Goal: Information Seeking & Learning: Learn about a topic

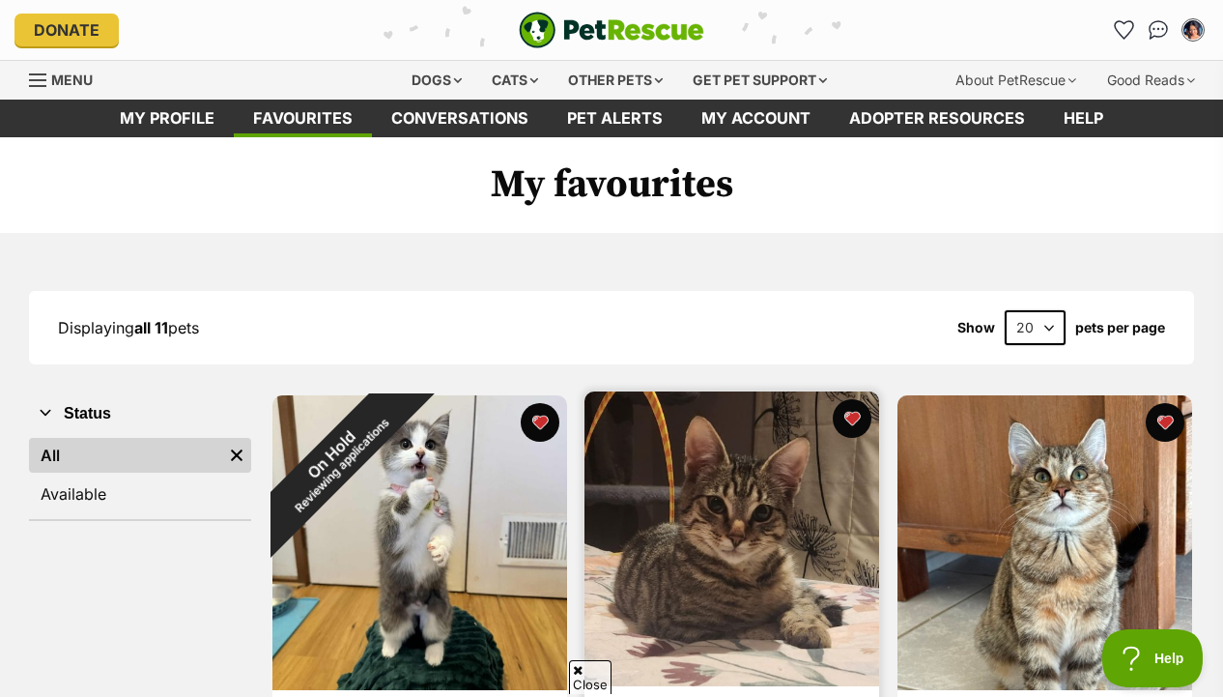
scroll to position [301, 0]
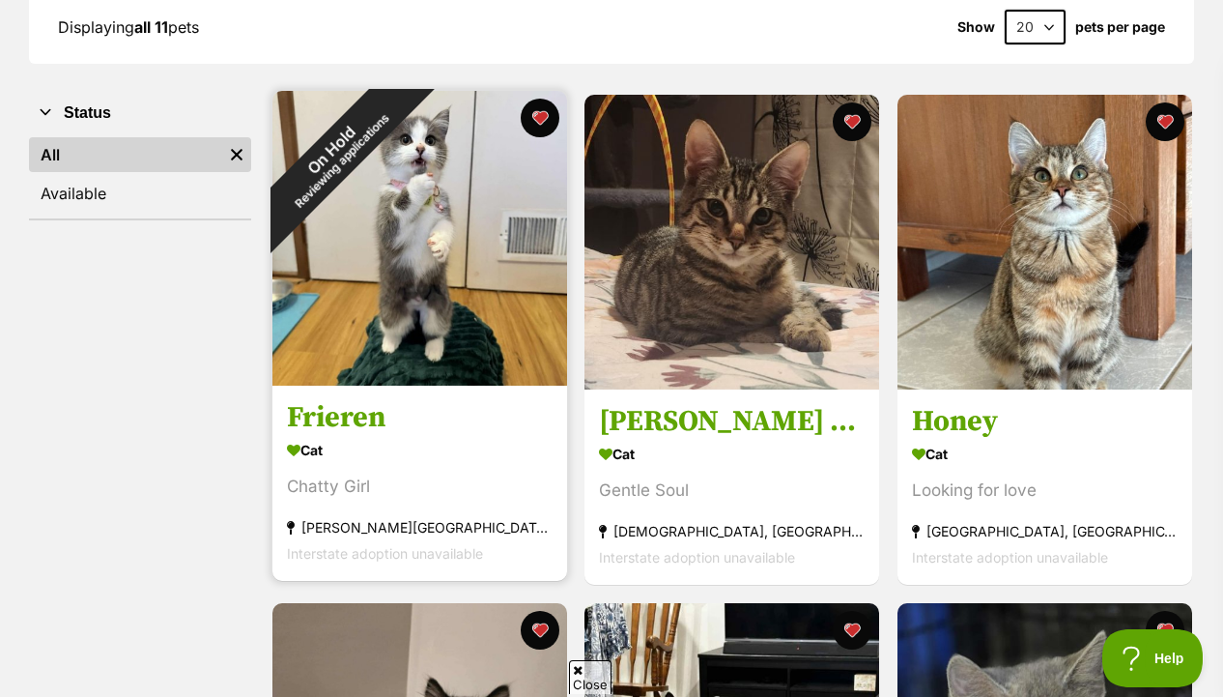
click at [475, 354] on img at bounding box center [420, 238] width 295 height 295
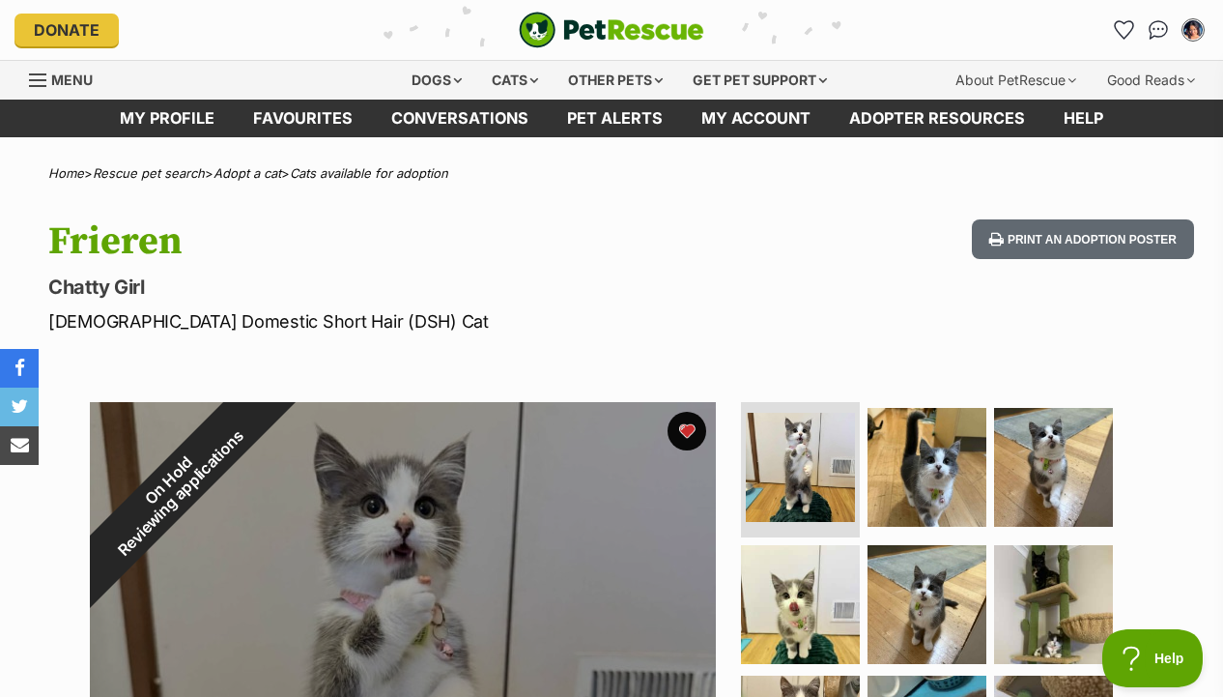
click at [587, 13] on img "PetRescue" at bounding box center [612, 30] width 186 height 37
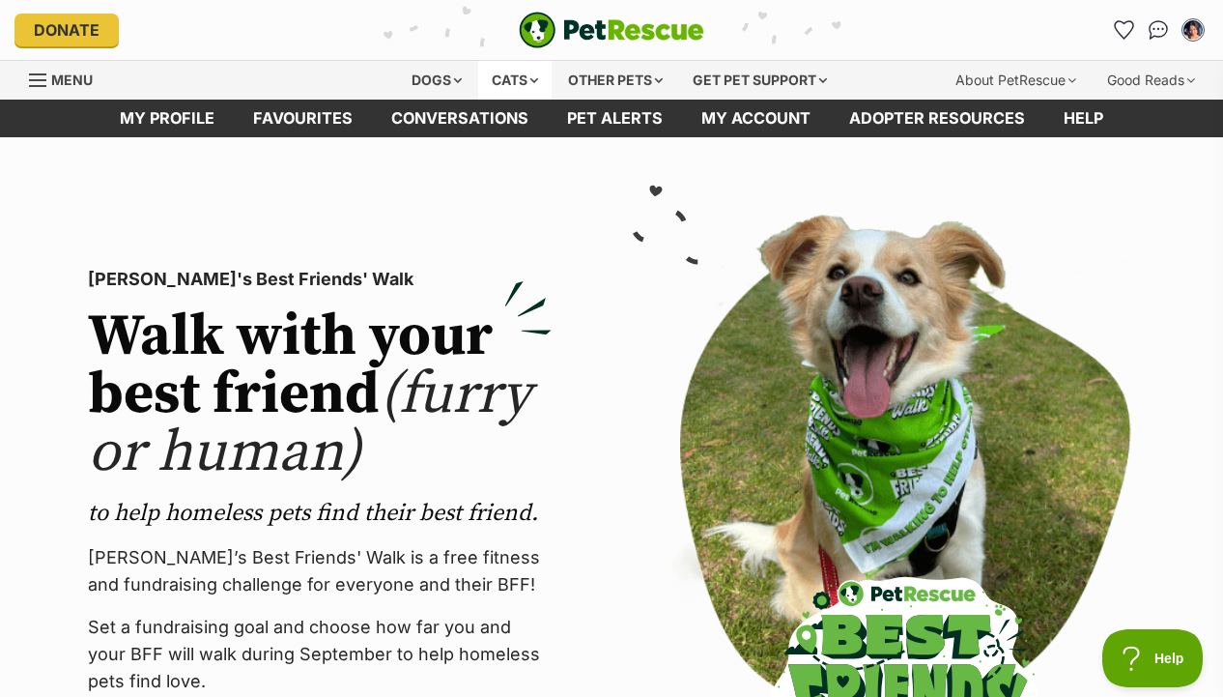
click at [514, 90] on div "Cats" at bounding box center [514, 80] width 73 height 39
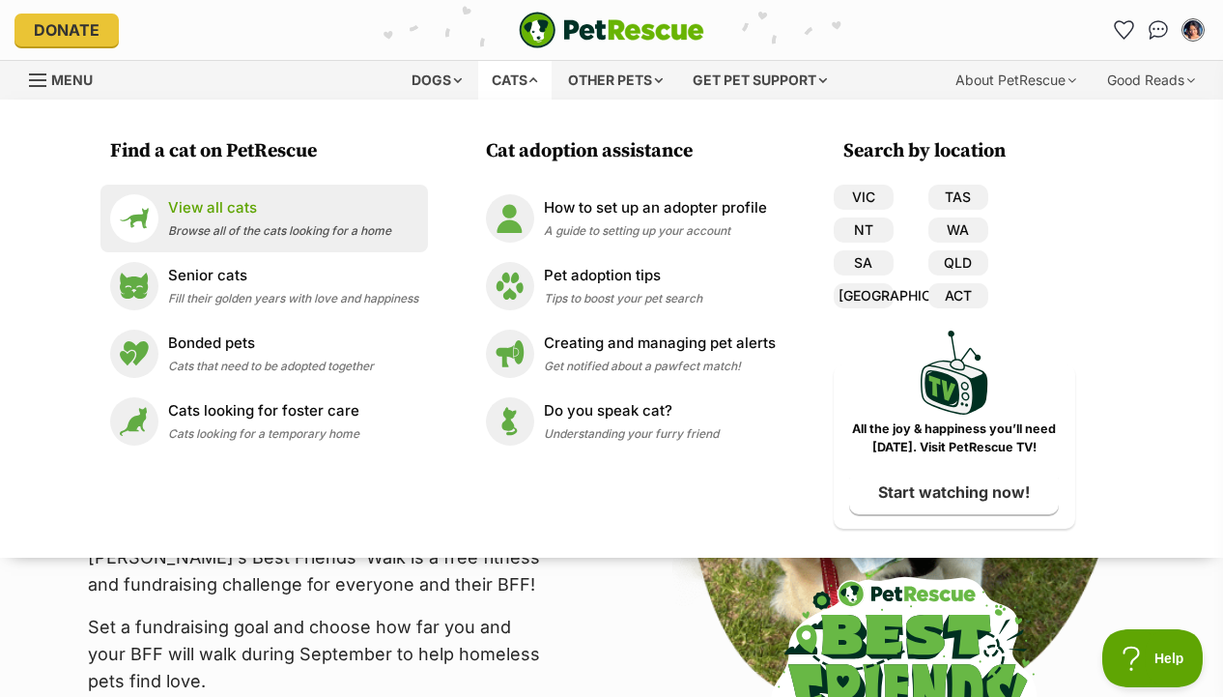
click at [354, 228] on span "Browse all of the cats looking for a home" at bounding box center [279, 230] width 223 height 14
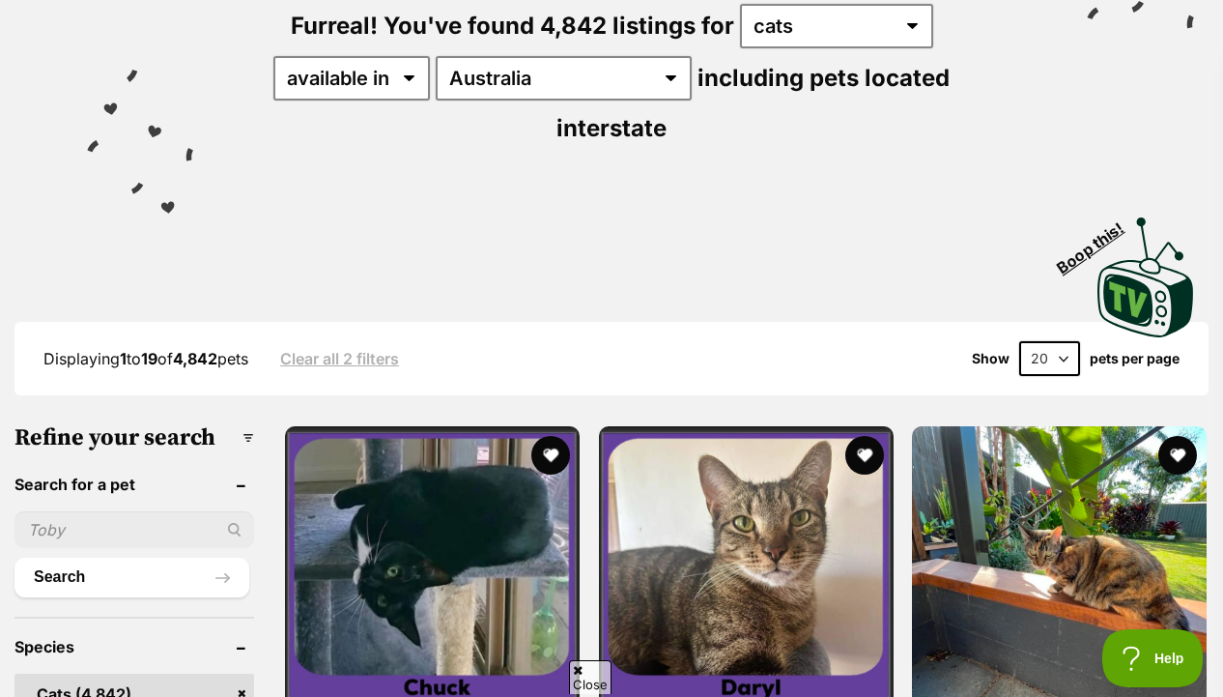
scroll to position [254, 0]
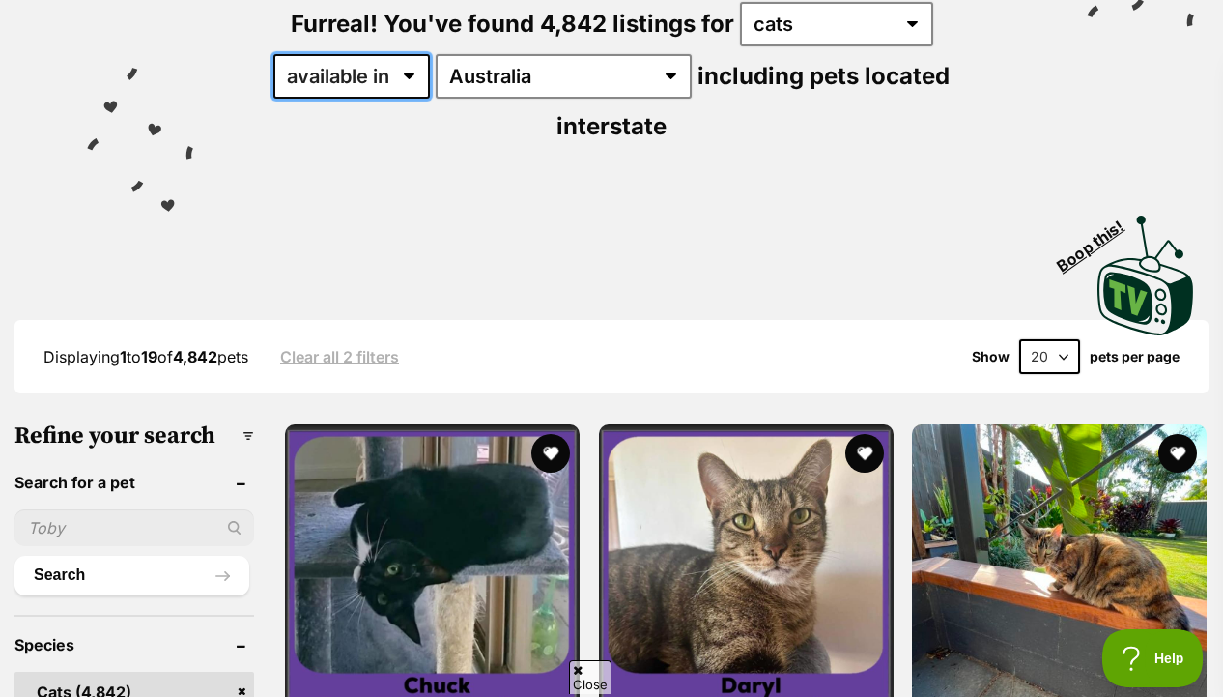
click at [364, 82] on select "available in located in" at bounding box center [351, 76] width 157 height 44
select select "disabled"
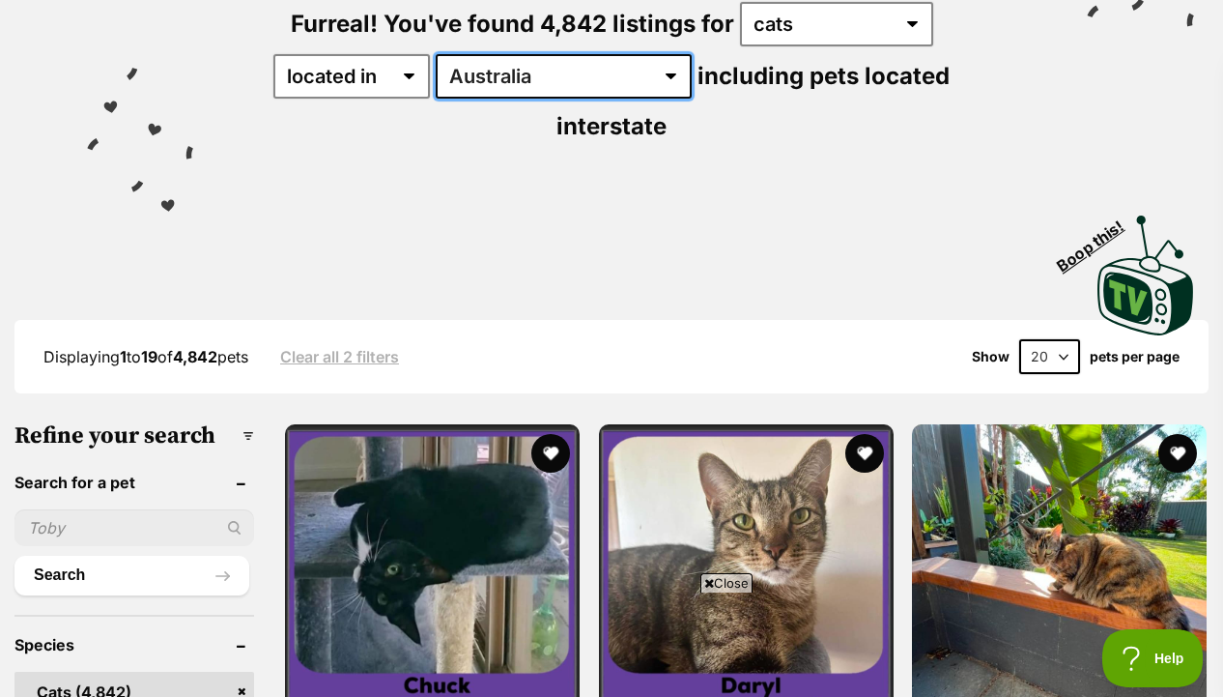
drag, startPoint x: 364, startPoint y: 82, endPoint x: 483, endPoint y: 88, distance: 119.0
click at [483, 88] on select "[GEOGRAPHIC_DATA] [GEOGRAPHIC_DATA] [GEOGRAPHIC_DATA] [GEOGRAPHIC_DATA] [GEOGRA…" at bounding box center [564, 76] width 256 height 44
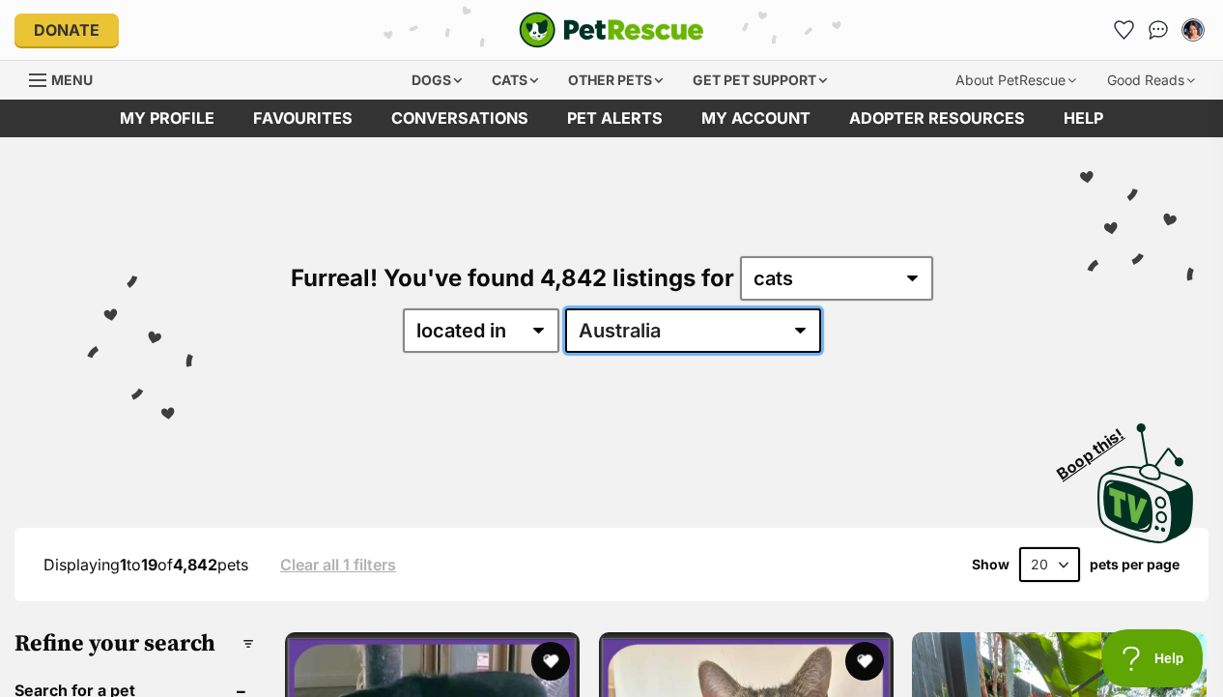
click at [674, 332] on select "[GEOGRAPHIC_DATA] [GEOGRAPHIC_DATA] [GEOGRAPHIC_DATA] [GEOGRAPHIC_DATA] [GEOGRA…" at bounding box center [693, 330] width 256 height 44
select select "VIC"
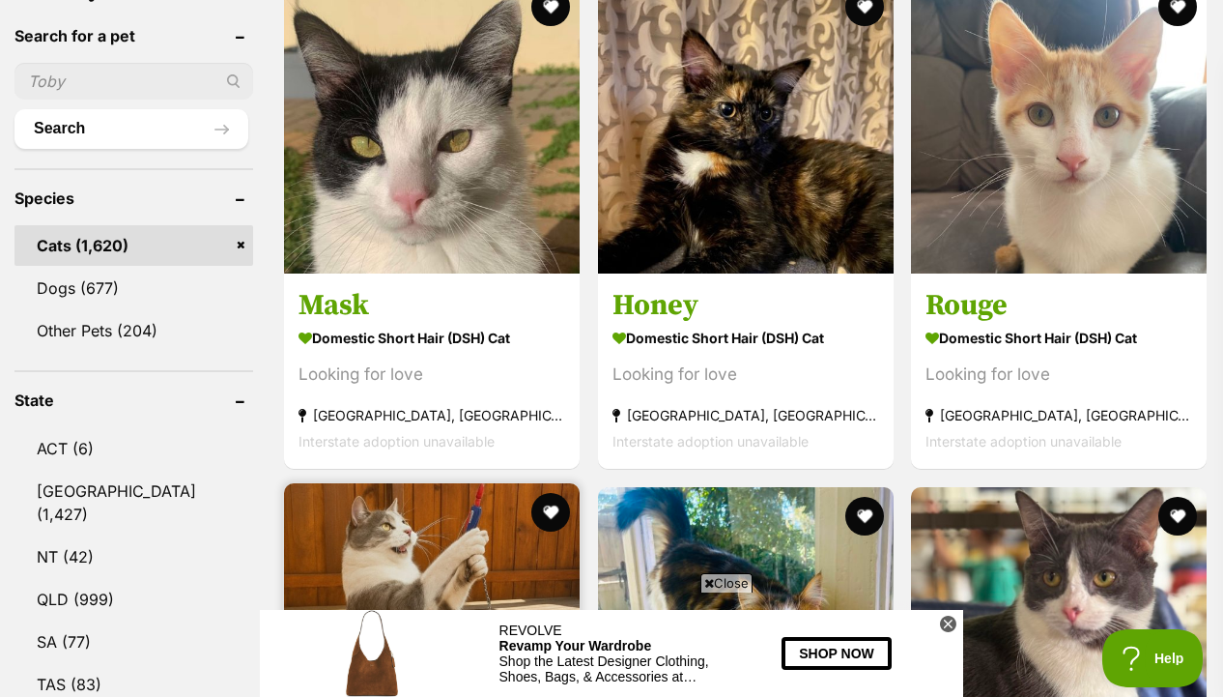
scroll to position [646, 0]
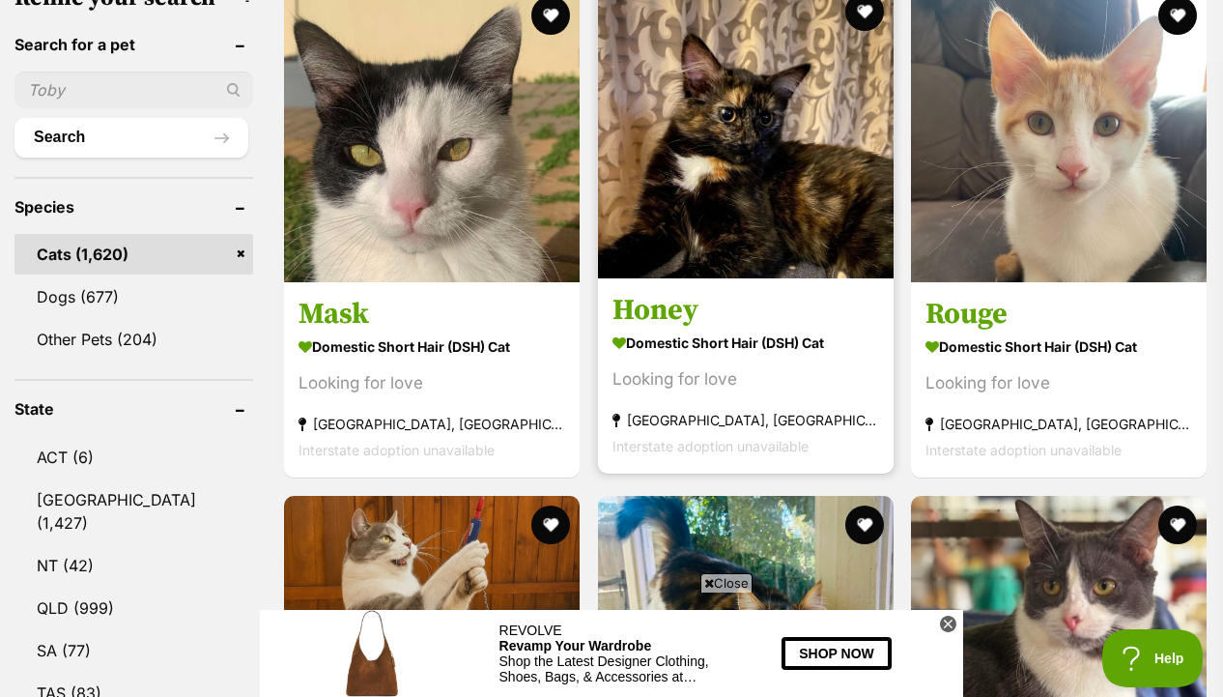
click at [654, 215] on img at bounding box center [746, 131] width 296 height 296
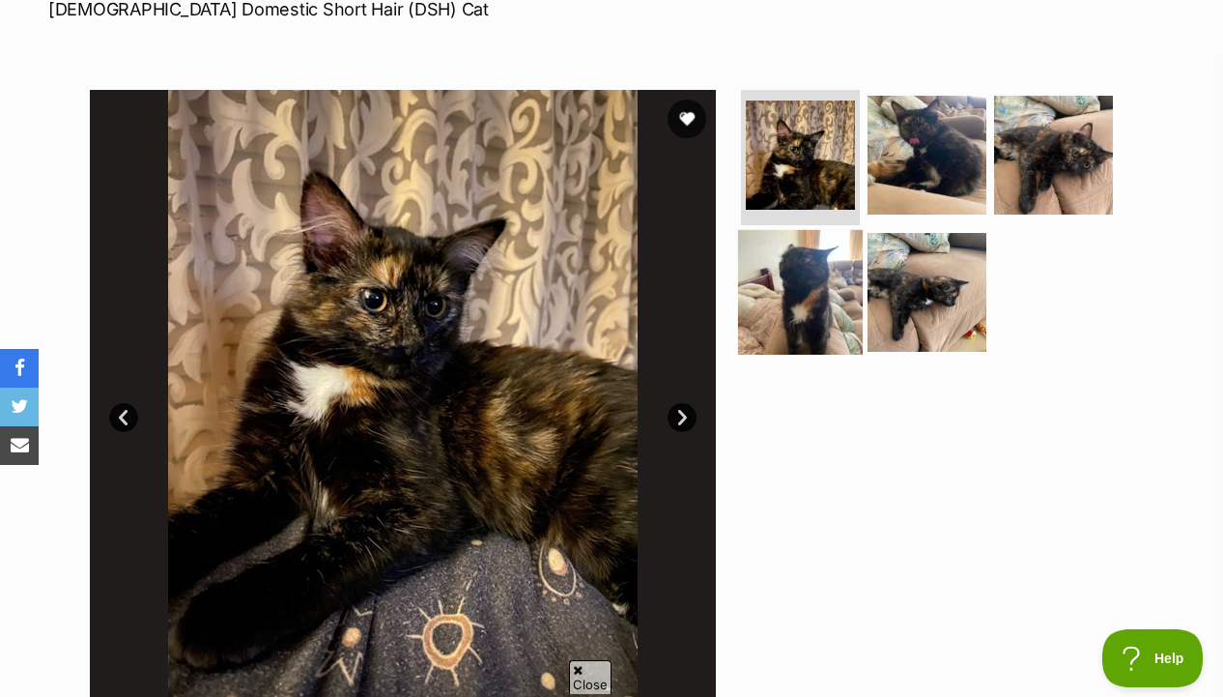
click at [860, 305] on img at bounding box center [800, 291] width 125 height 125
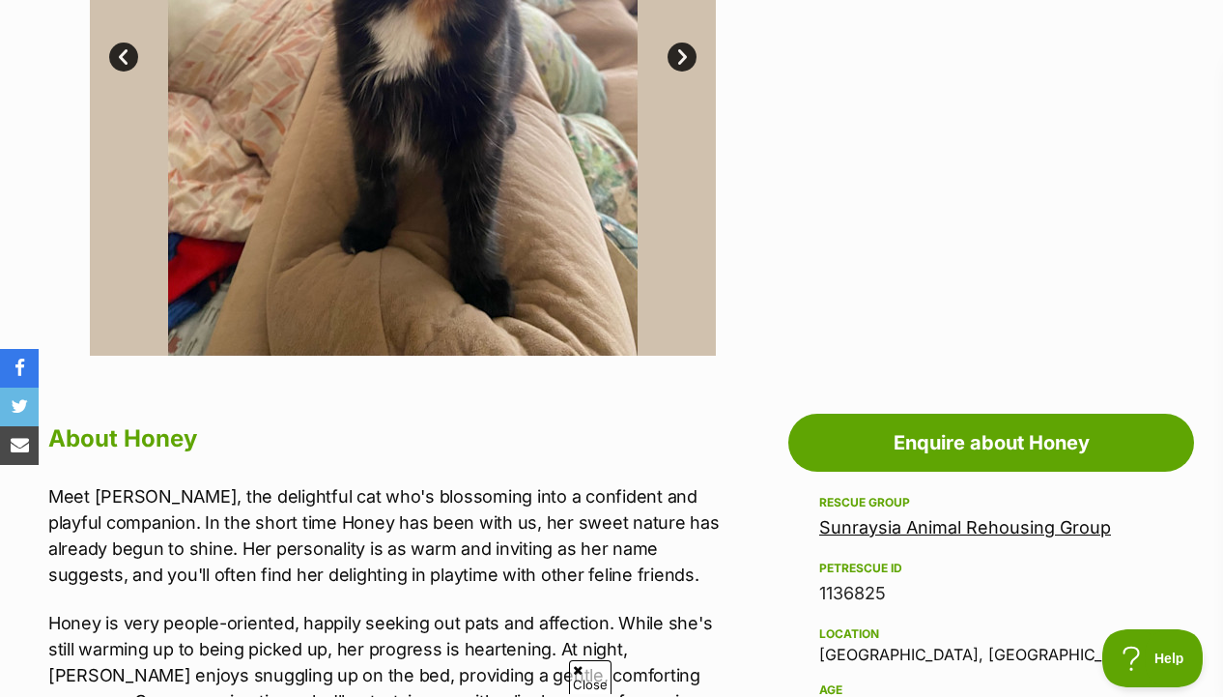
scroll to position [739, 0]
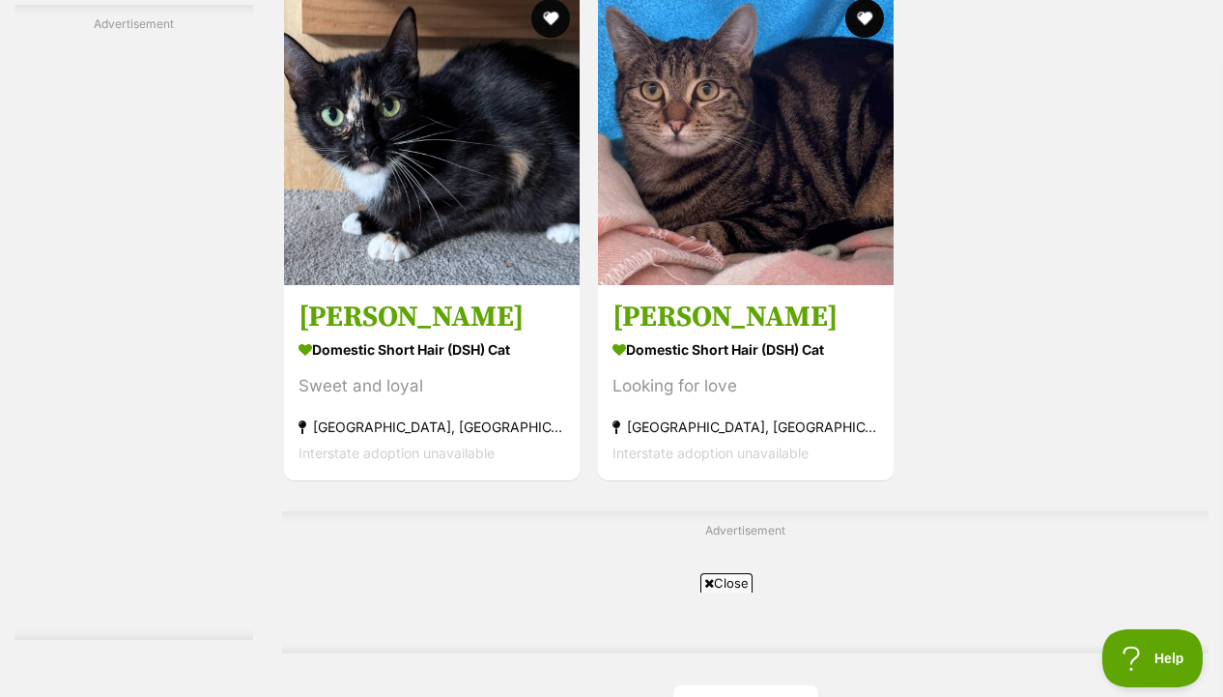
scroll to position [4233, 0]
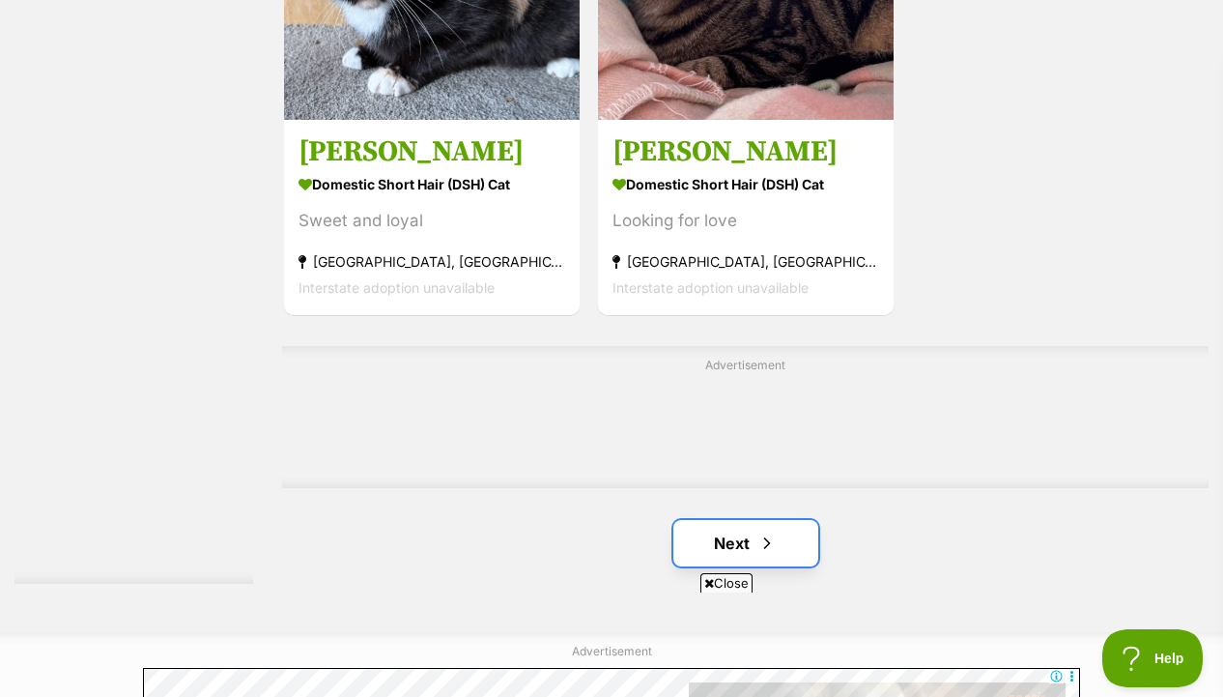
click at [739, 566] on link "Next" at bounding box center [746, 543] width 145 height 46
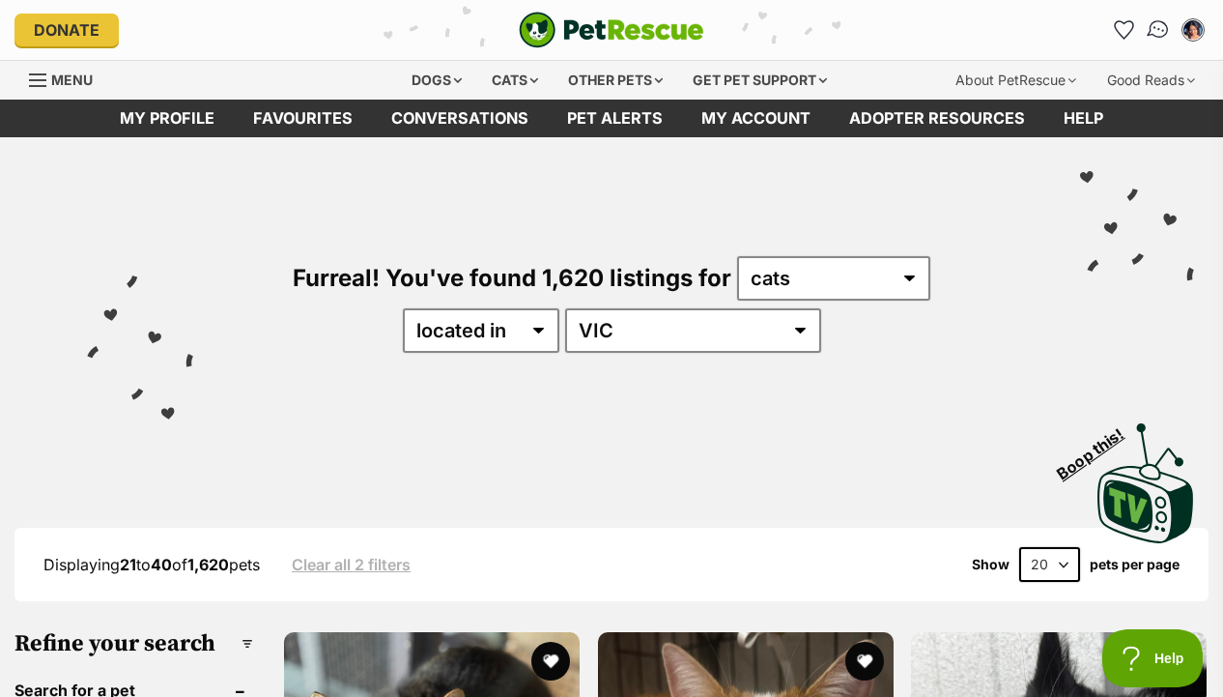
click at [1147, 22] on link "Conversations" at bounding box center [1158, 31] width 40 height 40
click at [1131, 22] on icon "Favourites" at bounding box center [1123, 29] width 23 height 22
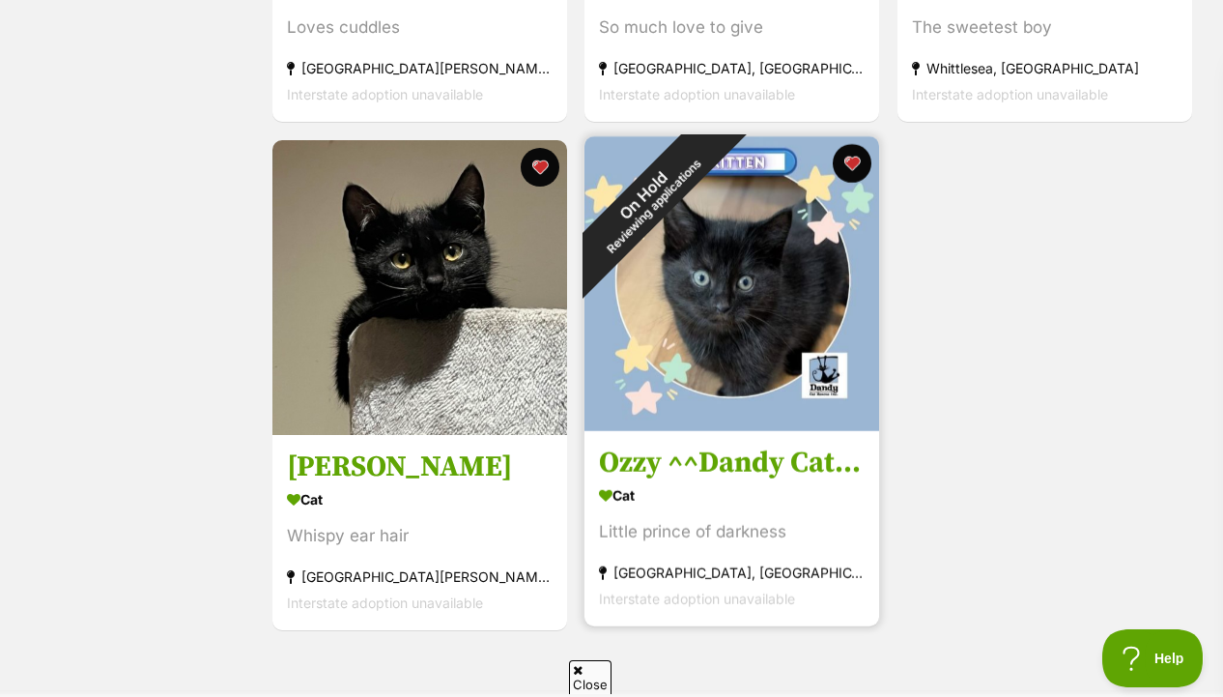
click at [793, 331] on img at bounding box center [732, 283] width 295 height 295
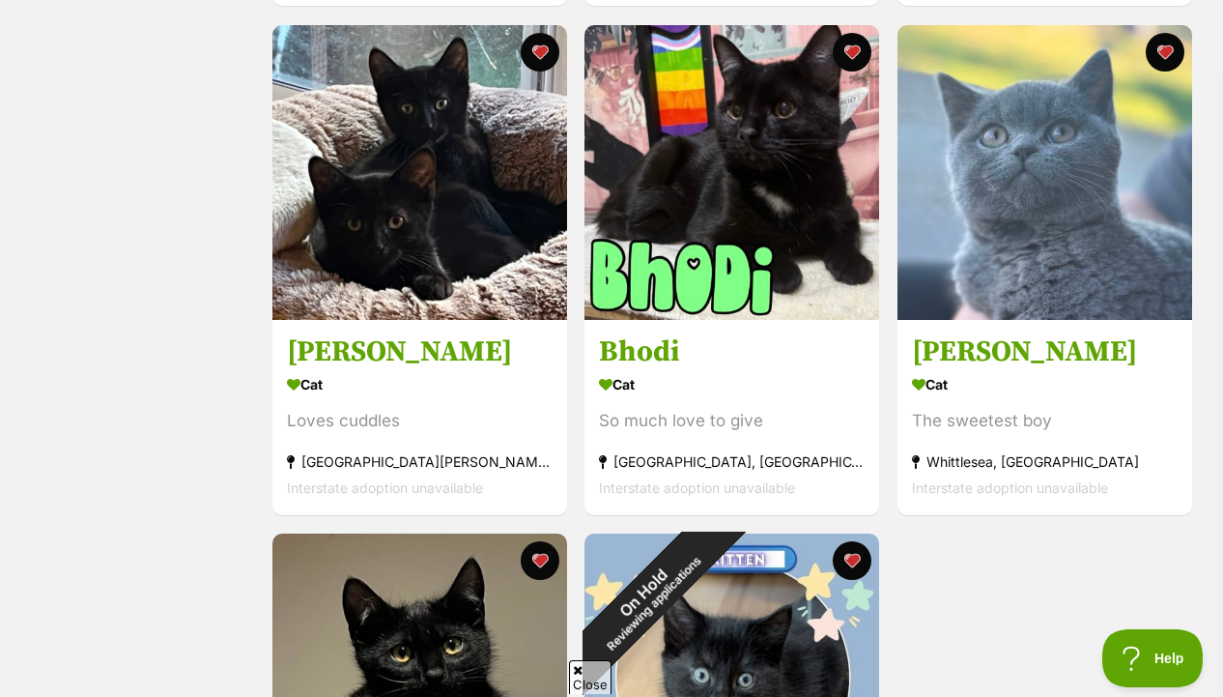
scroll to position [1358, 0]
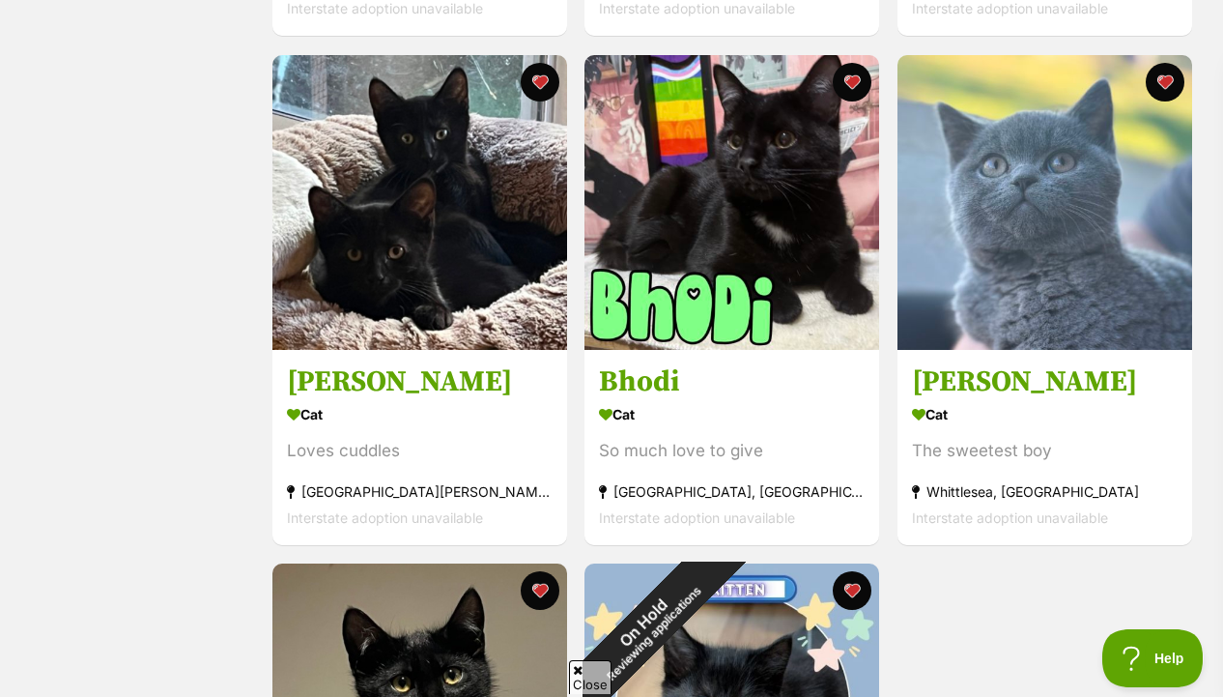
click at [1032, 321] on img at bounding box center [1045, 202] width 295 height 295
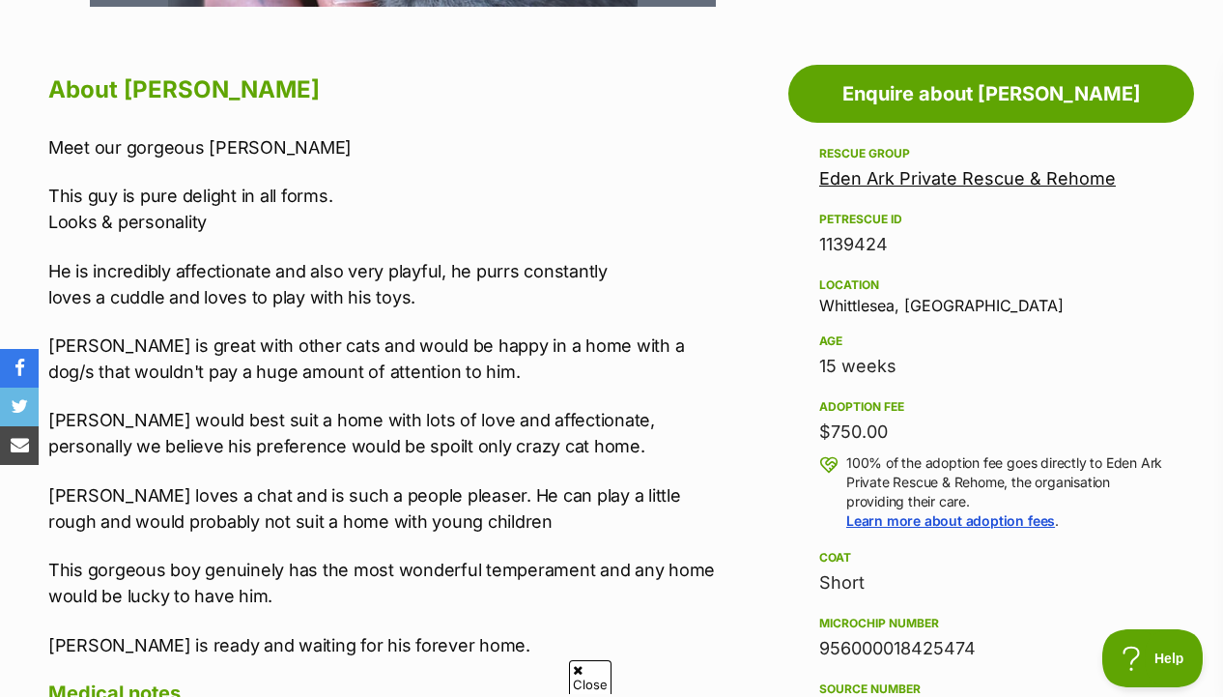
scroll to position [1038, 0]
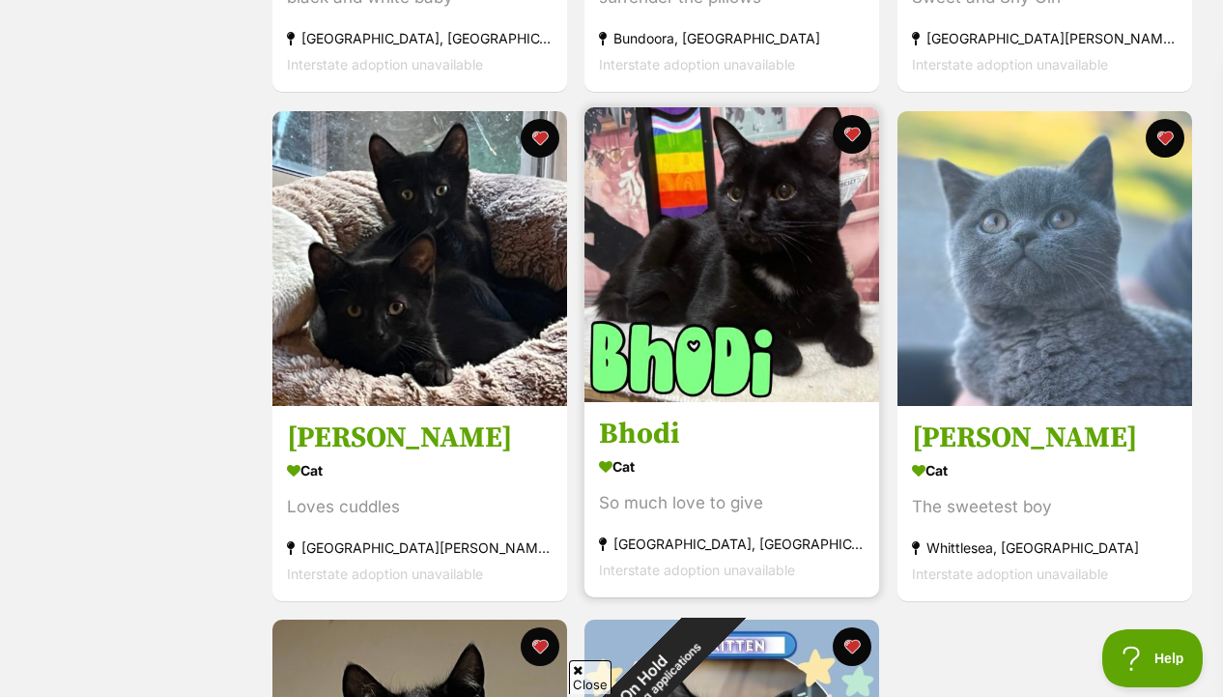
scroll to position [1358, 0]
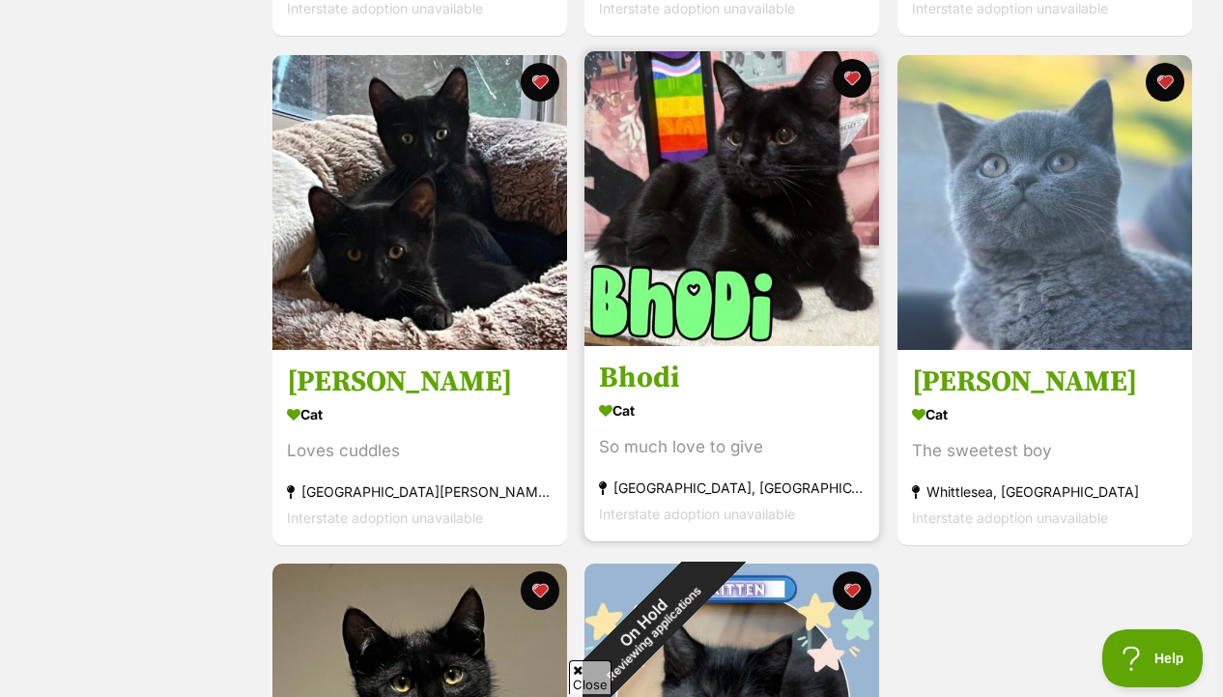
click at [789, 305] on img at bounding box center [732, 198] width 295 height 295
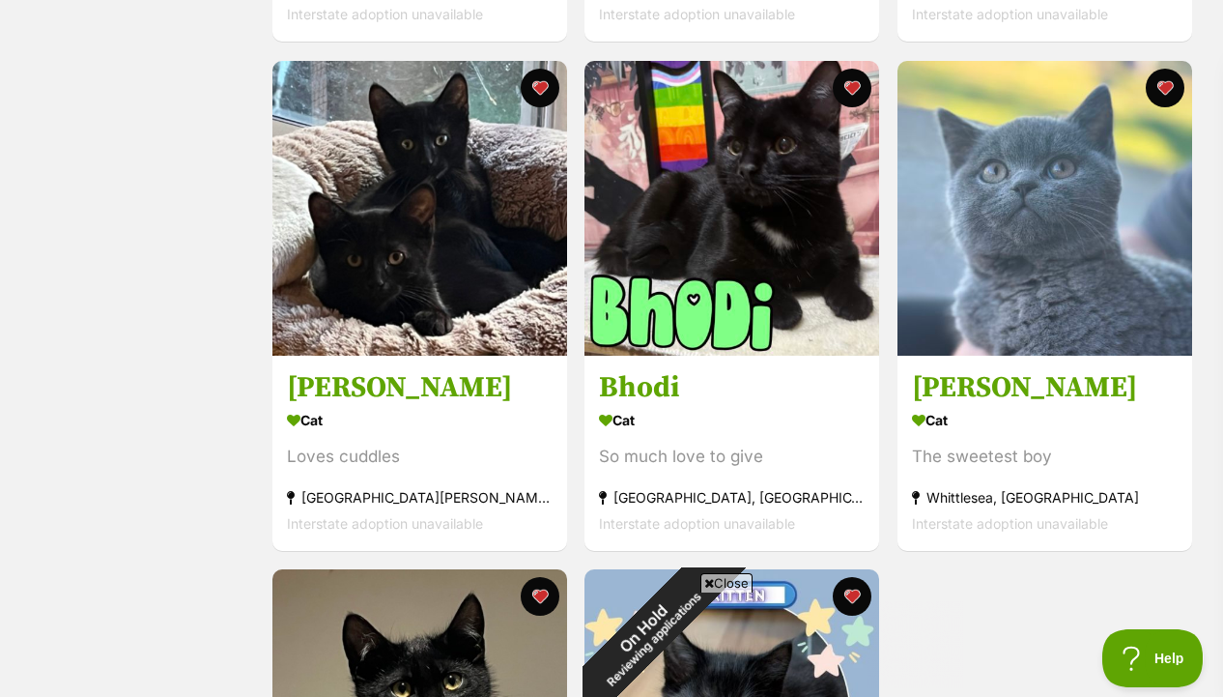
scroll to position [1353, 0]
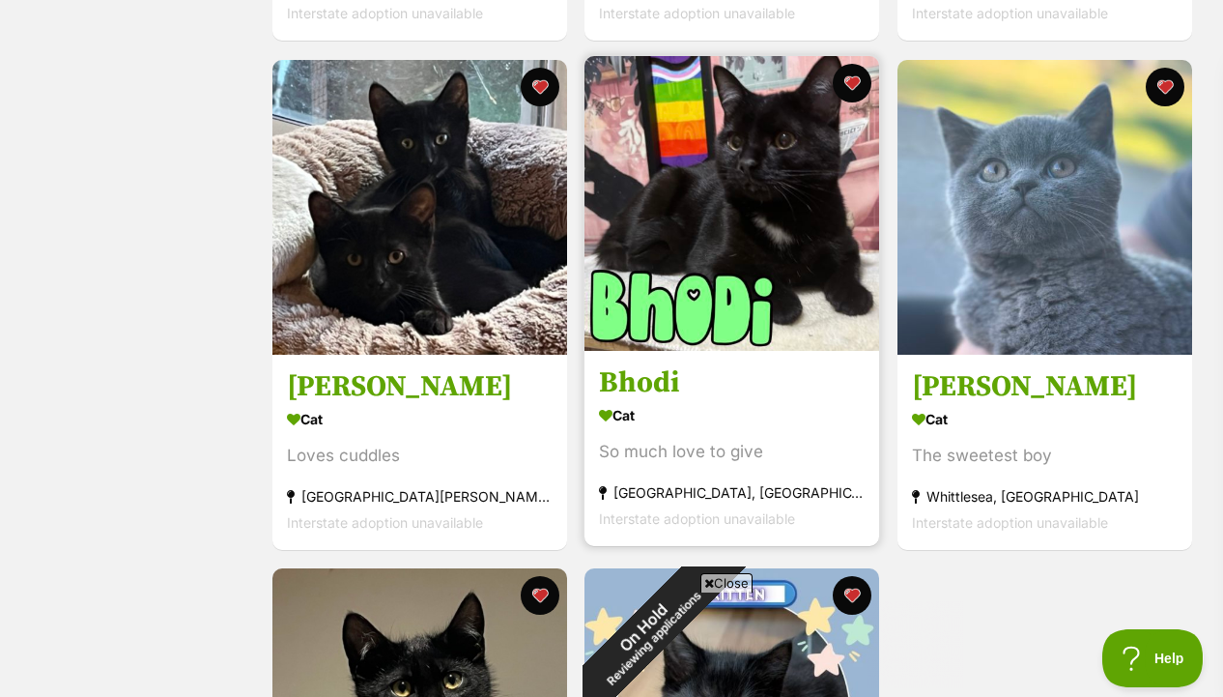
click at [790, 298] on img at bounding box center [732, 203] width 295 height 295
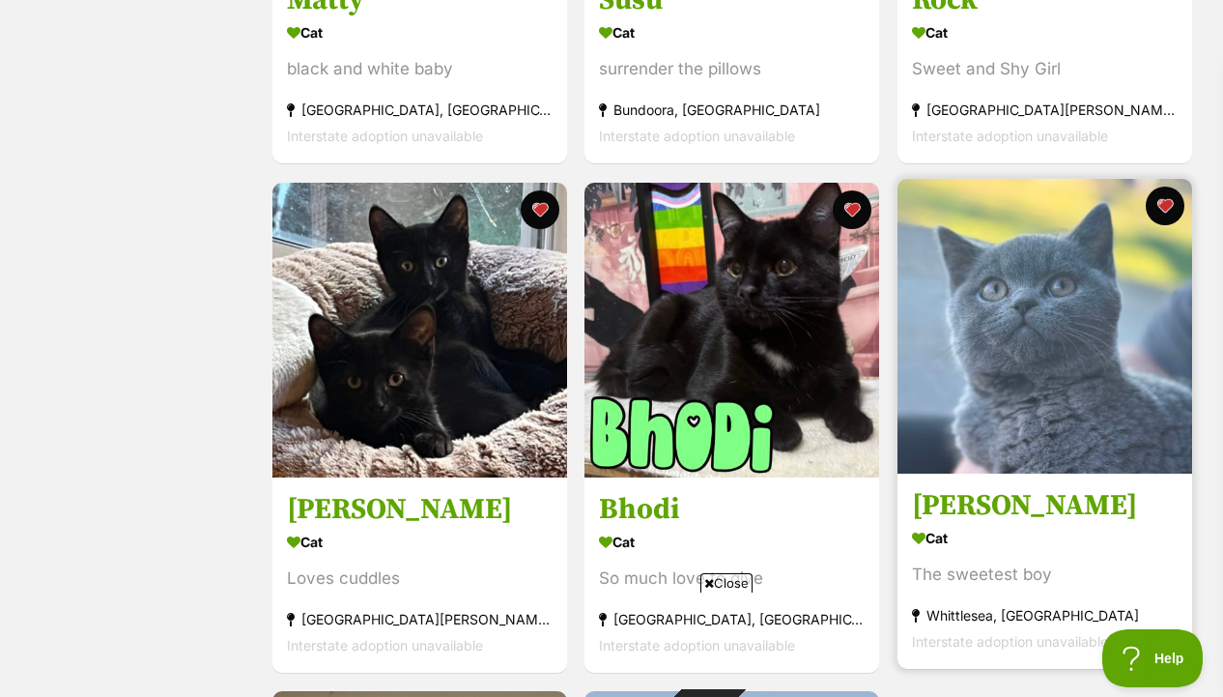
scroll to position [1229, 0]
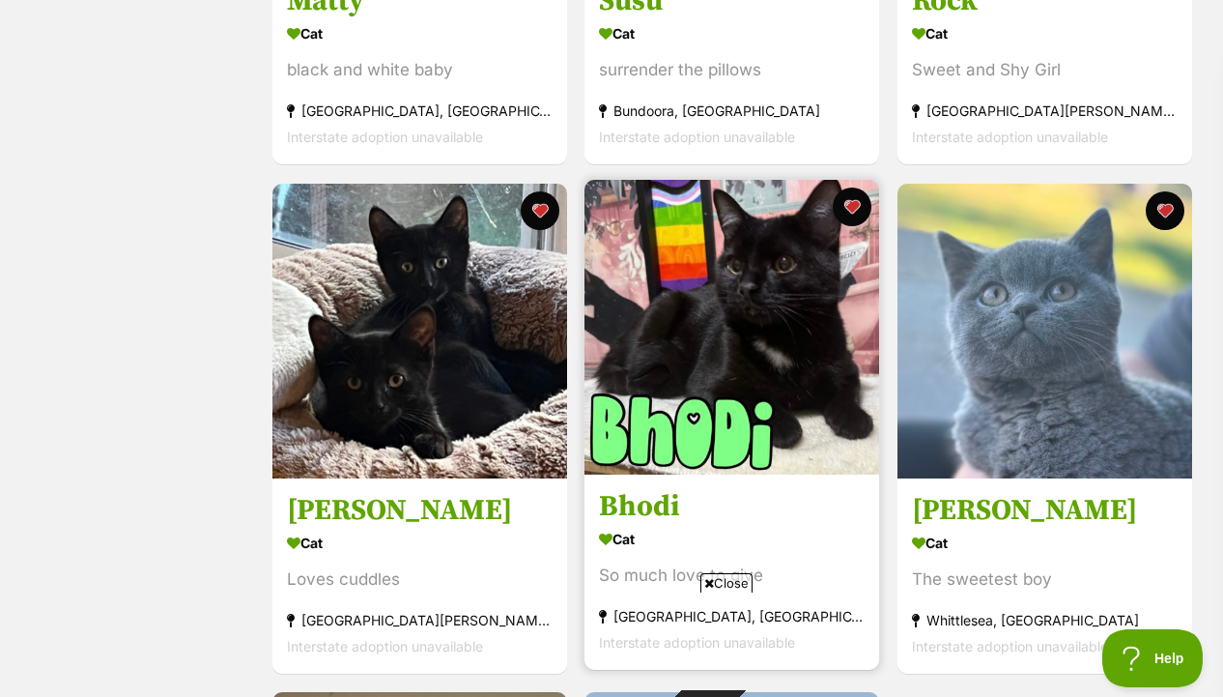
click at [812, 308] on img at bounding box center [732, 327] width 295 height 295
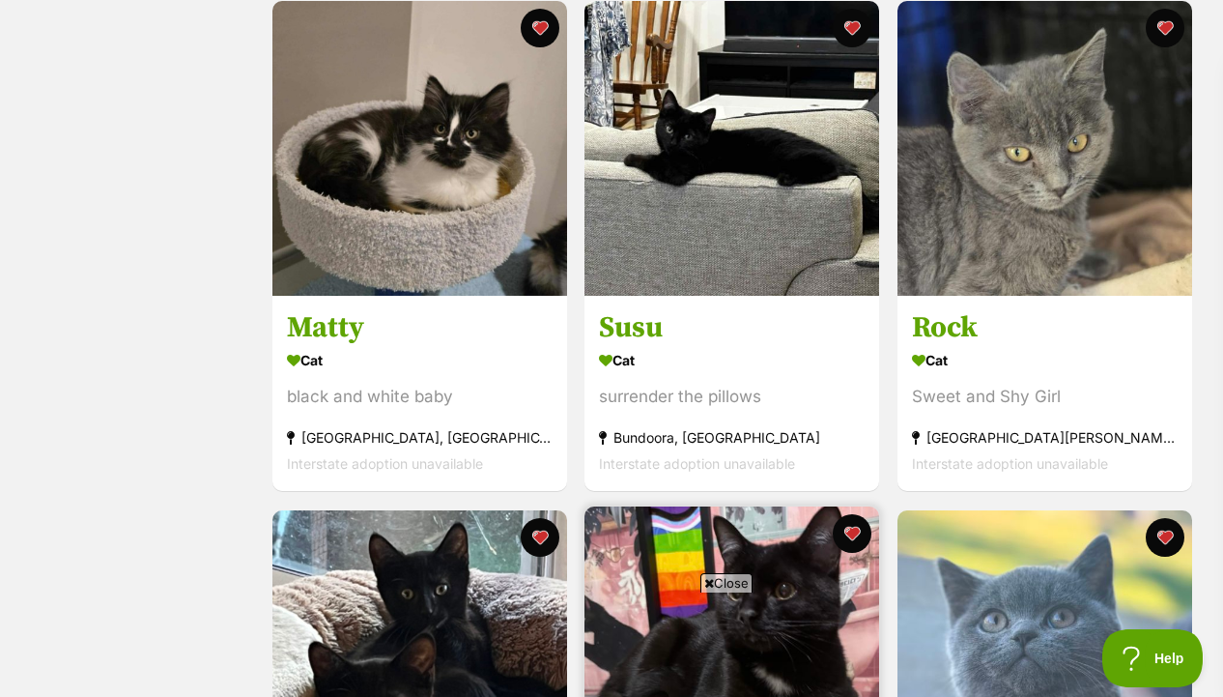
scroll to position [852, 0]
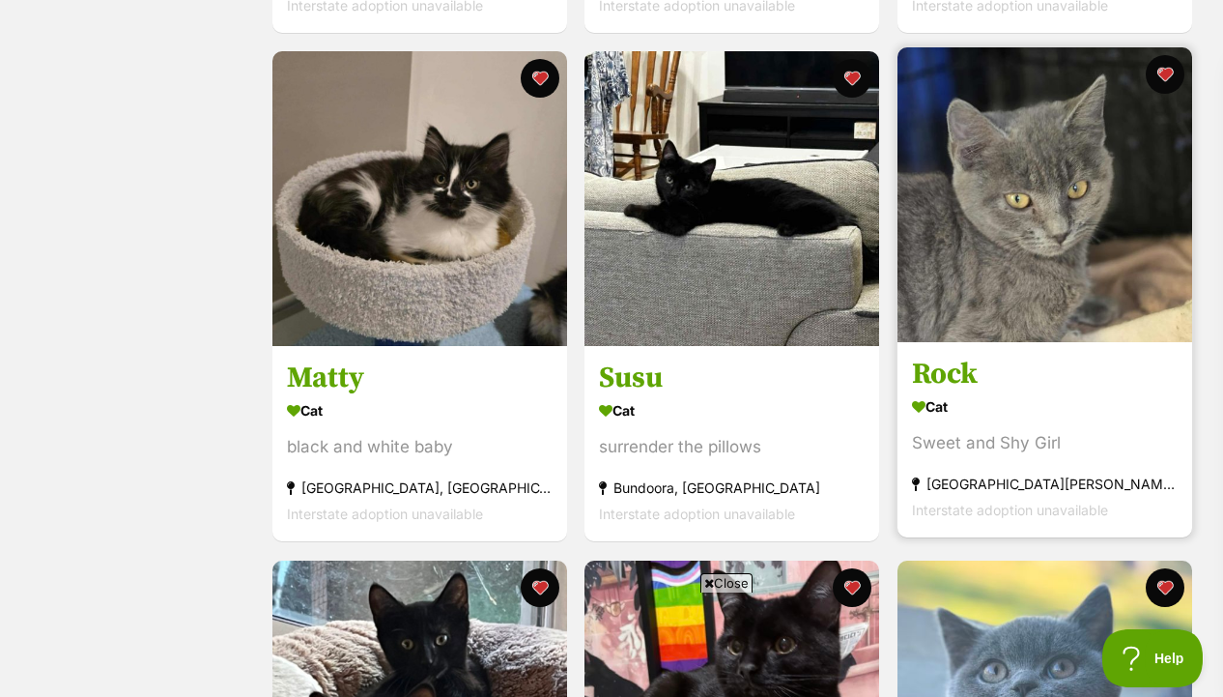
click at [1012, 254] on img at bounding box center [1045, 194] width 295 height 295
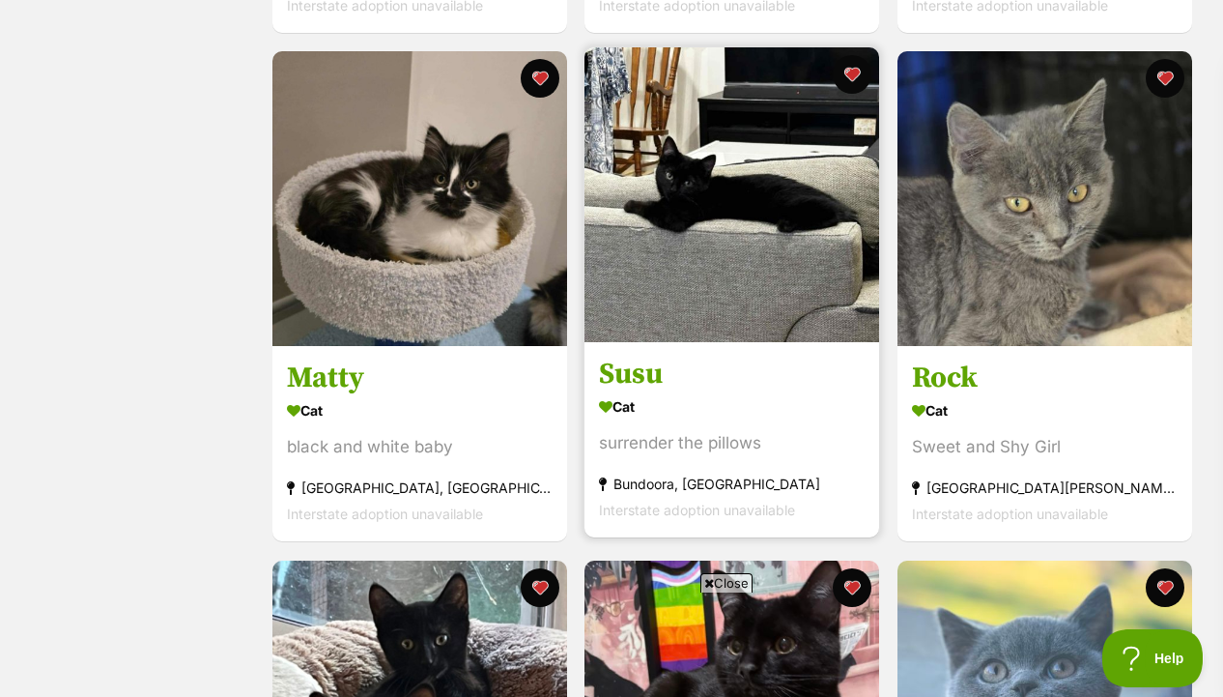
click at [630, 288] on img at bounding box center [732, 194] width 295 height 295
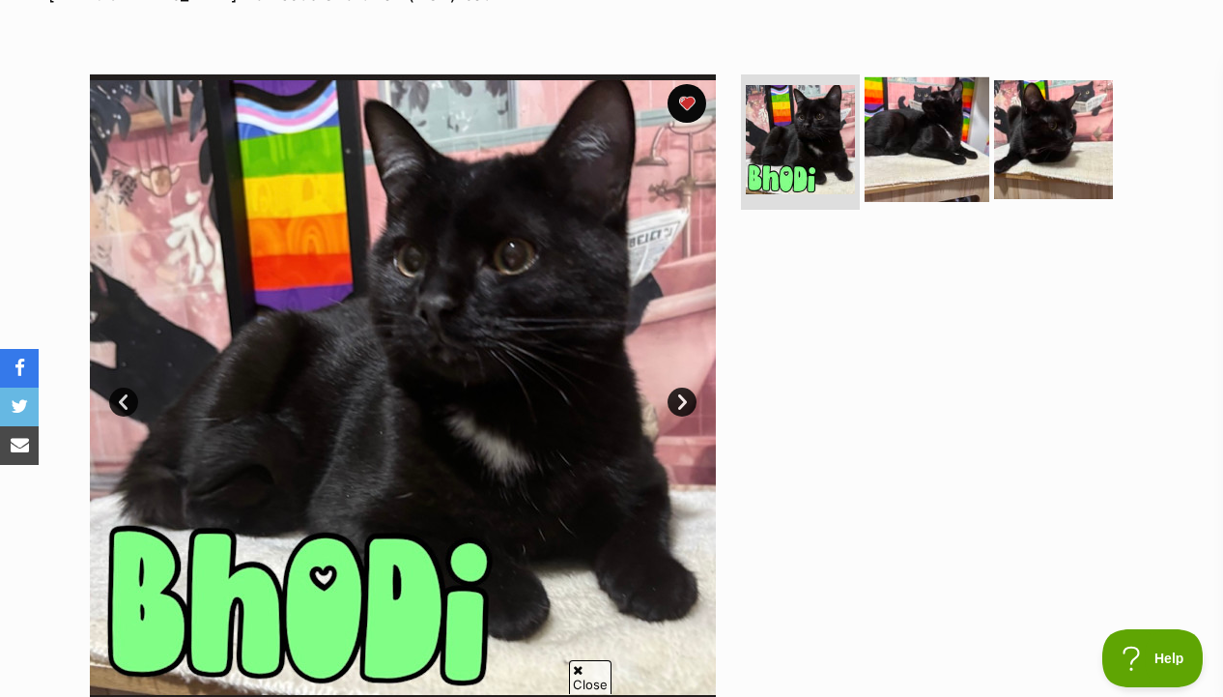
click at [949, 170] on img at bounding box center [927, 139] width 125 height 125
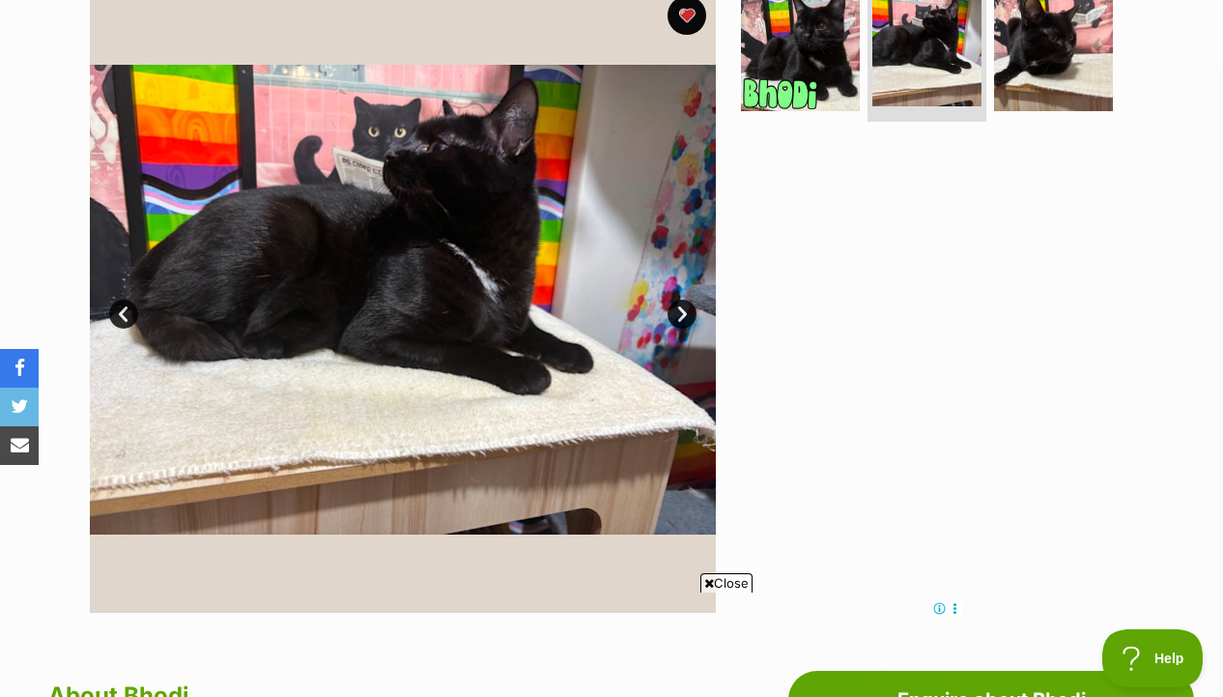
click at [1025, 119] on ul at bounding box center [935, 57] width 396 height 143
click at [1037, 92] on img at bounding box center [1053, 51] width 125 height 125
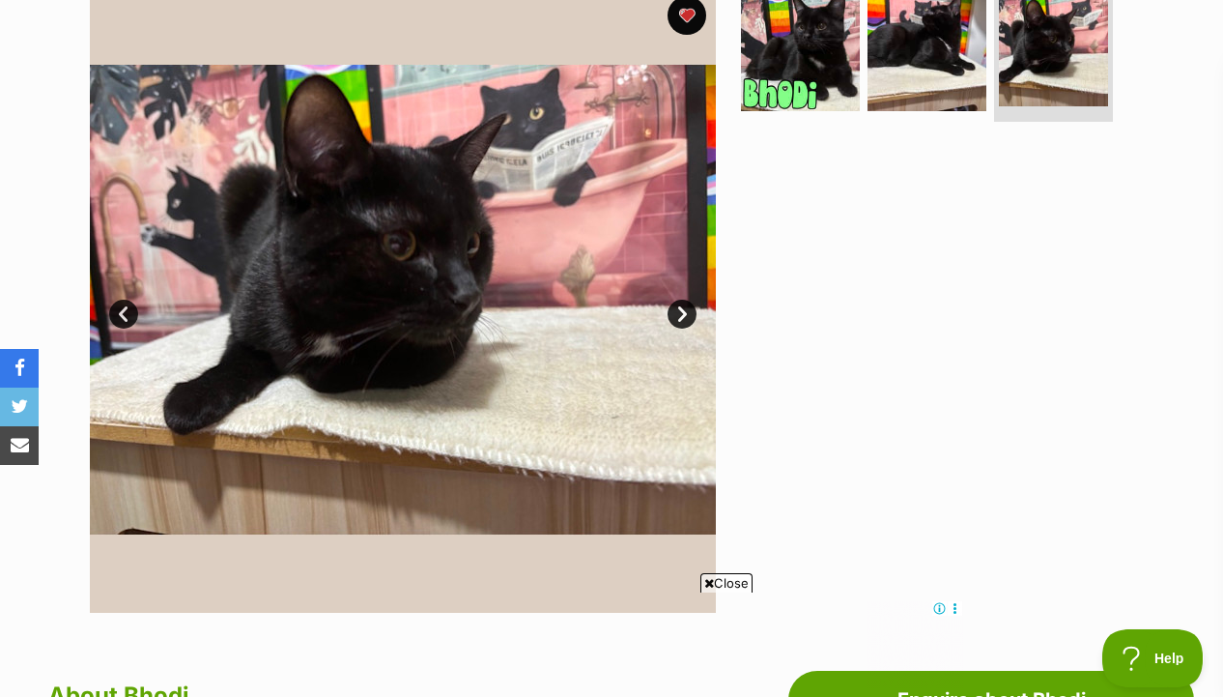
click at [859, 83] on ul at bounding box center [935, 57] width 396 height 143
click at [831, 86] on img at bounding box center [800, 51] width 125 height 125
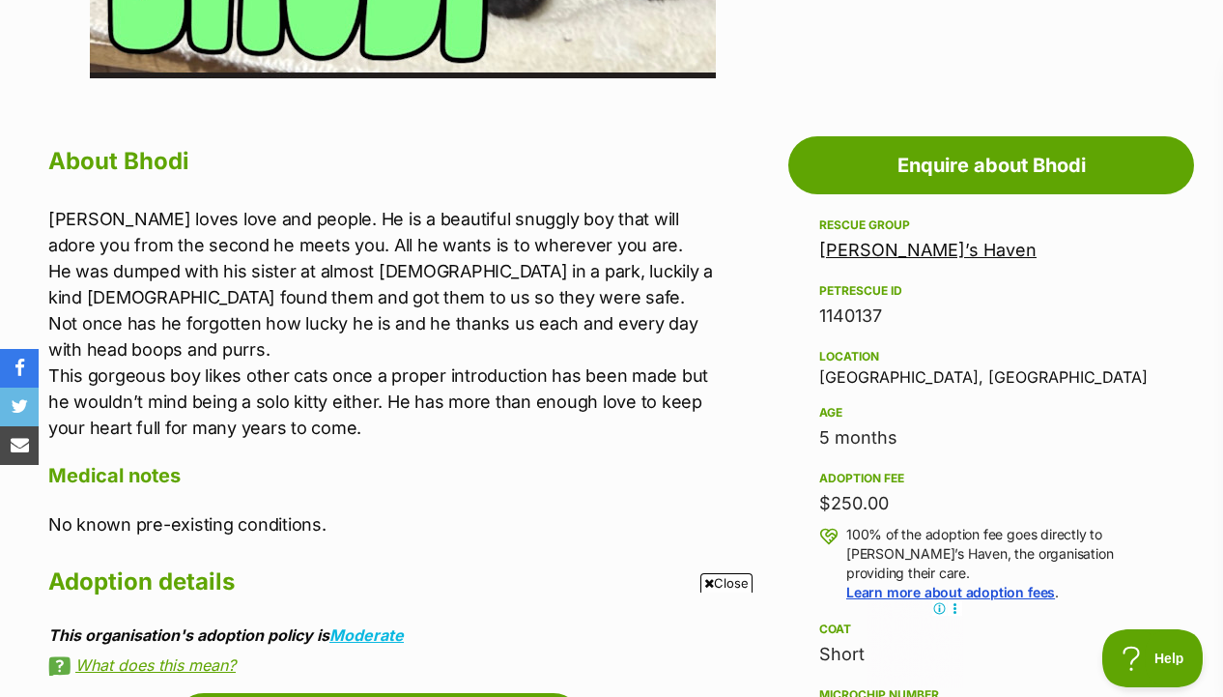
scroll to position [1073, 0]
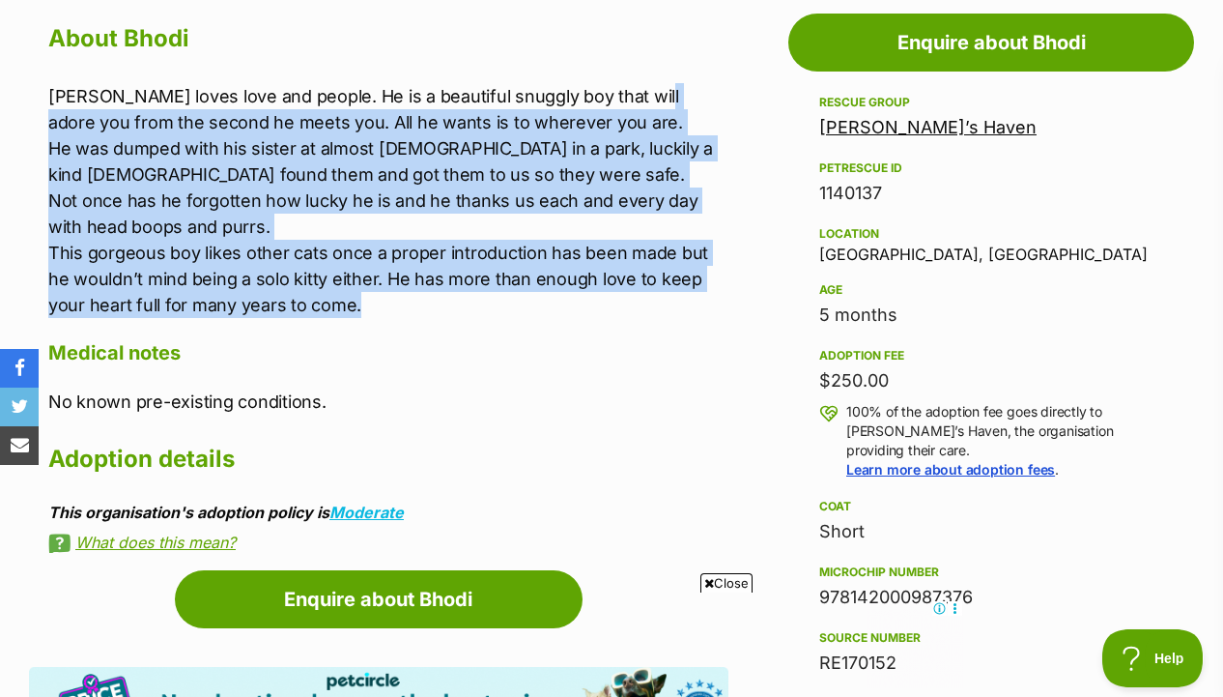
drag, startPoint x: 637, startPoint y: 91, endPoint x: 611, endPoint y: 307, distance: 218.0
click at [611, 307] on p "Bhodi loves love and people. He is a beautiful snuggly boy that will adore you …" at bounding box center [388, 200] width 680 height 235
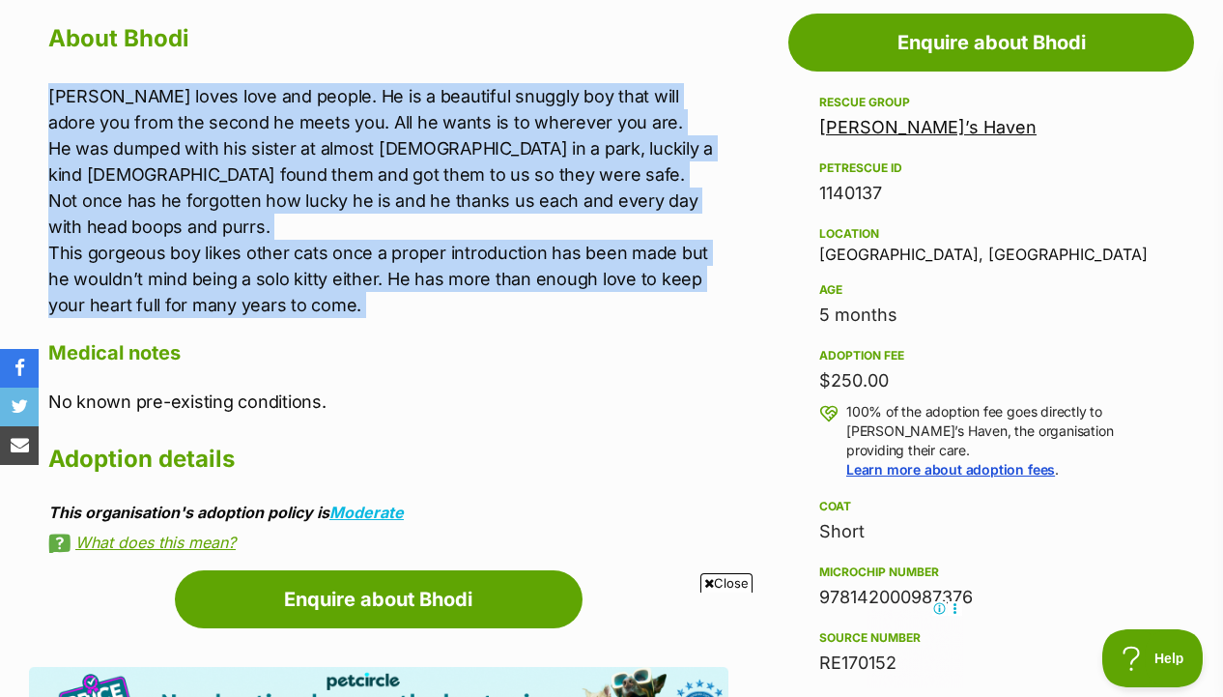
drag, startPoint x: 611, startPoint y: 307, endPoint x: 653, endPoint y: 78, distance: 232.9
click at [653, 78] on div "About Bhodi Bhodi loves love and people. He is a beautiful snuggly boy that wil…" at bounding box center [388, 284] width 680 height 534
drag, startPoint x: 653, startPoint y: 78, endPoint x: 624, endPoint y: 293, distance: 216.5
click at [625, 293] on div "About Bhodi Bhodi loves love and people. He is a beautiful snuggly boy that wil…" at bounding box center [388, 284] width 680 height 534
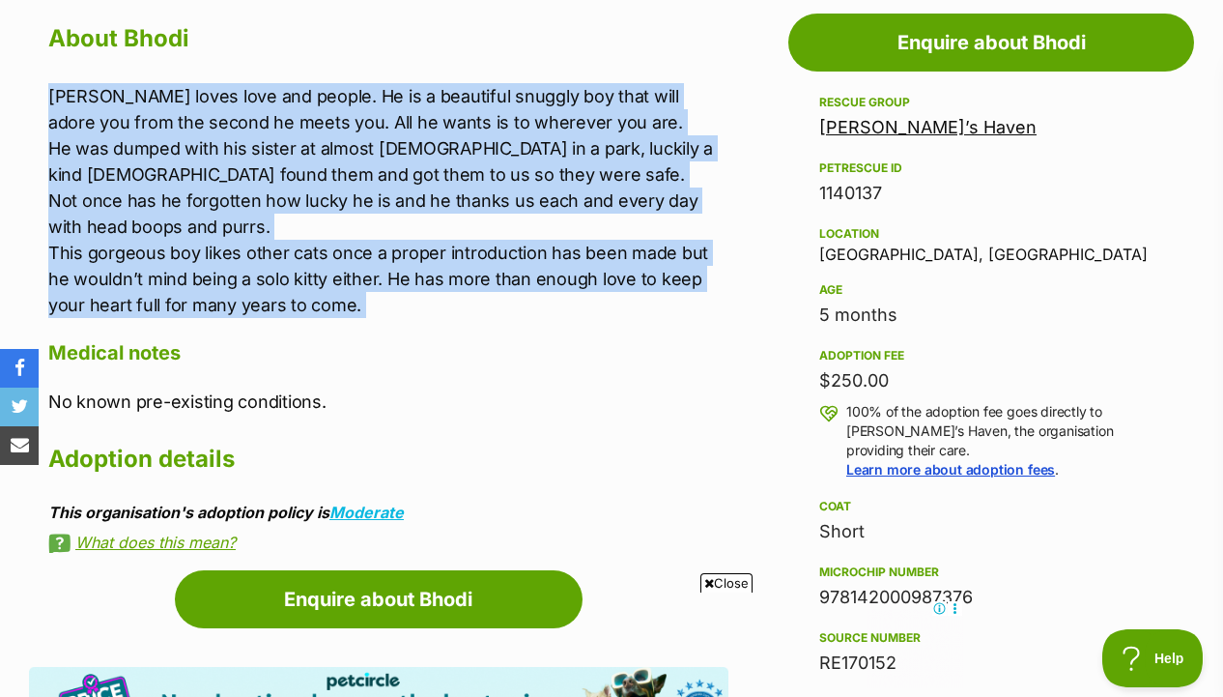
click at [624, 293] on p "Bhodi loves love and people. He is a beautiful snuggly boy that will adore you …" at bounding box center [388, 200] width 680 height 235
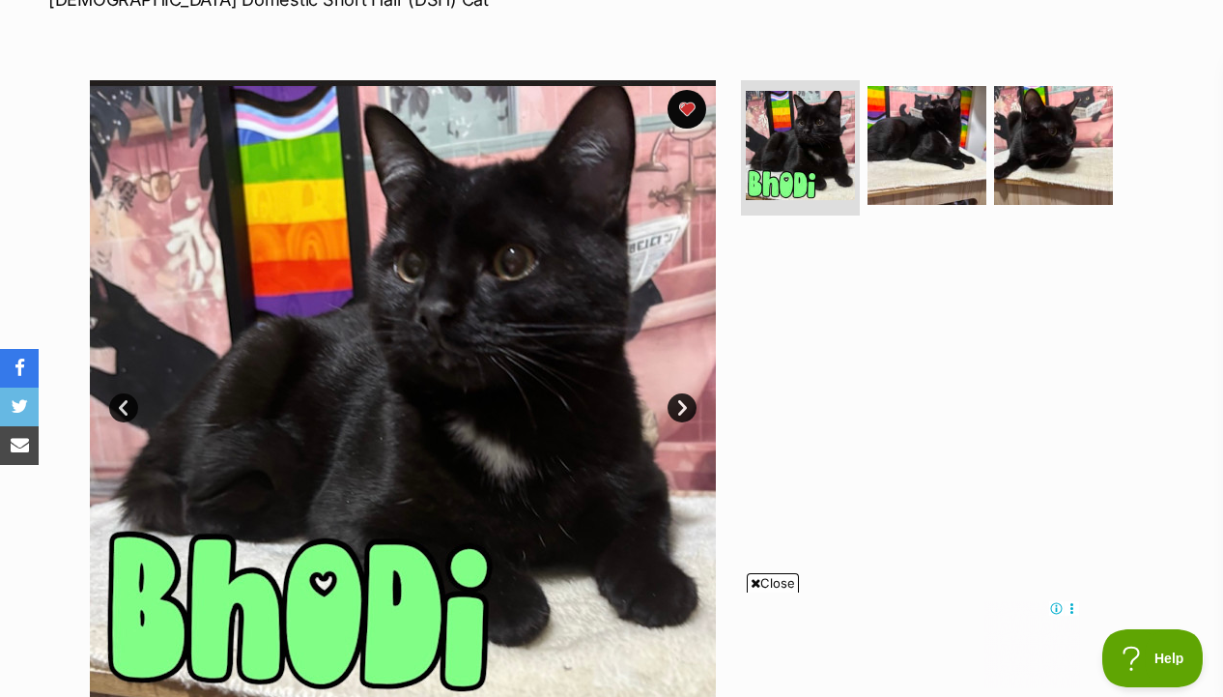
scroll to position [311, 0]
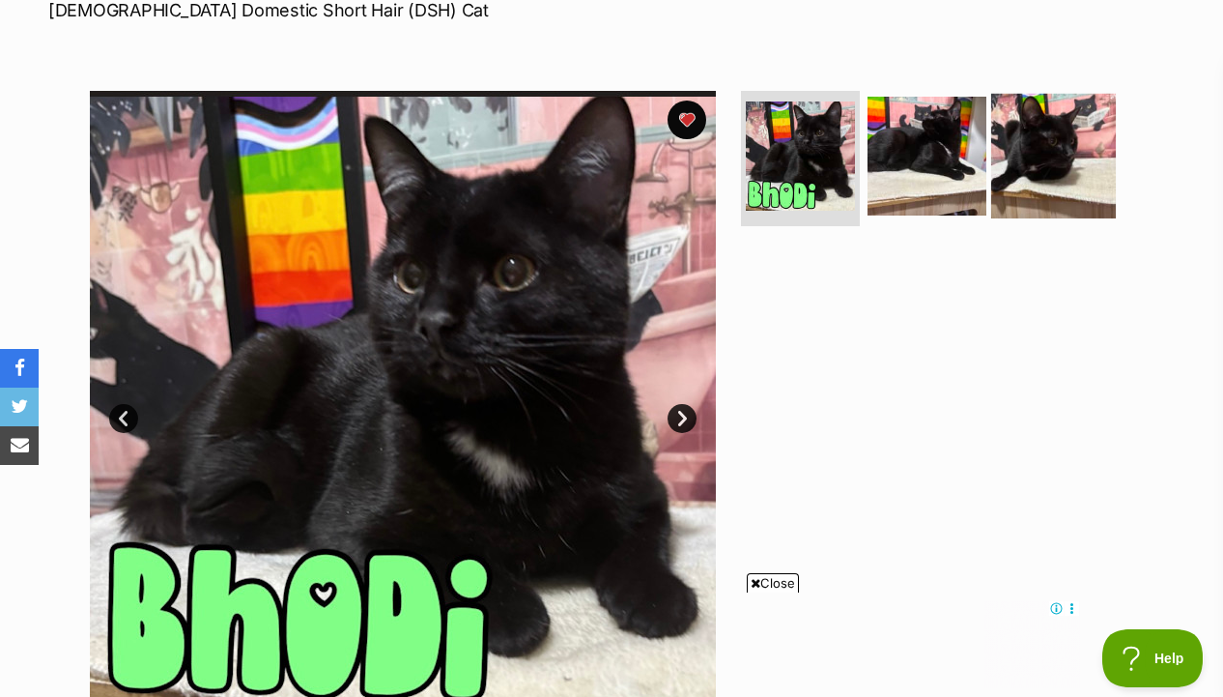
click at [1062, 153] on img at bounding box center [1053, 156] width 125 height 125
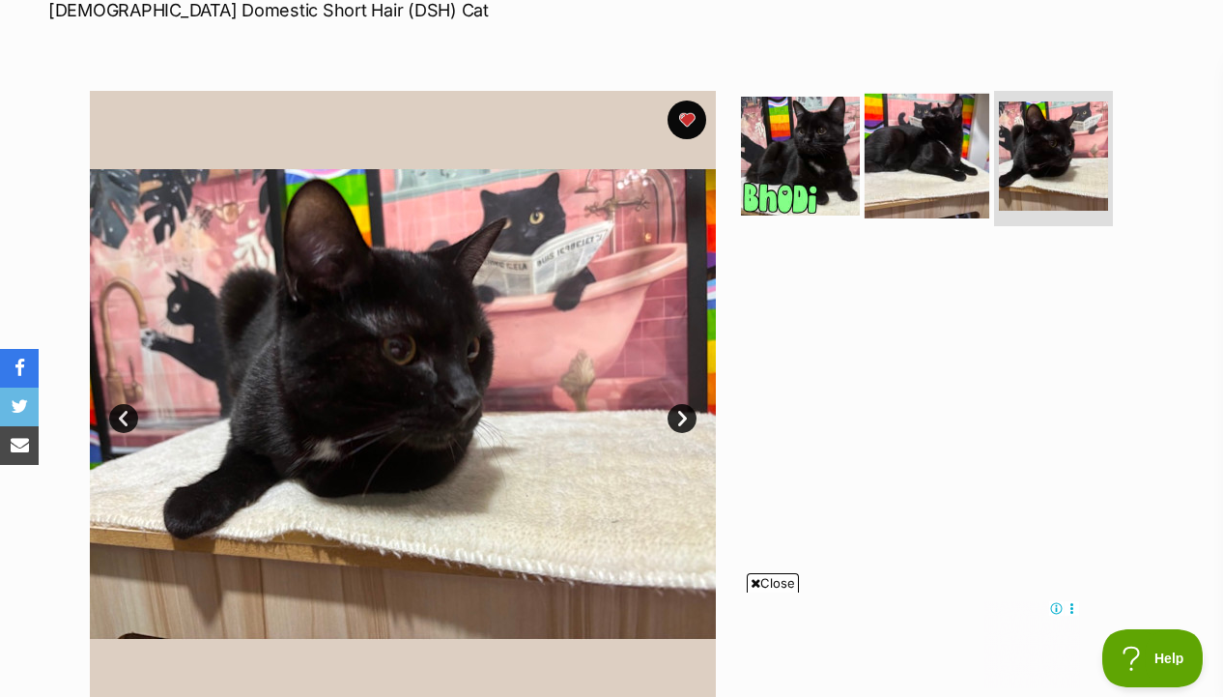
click at [915, 178] on img at bounding box center [927, 156] width 125 height 125
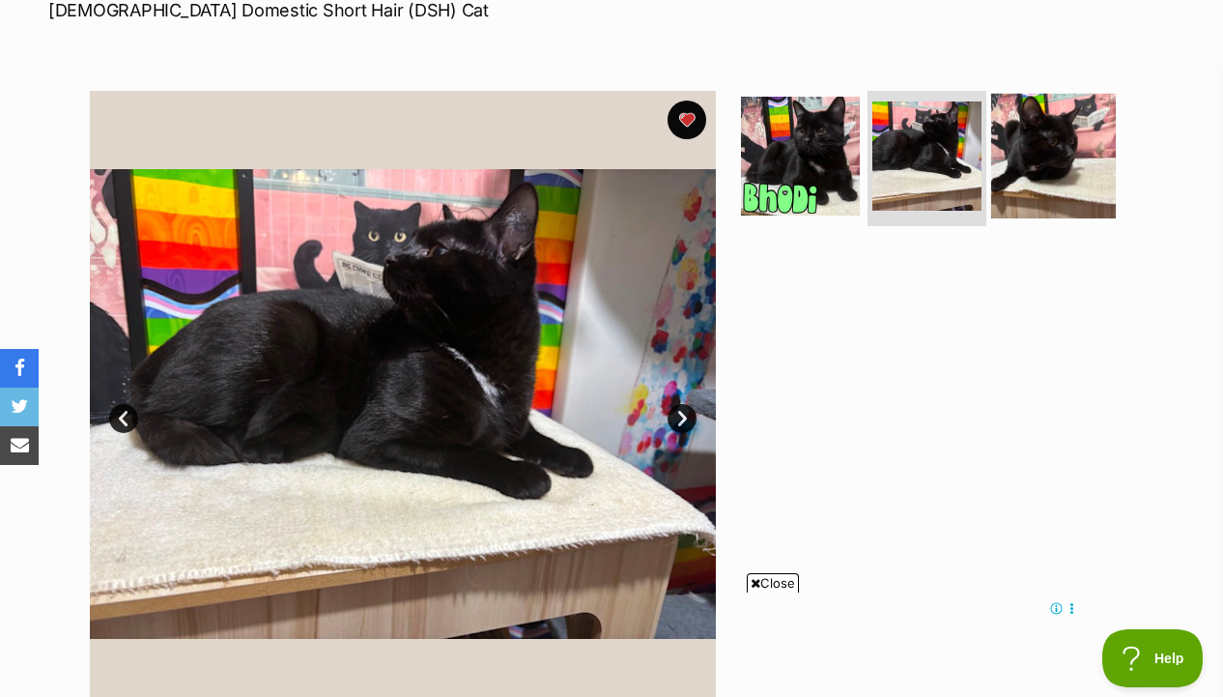
click at [1007, 174] on img at bounding box center [1053, 156] width 125 height 125
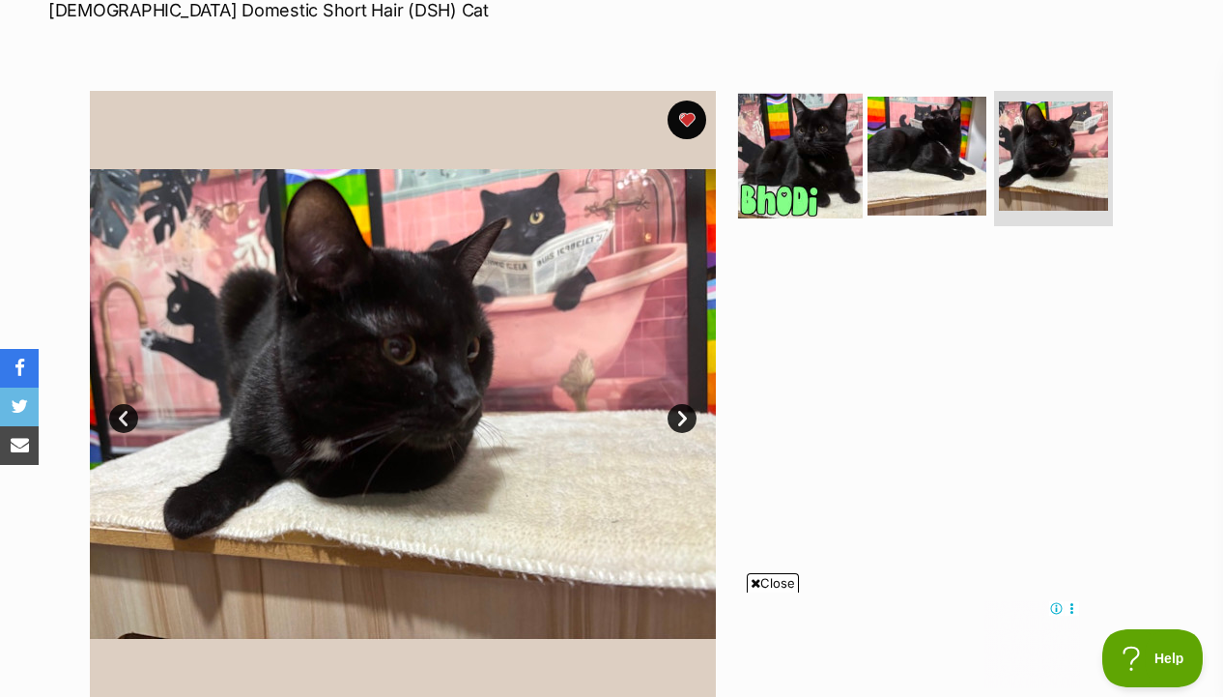
click at [809, 188] on img at bounding box center [800, 156] width 125 height 125
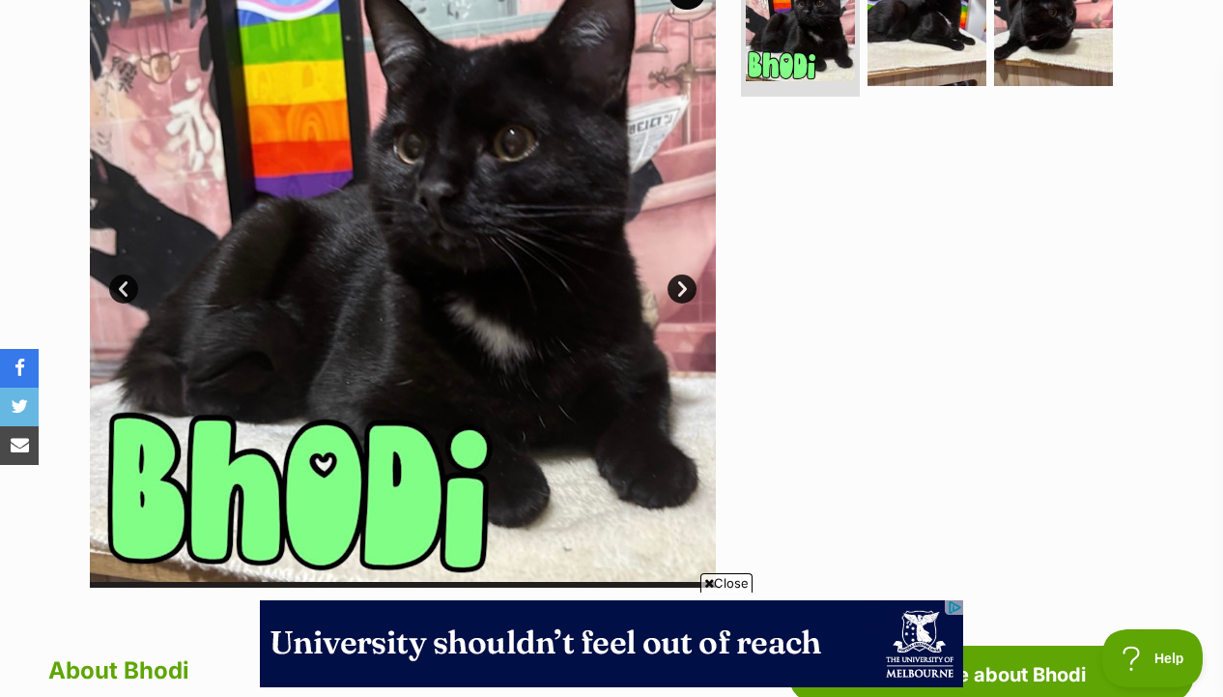
scroll to position [0, 0]
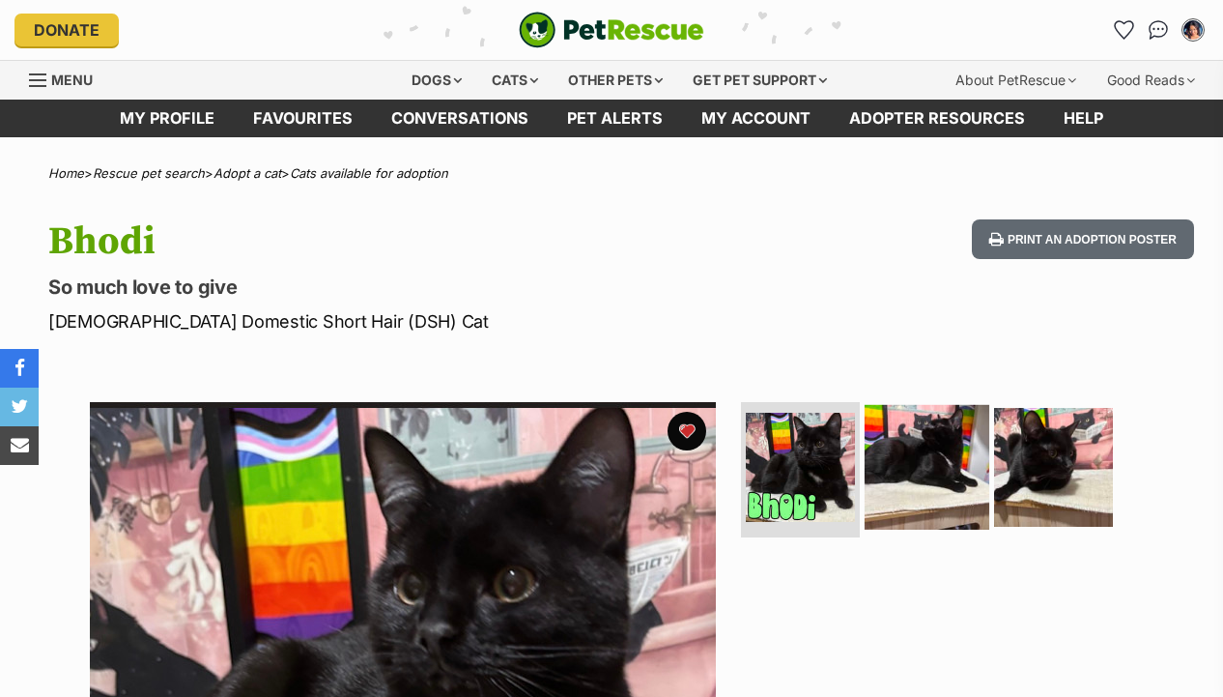
click at [927, 473] on img at bounding box center [927, 467] width 125 height 125
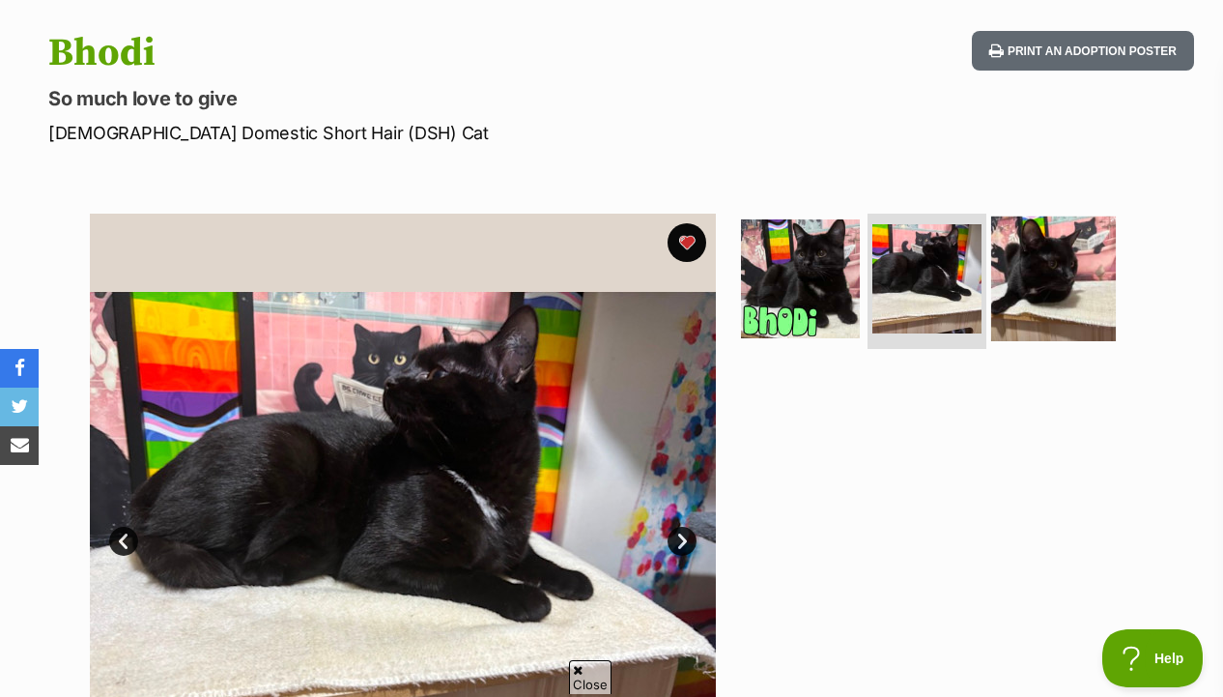
scroll to position [215, 0]
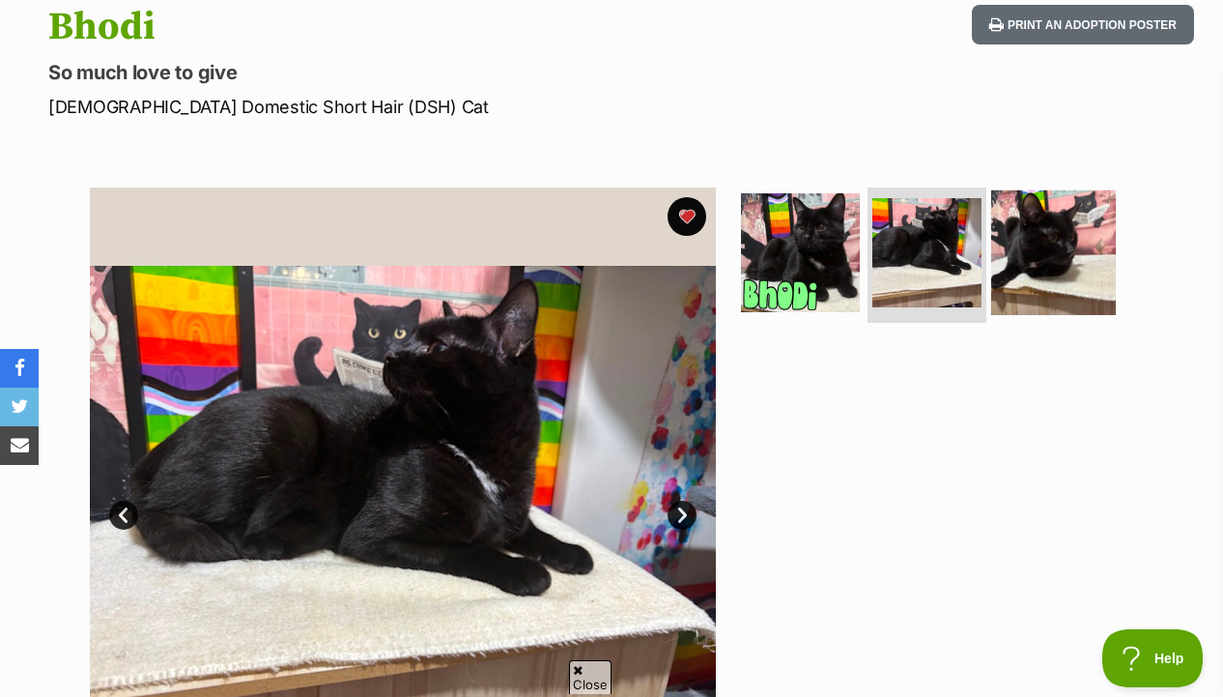
click at [1035, 289] on img at bounding box center [1053, 252] width 125 height 125
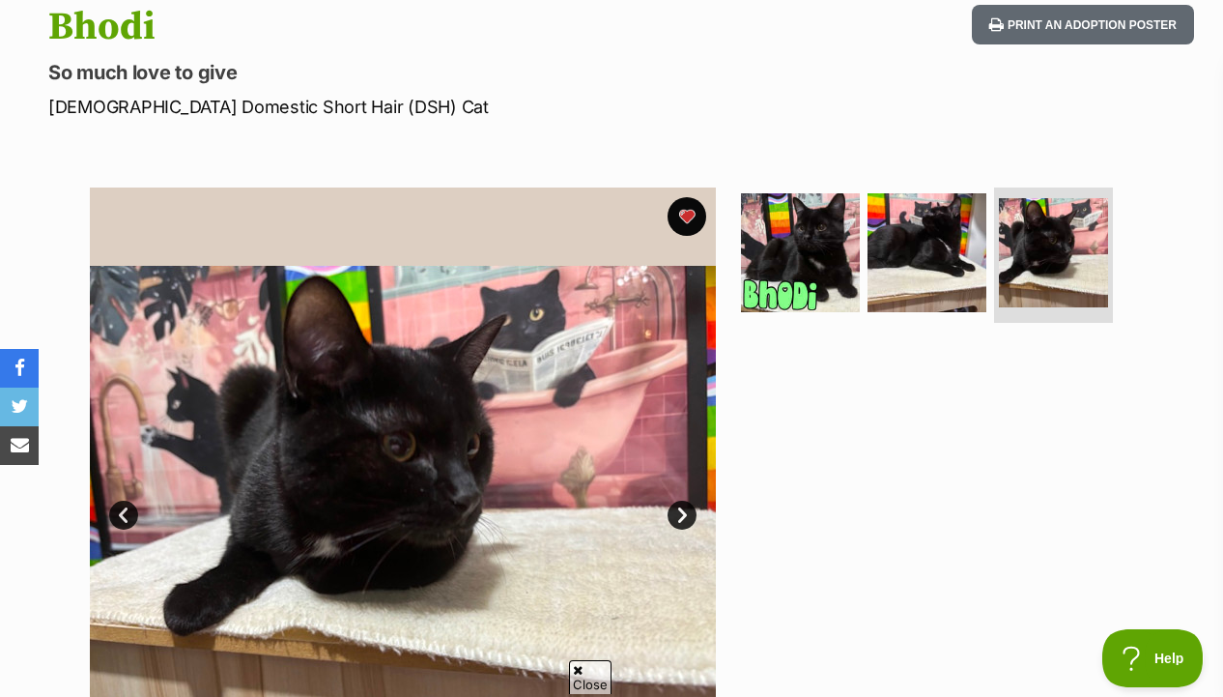
scroll to position [0, 0]
click at [881, 295] on img at bounding box center [927, 252] width 125 height 125
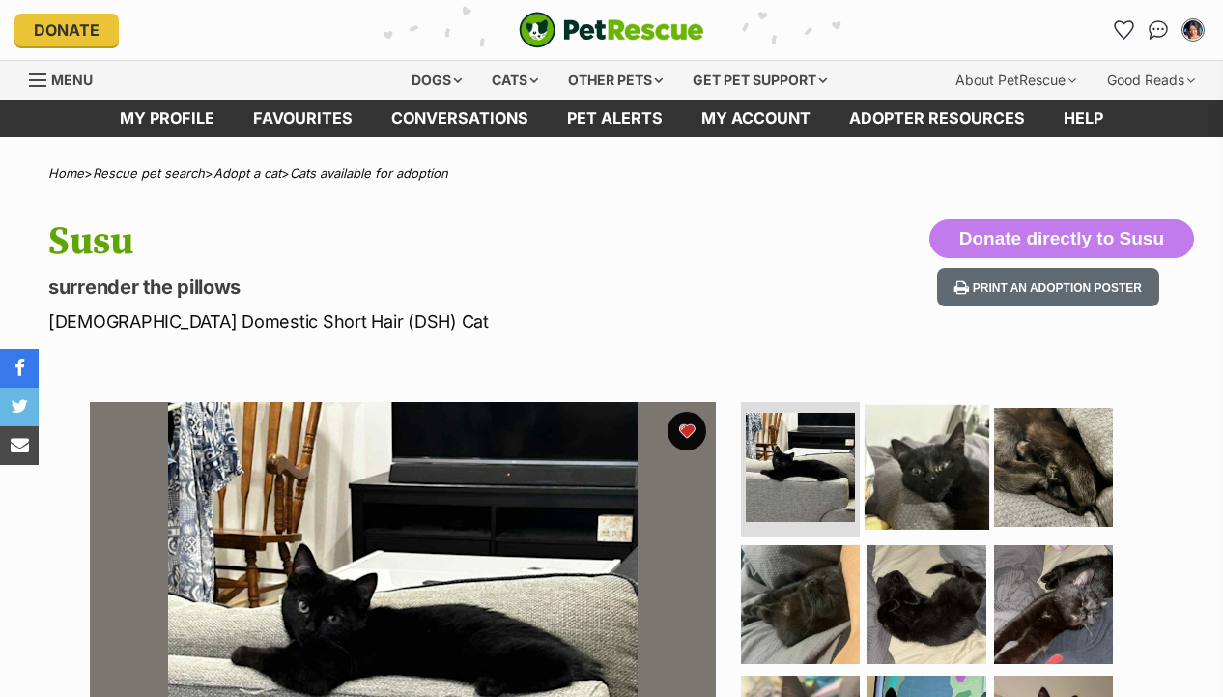
click at [900, 484] on img at bounding box center [927, 467] width 125 height 125
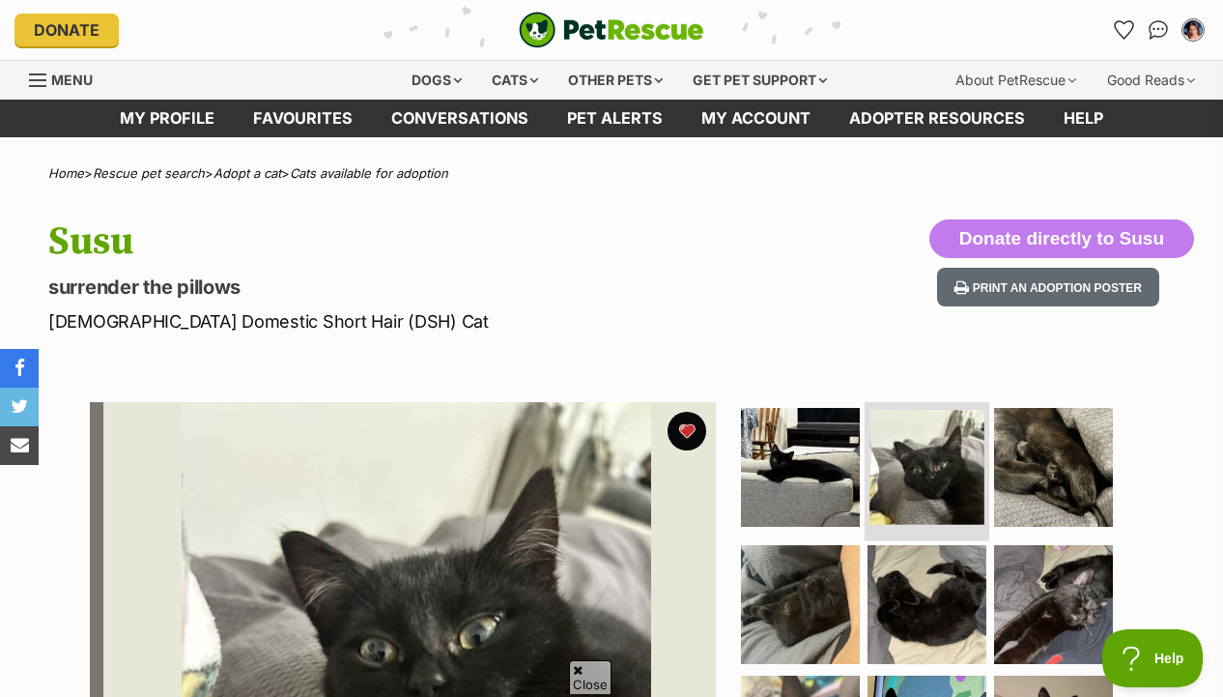
scroll to position [216, 0]
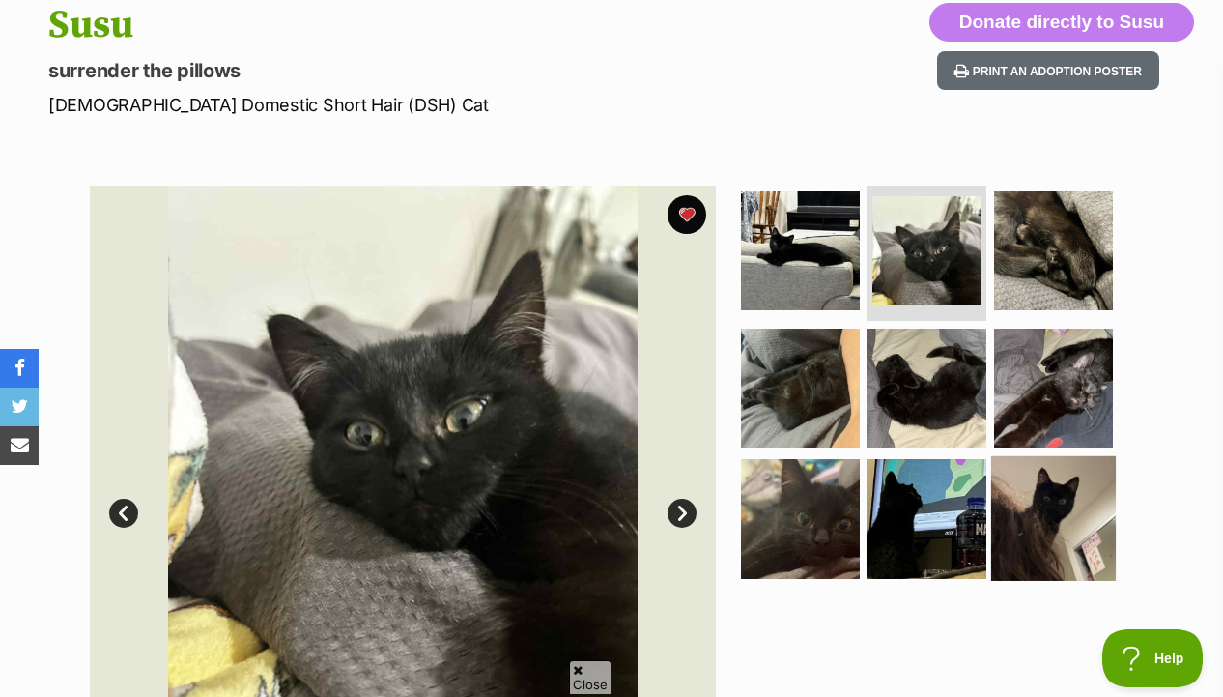
click at [1023, 495] on img at bounding box center [1053, 518] width 125 height 125
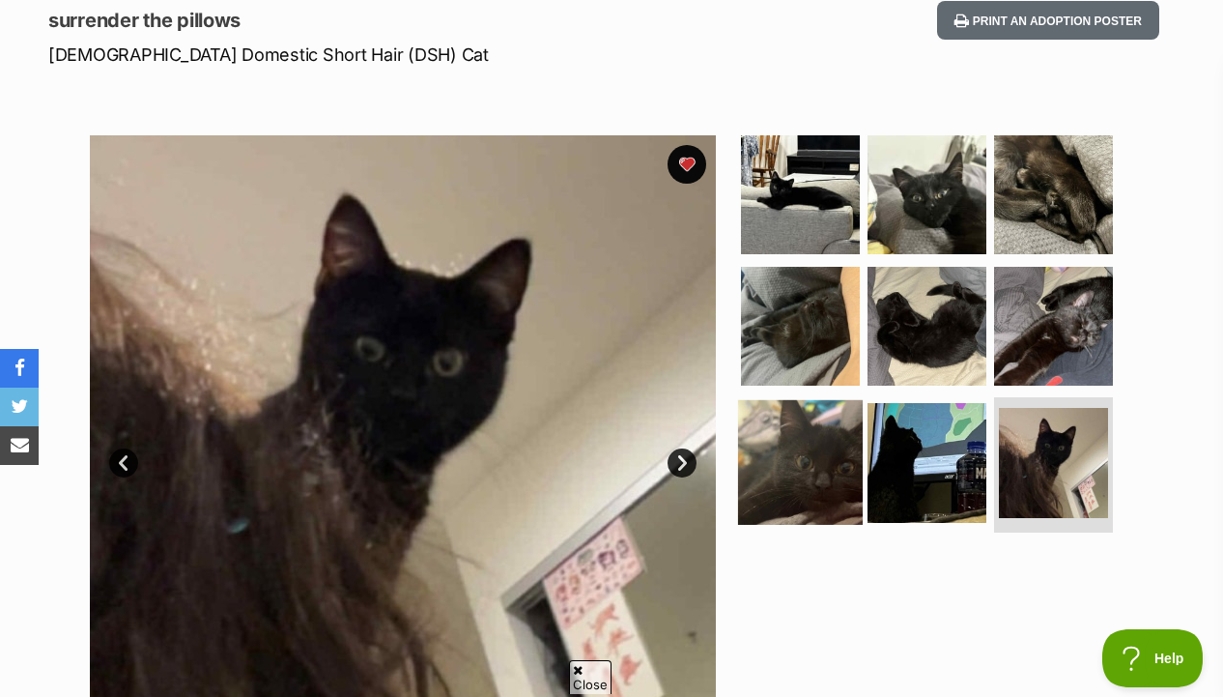
scroll to position [278, 0]
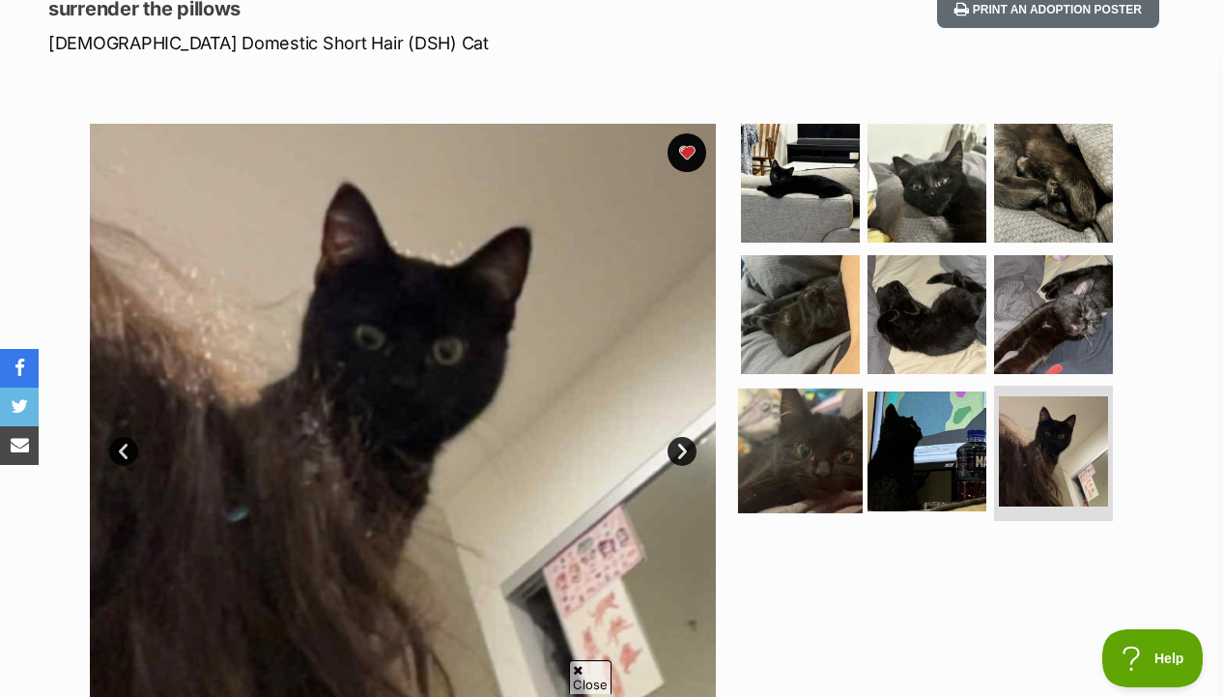
click at [825, 471] on img at bounding box center [800, 450] width 125 height 125
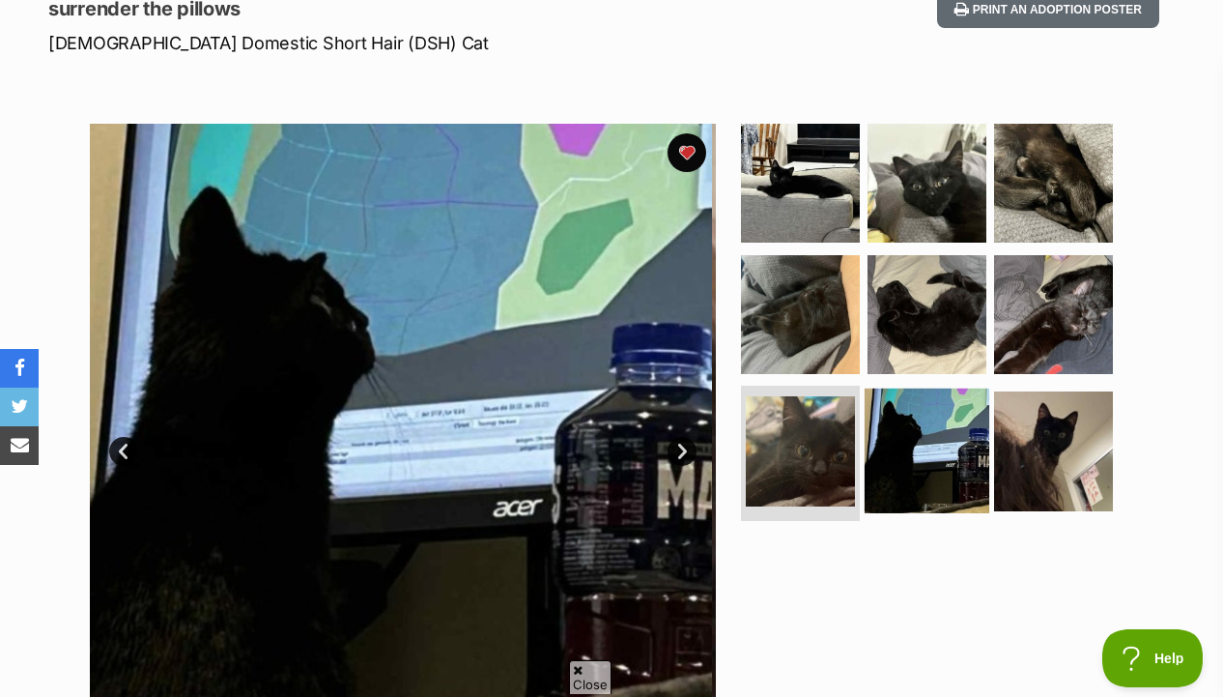
scroll to position [0, 0]
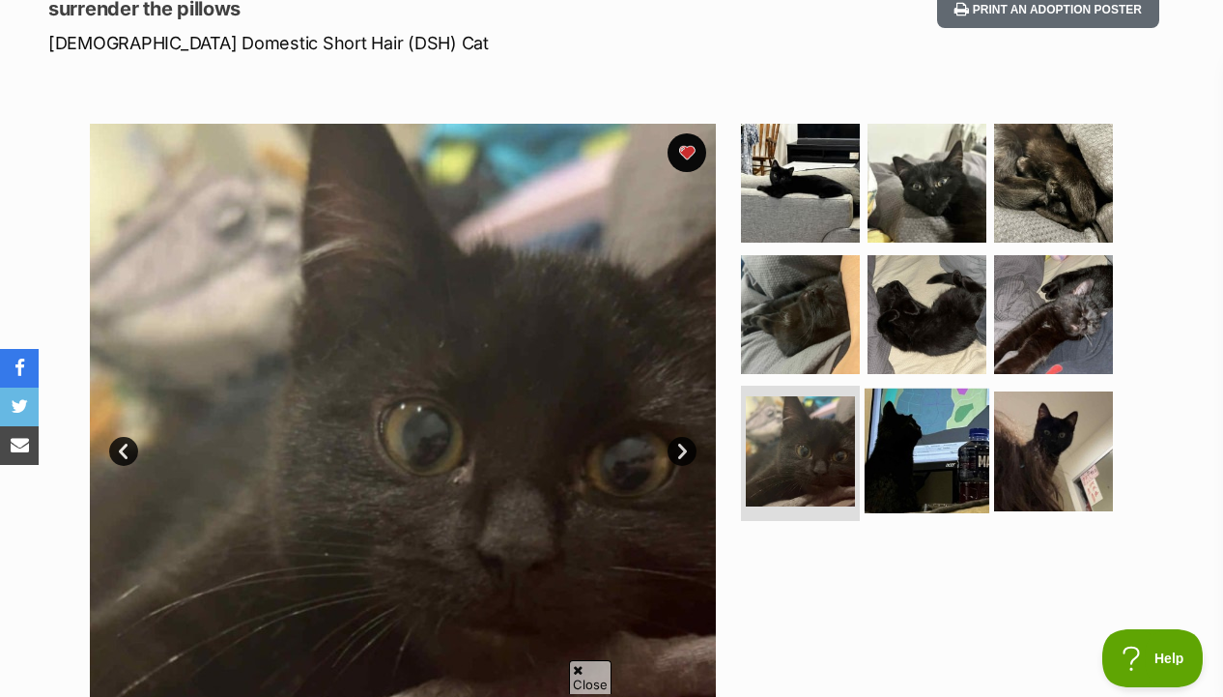
click at [926, 447] on img at bounding box center [927, 450] width 125 height 125
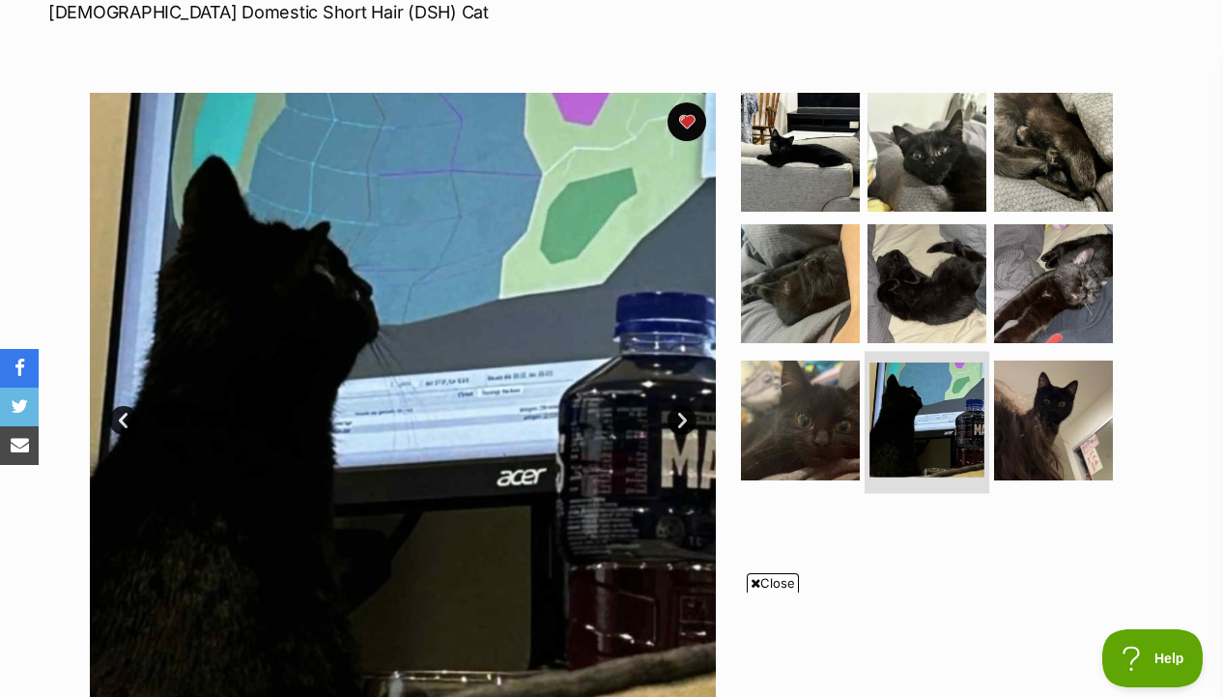
scroll to position [272, 0]
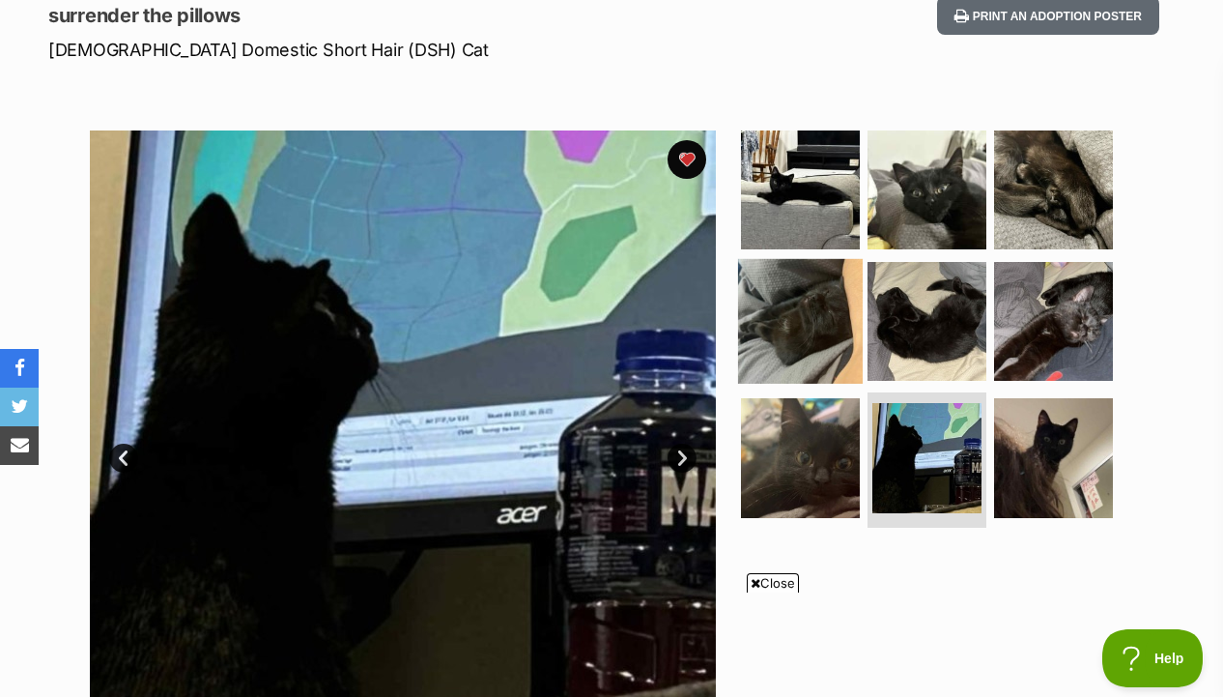
click at [802, 358] on img at bounding box center [800, 320] width 125 height 125
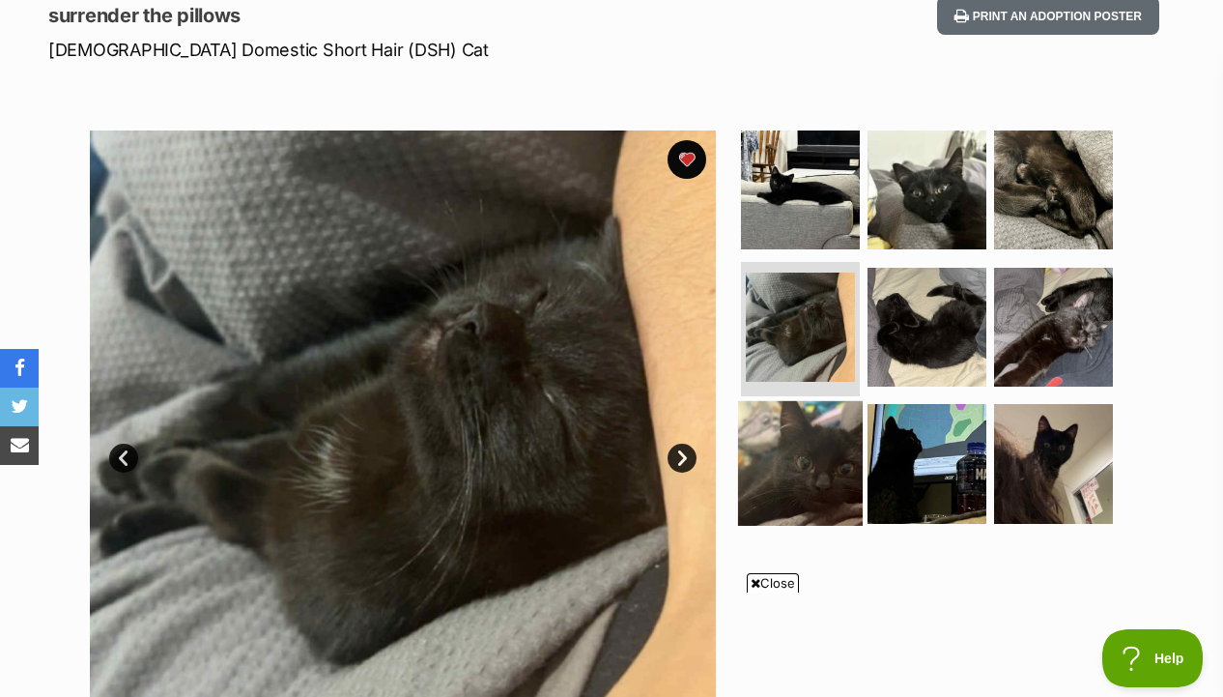
click at [809, 443] on img at bounding box center [800, 463] width 125 height 125
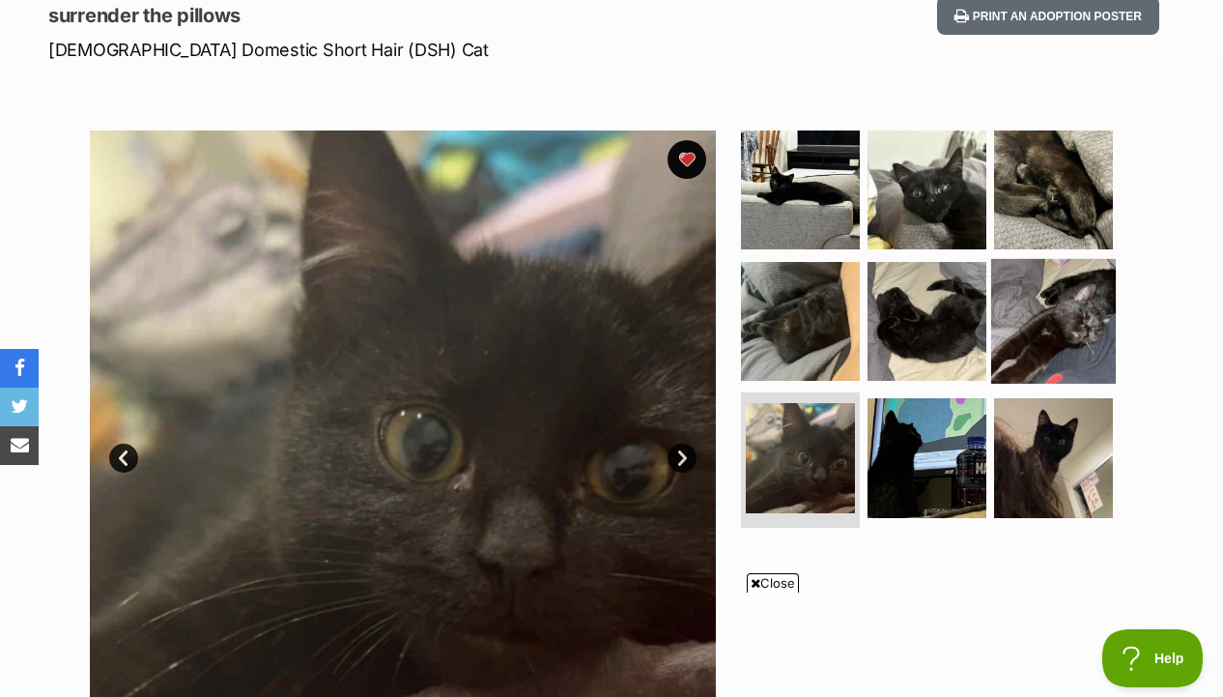
click at [1028, 306] on img at bounding box center [1053, 320] width 125 height 125
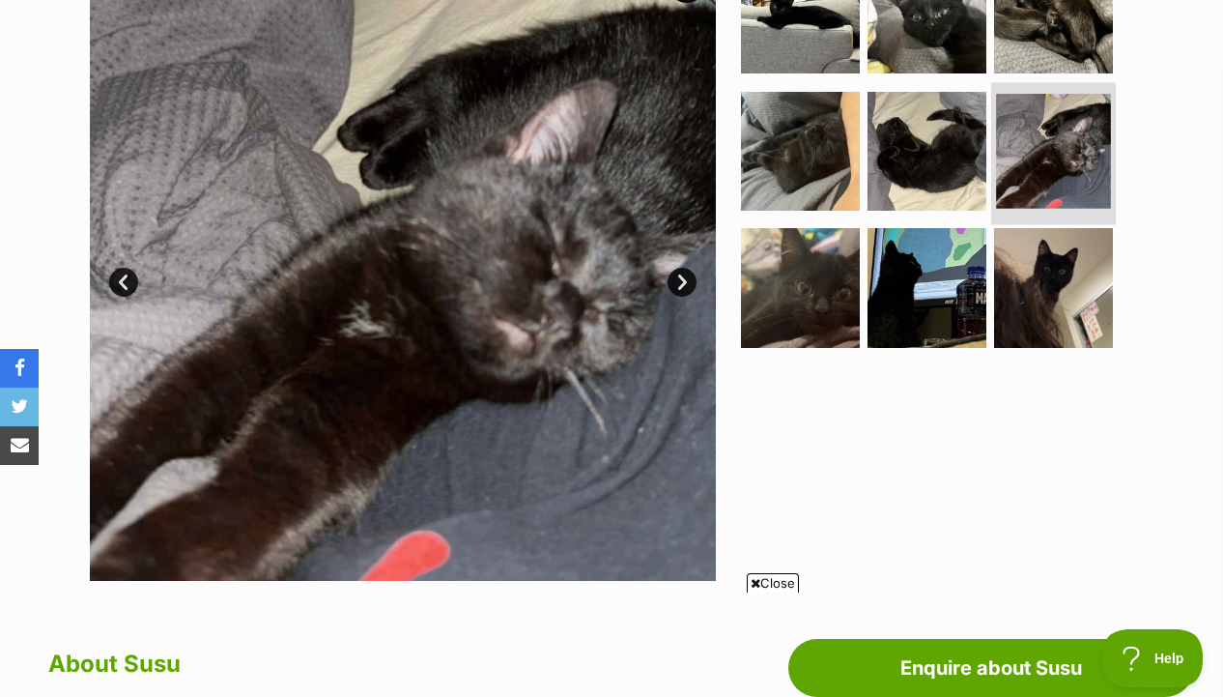
scroll to position [474, 0]
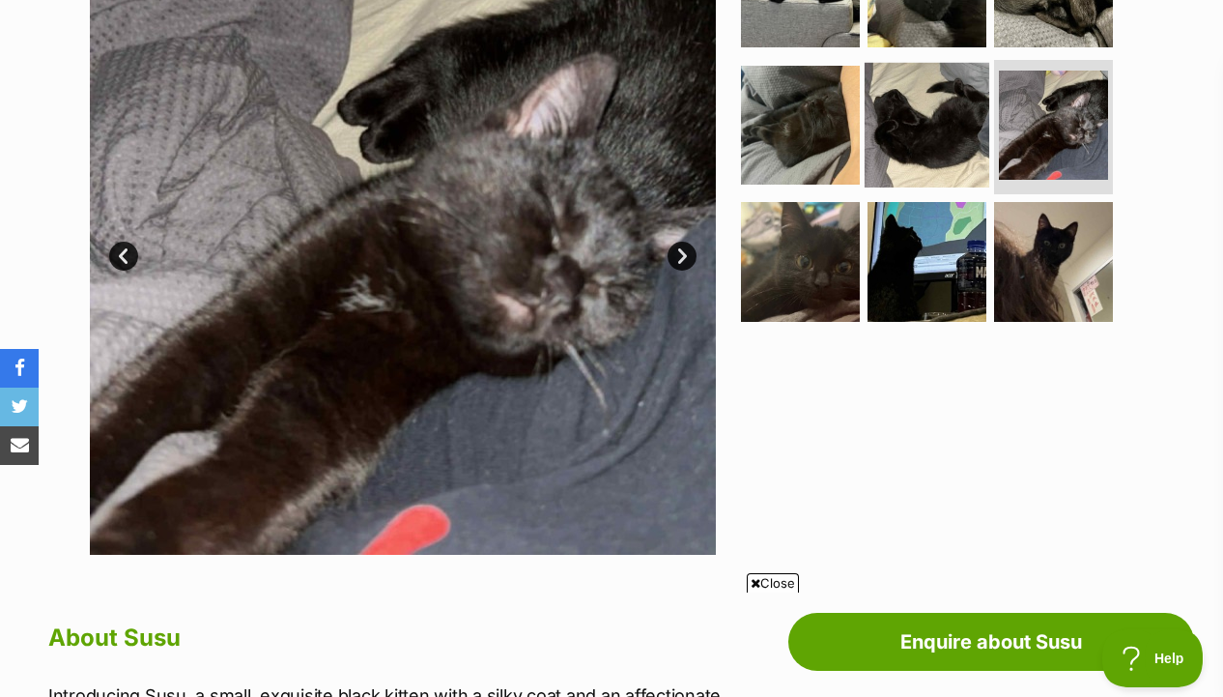
click at [925, 104] on img at bounding box center [927, 124] width 125 height 125
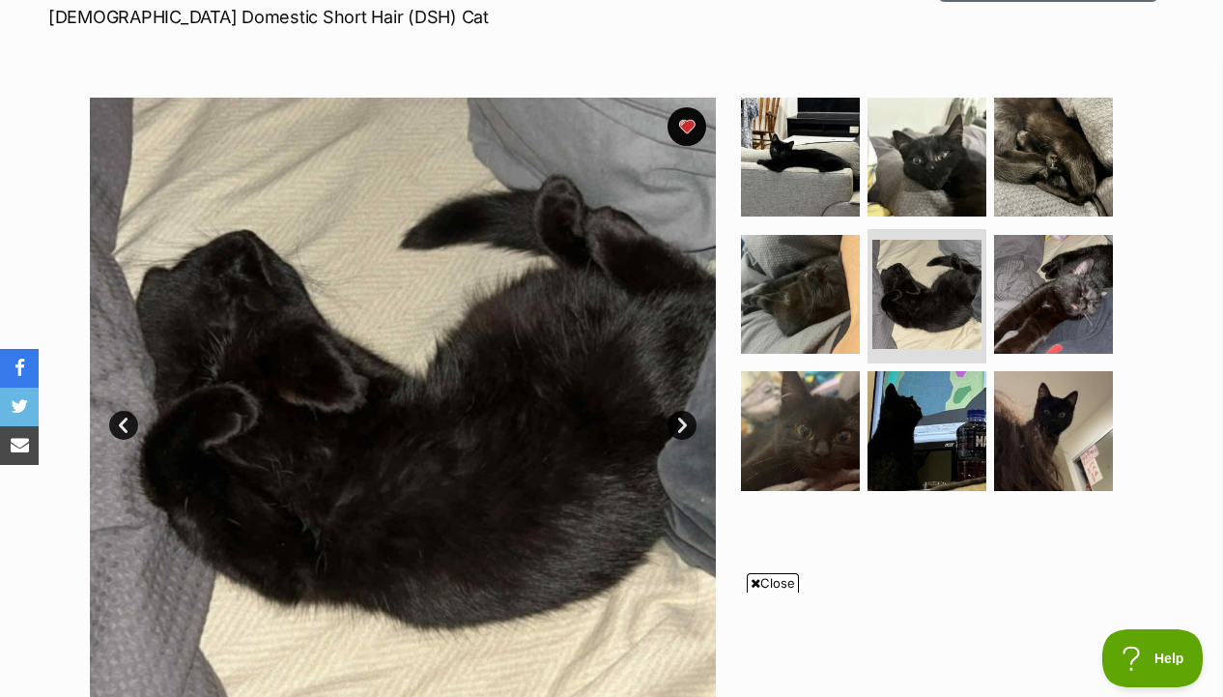
scroll to position [287, 0]
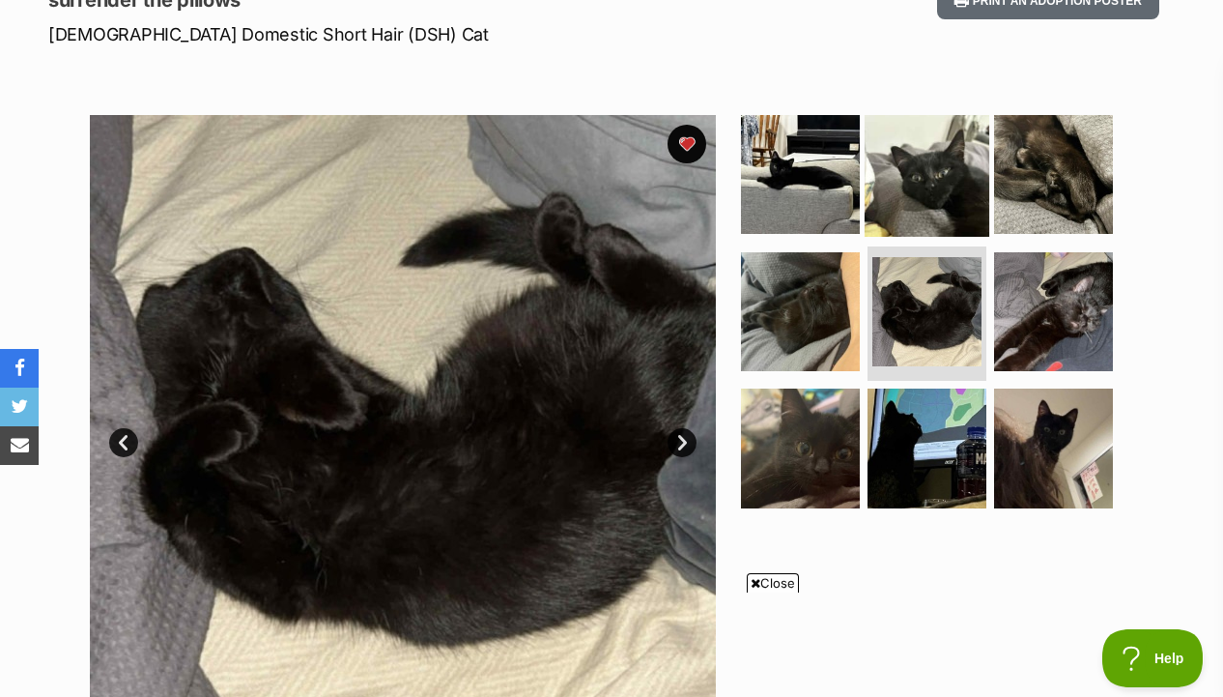
click at [941, 182] on img at bounding box center [927, 174] width 125 height 125
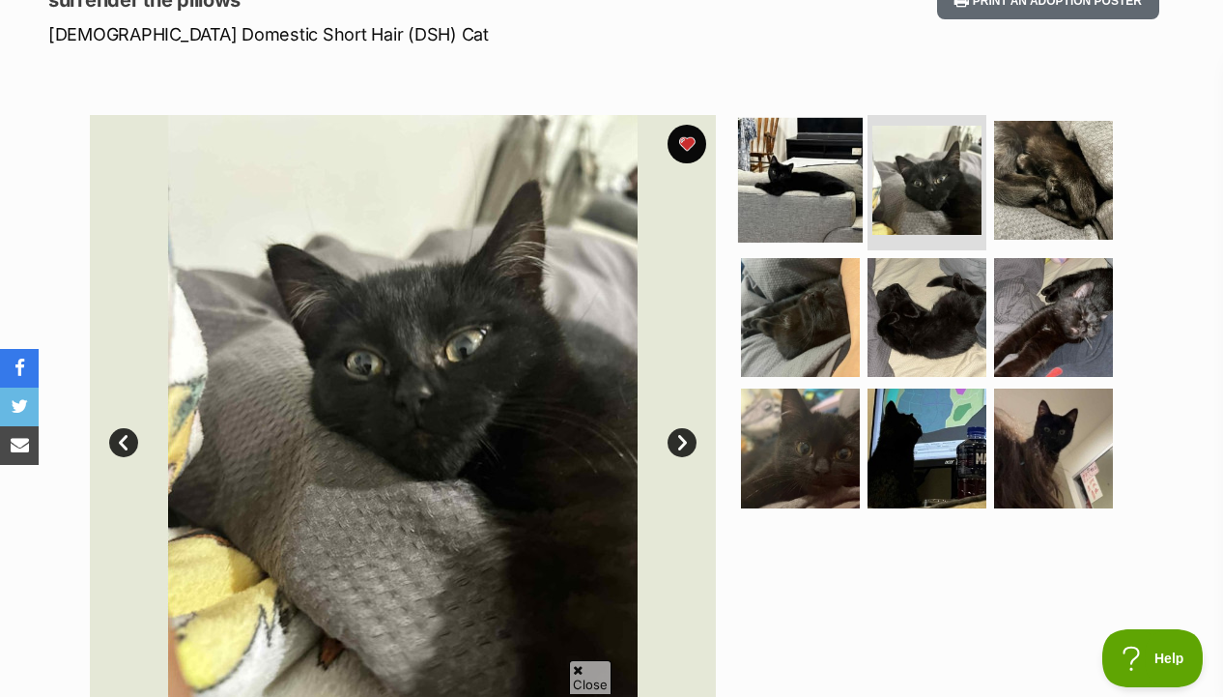
scroll to position [0, 0]
click at [785, 190] on img at bounding box center [800, 180] width 125 height 125
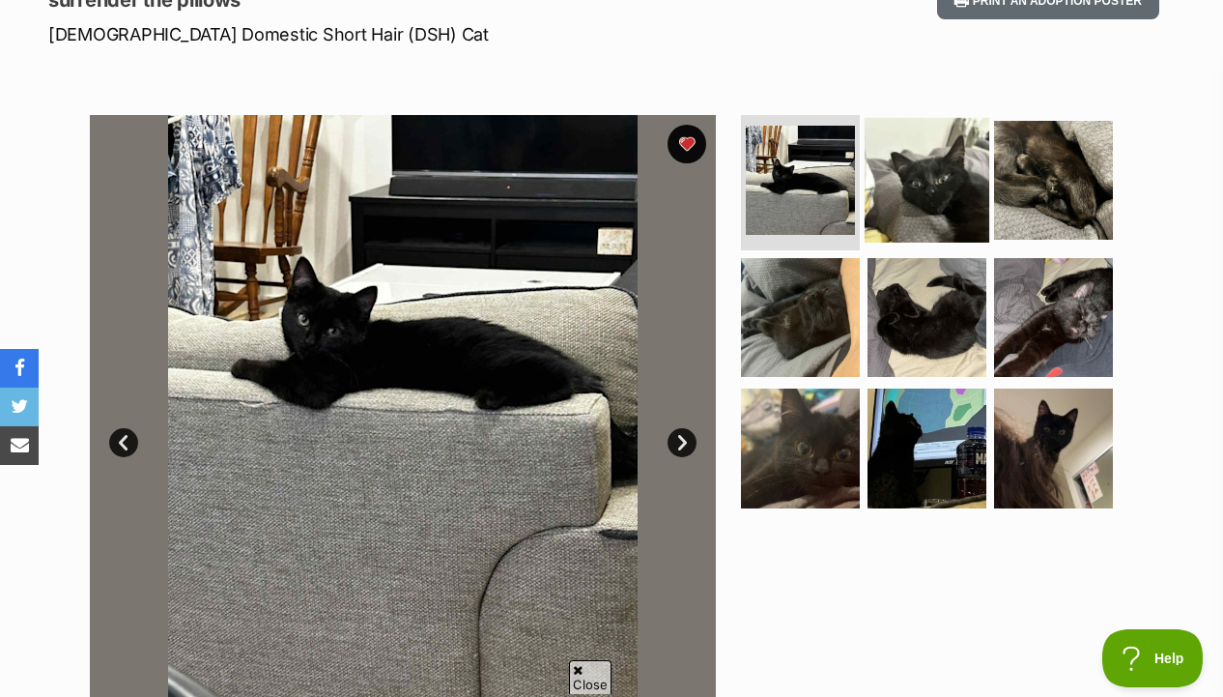
scroll to position [264, 0]
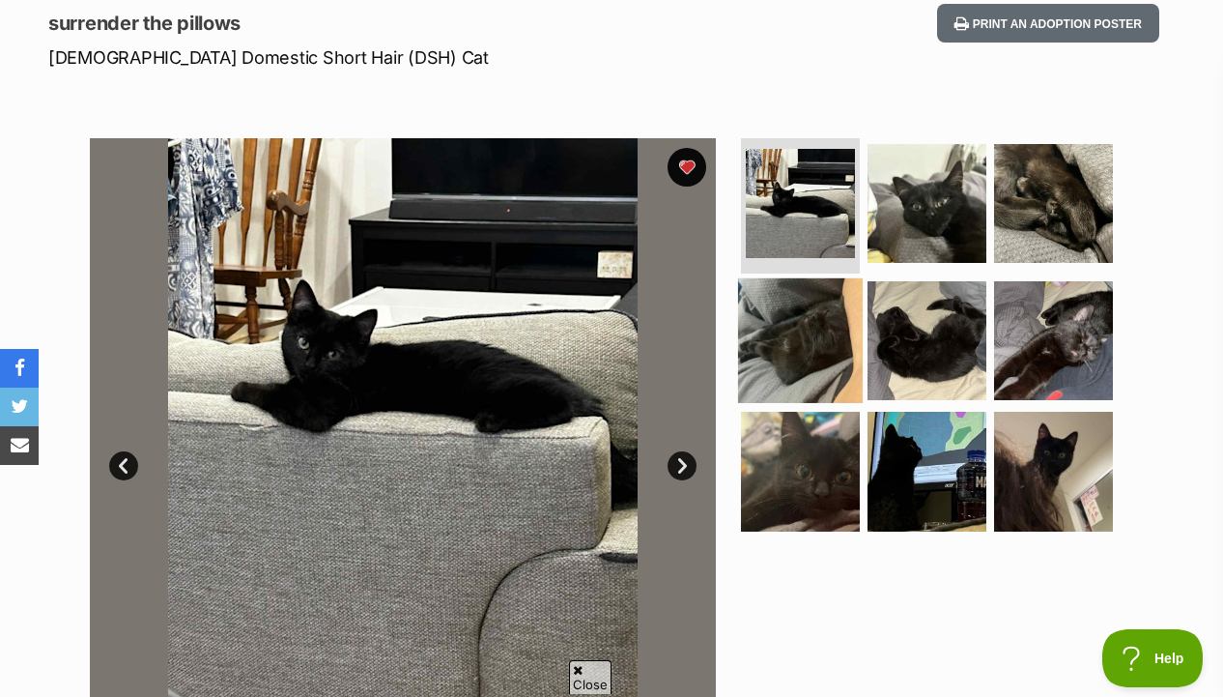
click at [808, 381] on img at bounding box center [800, 339] width 125 height 125
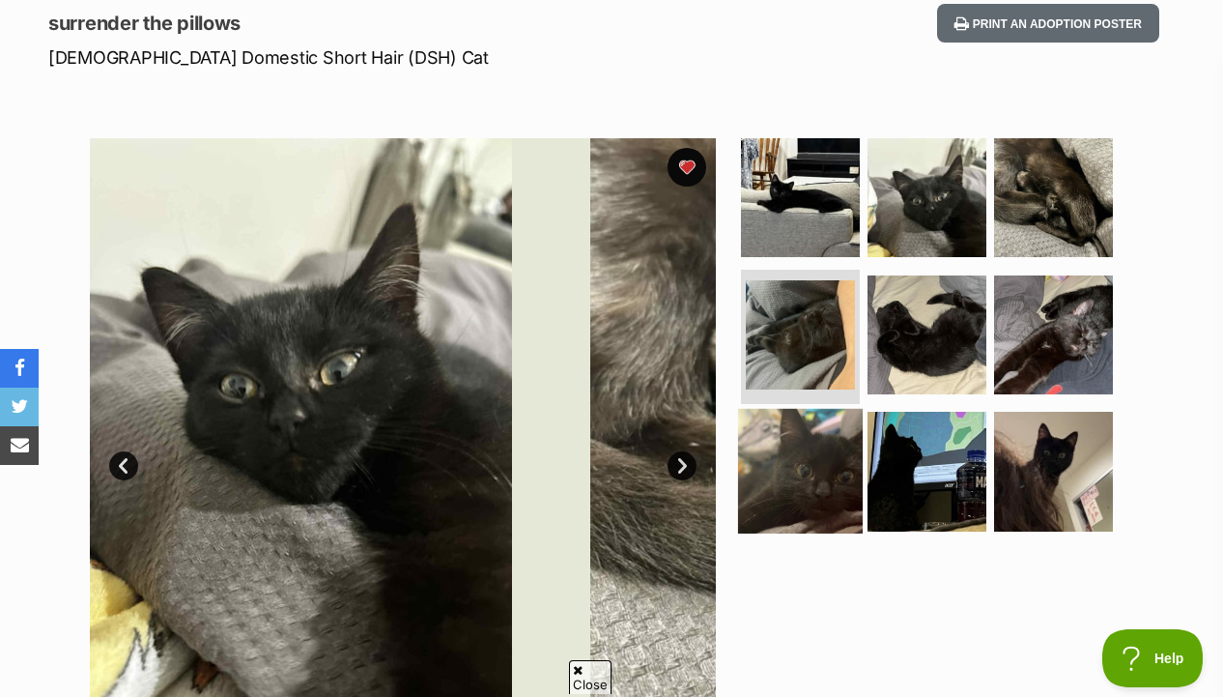
scroll to position [0, 0]
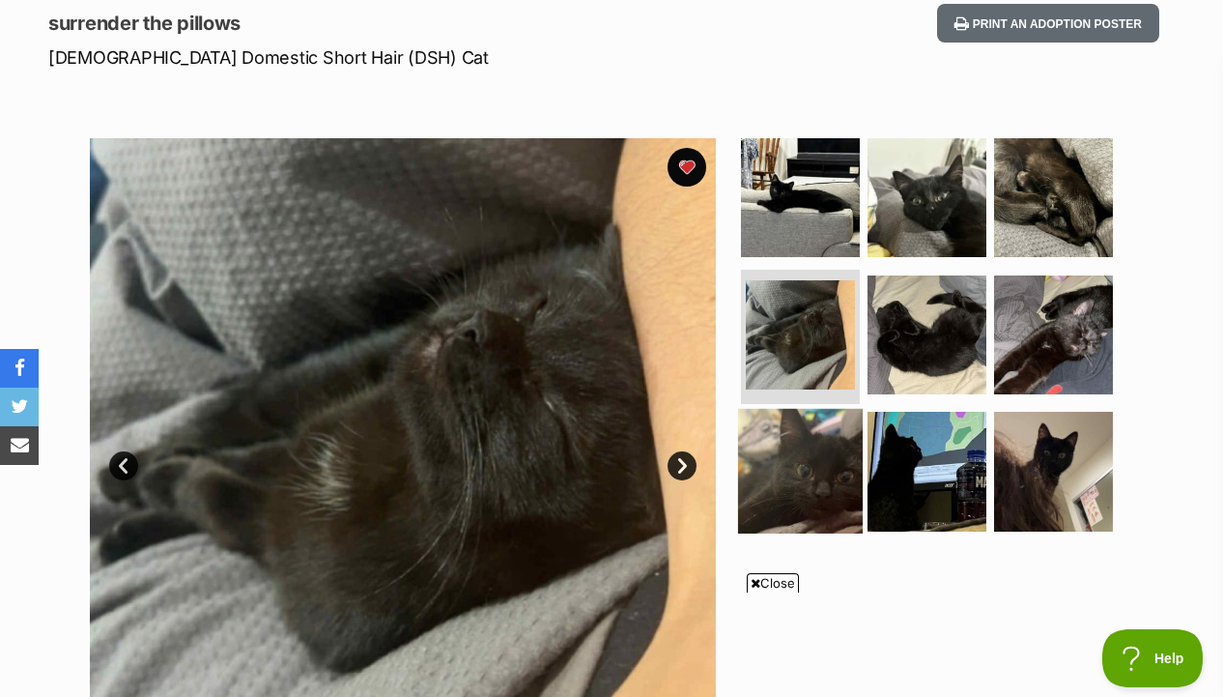
click at [797, 452] on img at bounding box center [800, 471] width 125 height 125
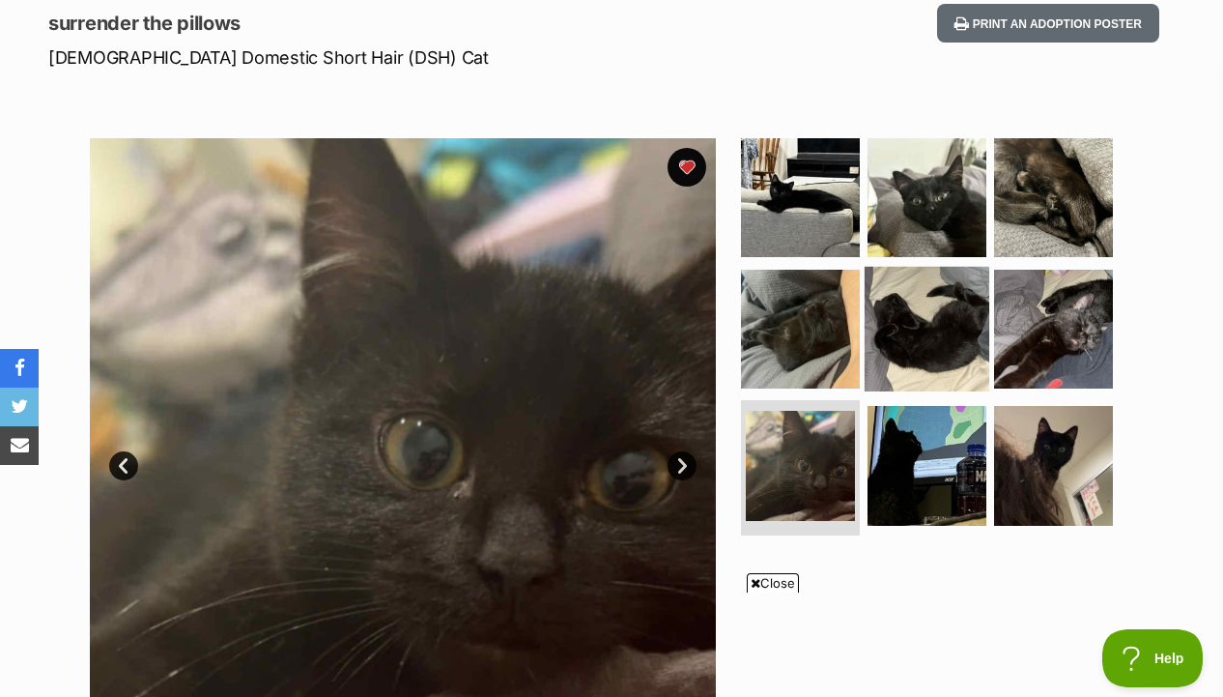
click at [953, 288] on img at bounding box center [927, 328] width 125 height 125
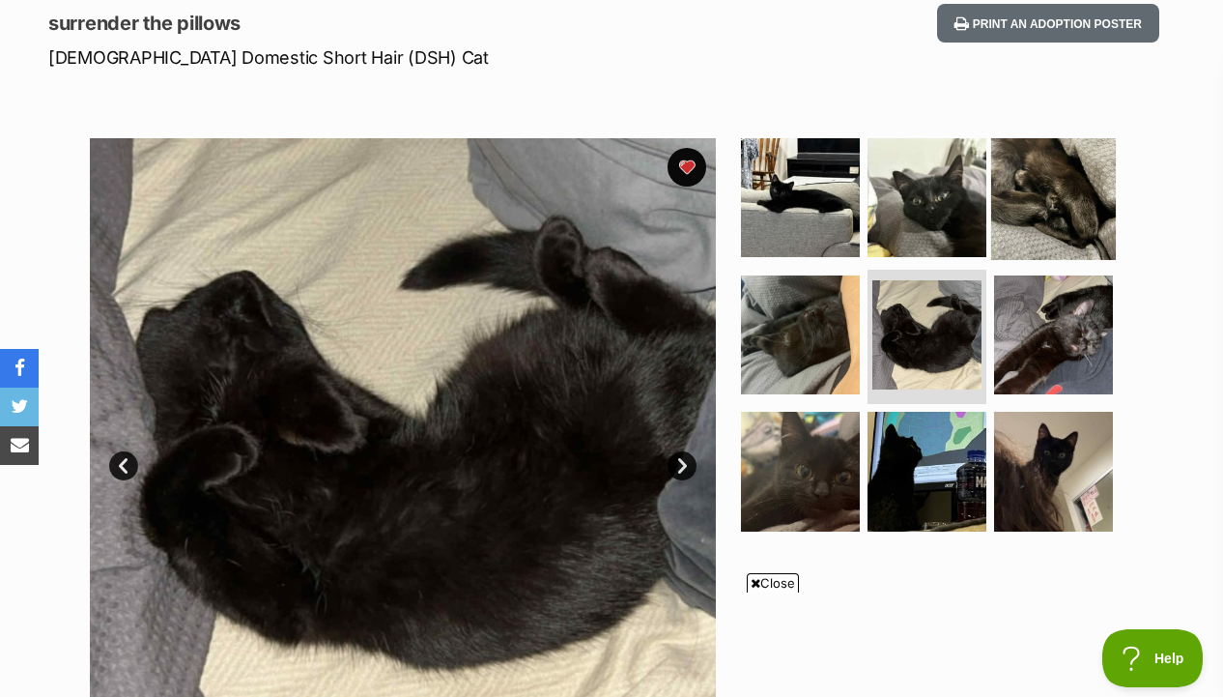
click at [1035, 235] on img at bounding box center [1053, 197] width 125 height 125
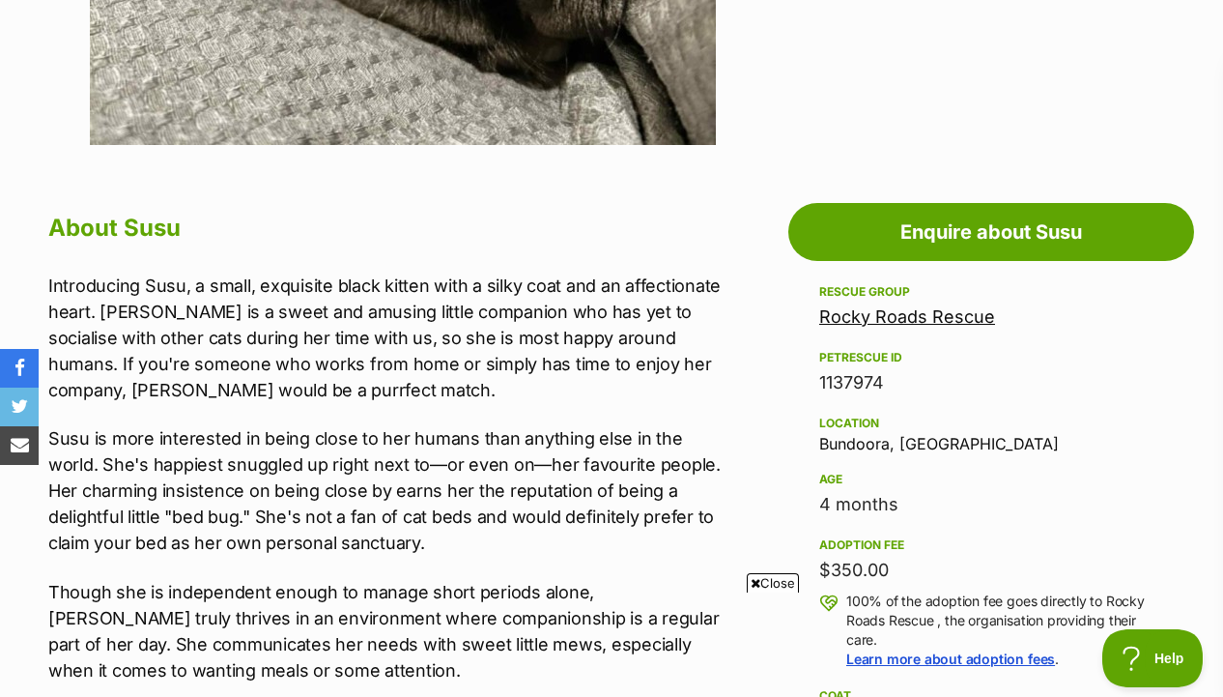
scroll to position [887, 0]
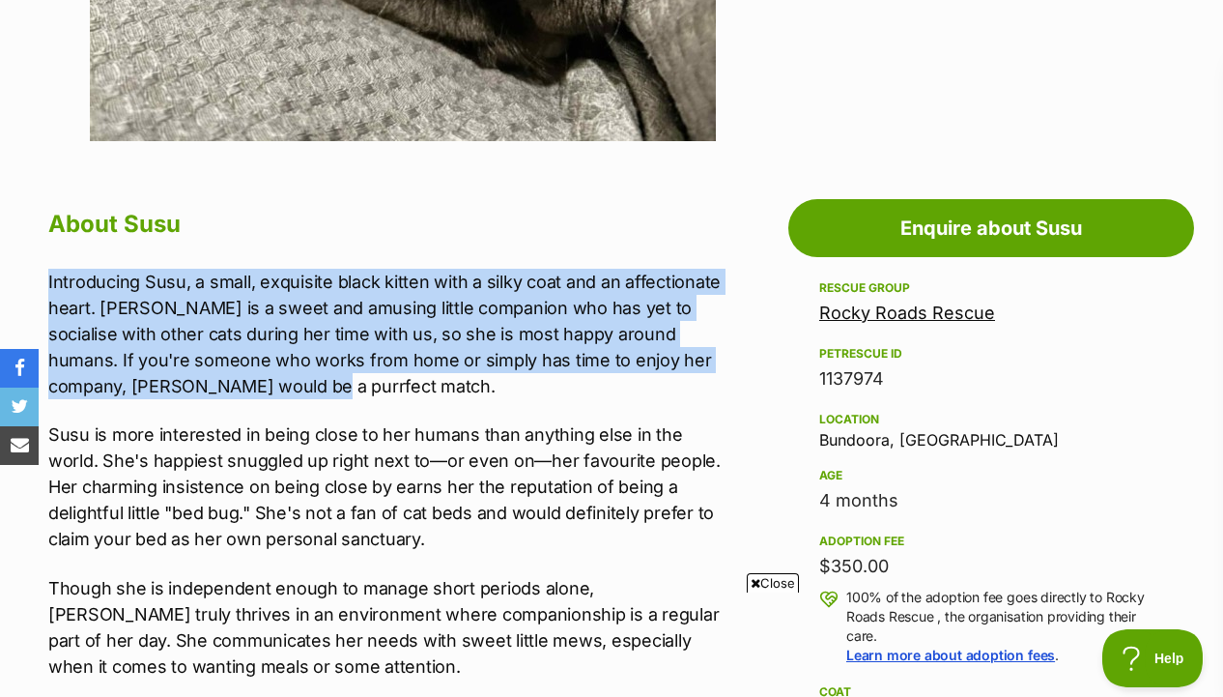
drag, startPoint x: 703, startPoint y: 259, endPoint x: 706, endPoint y: 391, distance: 132.4
click at [706, 391] on p "Introducing Susu, a small, exquisite black kitten with a silky coat and an affe…" at bounding box center [388, 334] width 680 height 130
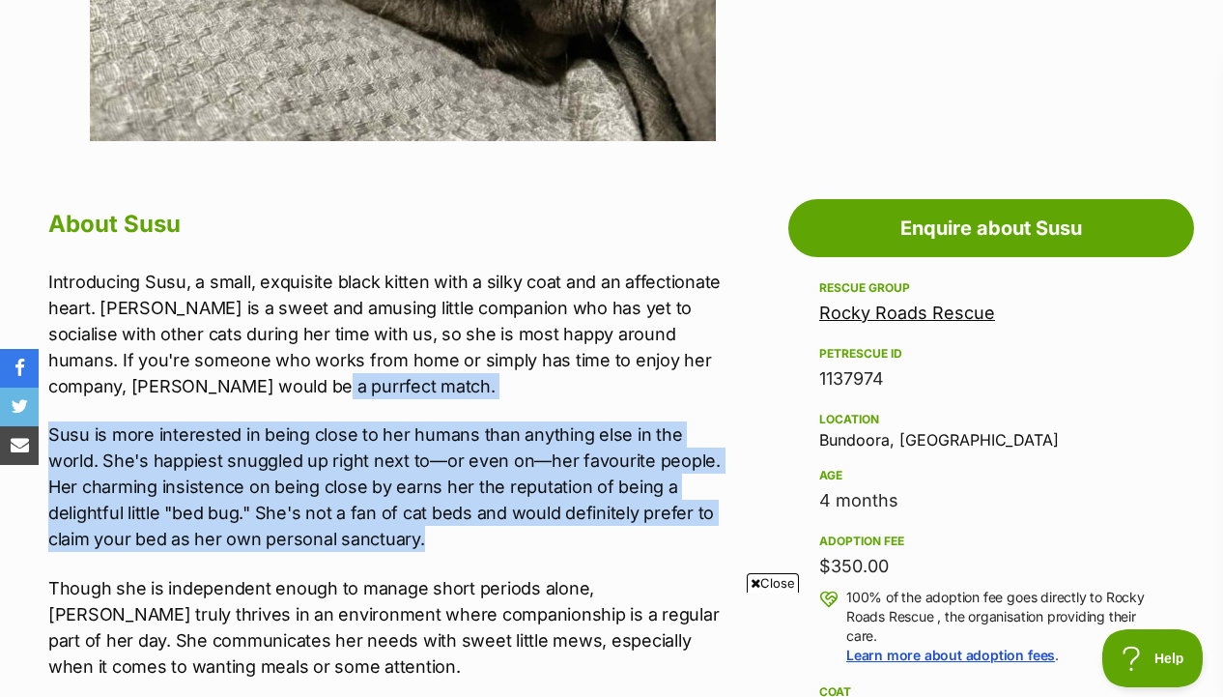
drag, startPoint x: 706, startPoint y: 387, endPoint x: 707, endPoint y: 528, distance: 140.1
click at [707, 528] on div "Introducing Susu, a small, exquisite black kitten with a silky coat and an affe…" at bounding box center [388, 537] width 680 height 537
click at [707, 528] on p "Susu is more interested in being close to her humans than anything else in the …" at bounding box center [388, 486] width 680 height 130
drag, startPoint x: 707, startPoint y: 533, endPoint x: 707, endPoint y: 378, distance: 155.6
click at [707, 378] on div "Introducing Susu, a small, exquisite black kitten with a silky coat and an affe…" at bounding box center [388, 537] width 680 height 537
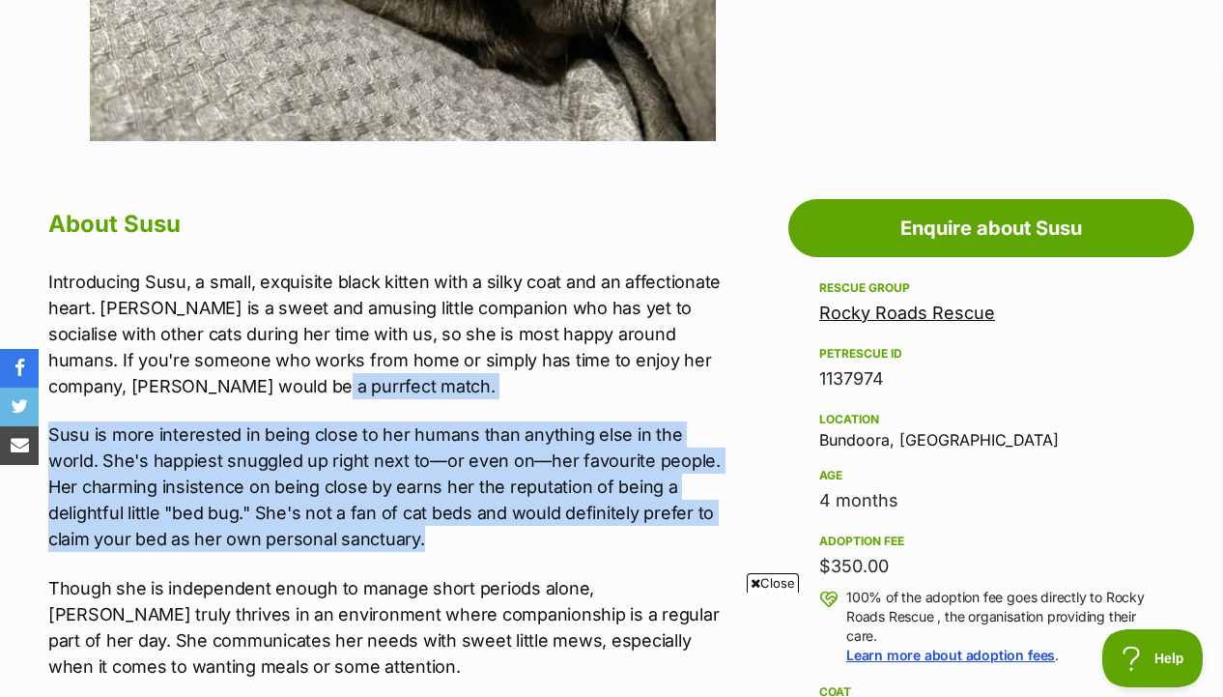
click at [707, 378] on p "Introducing Susu, a small, exquisite black kitten with a silky coat and an affe…" at bounding box center [388, 334] width 680 height 130
drag, startPoint x: 707, startPoint y: 396, endPoint x: 697, endPoint y: 544, distance: 148.2
click at [697, 544] on div "Introducing Susu, a small, exquisite black kitten with a silky coat and an affe…" at bounding box center [388, 537] width 680 height 537
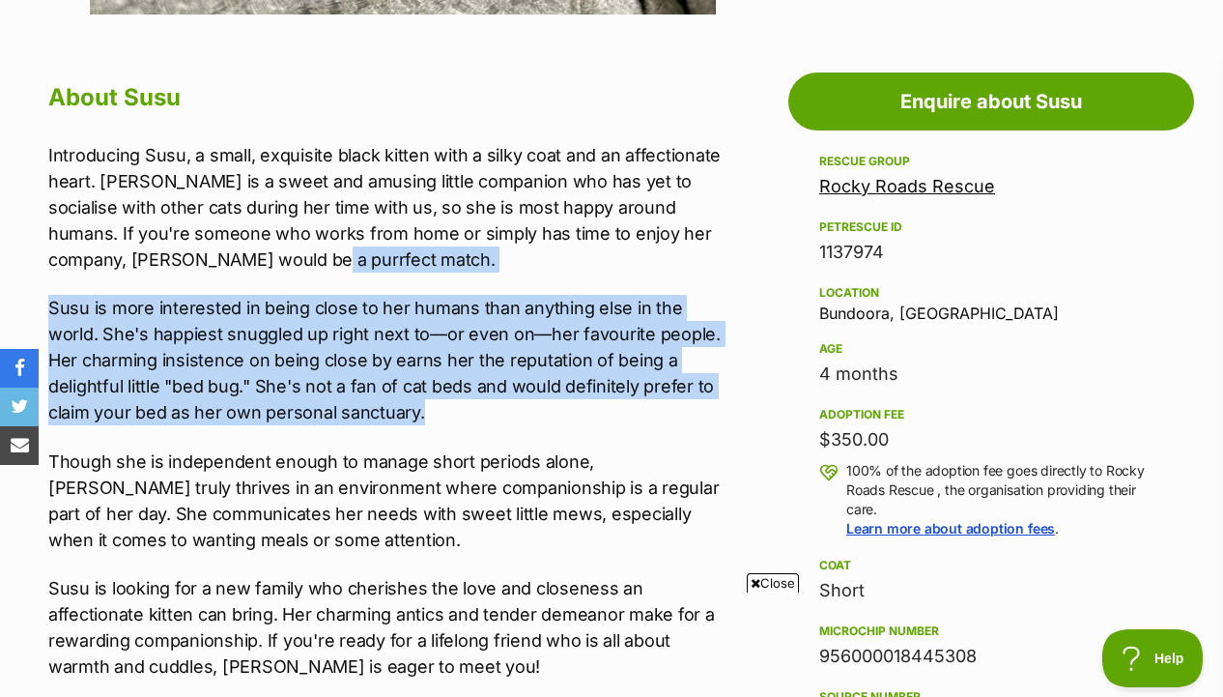
scroll to position [1063, 0]
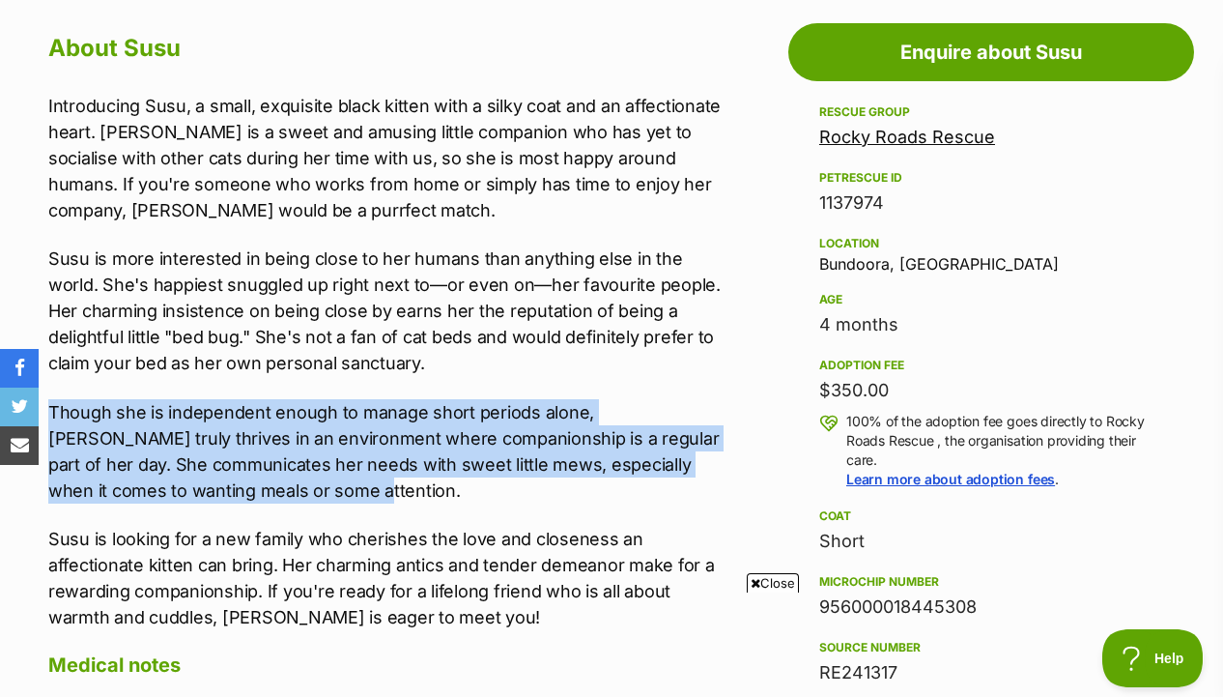
drag, startPoint x: 692, startPoint y: 485, endPoint x: 705, endPoint y: 363, distance: 122.5
click at [705, 363] on div "Introducing Susu, a small, exquisite black kitten with a silky coat and an affe…" at bounding box center [388, 361] width 680 height 537
click at [705, 363] on p "Susu is more interested in being close to her humans than anything else in the …" at bounding box center [388, 310] width 680 height 130
drag, startPoint x: 713, startPoint y: 364, endPoint x: 699, endPoint y: 492, distance: 128.4
click at [699, 492] on div "Introducing Susu, a small, exquisite black kitten with a silky coat and an affe…" at bounding box center [388, 361] width 680 height 537
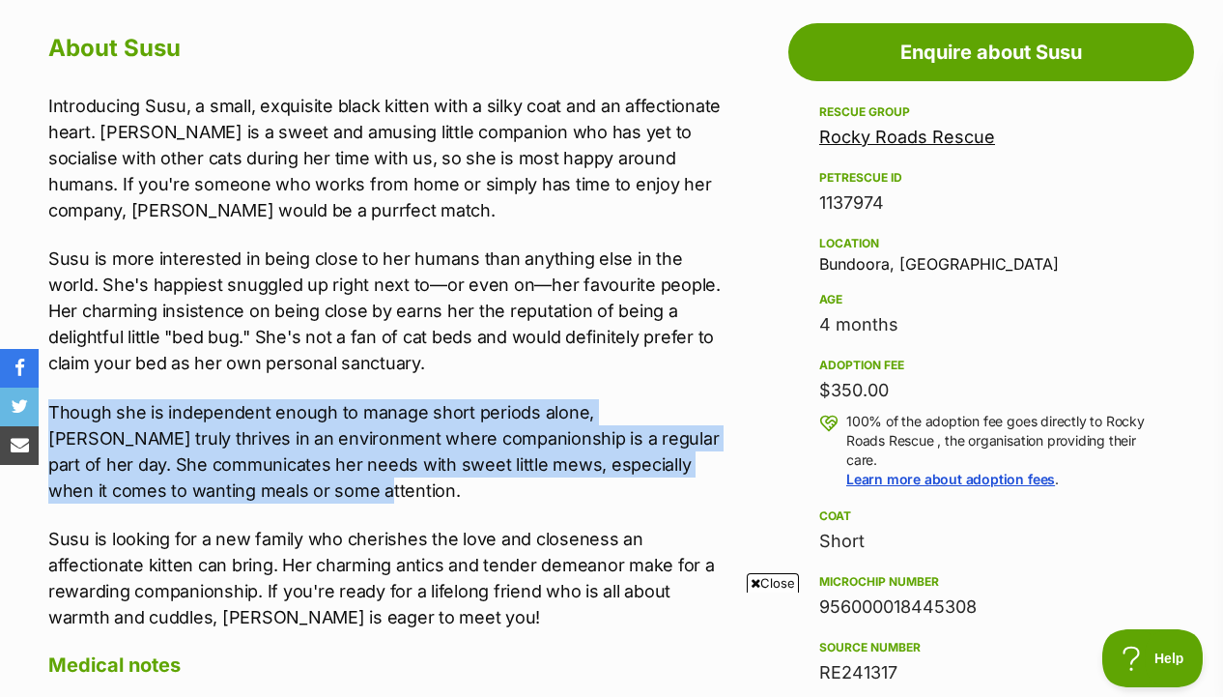
click at [699, 492] on p "Though she is independent enough to manage short periods alone, Susu truly thri…" at bounding box center [388, 451] width 680 height 104
drag, startPoint x: 699, startPoint y: 492, endPoint x: 699, endPoint y: 369, distance: 122.7
click at [699, 369] on div "Introducing Susu, a small, exquisite black kitten with a silky coat and an affe…" at bounding box center [388, 361] width 680 height 537
click at [699, 369] on p "Susu is more interested in being close to her humans than anything else in the …" at bounding box center [388, 310] width 680 height 130
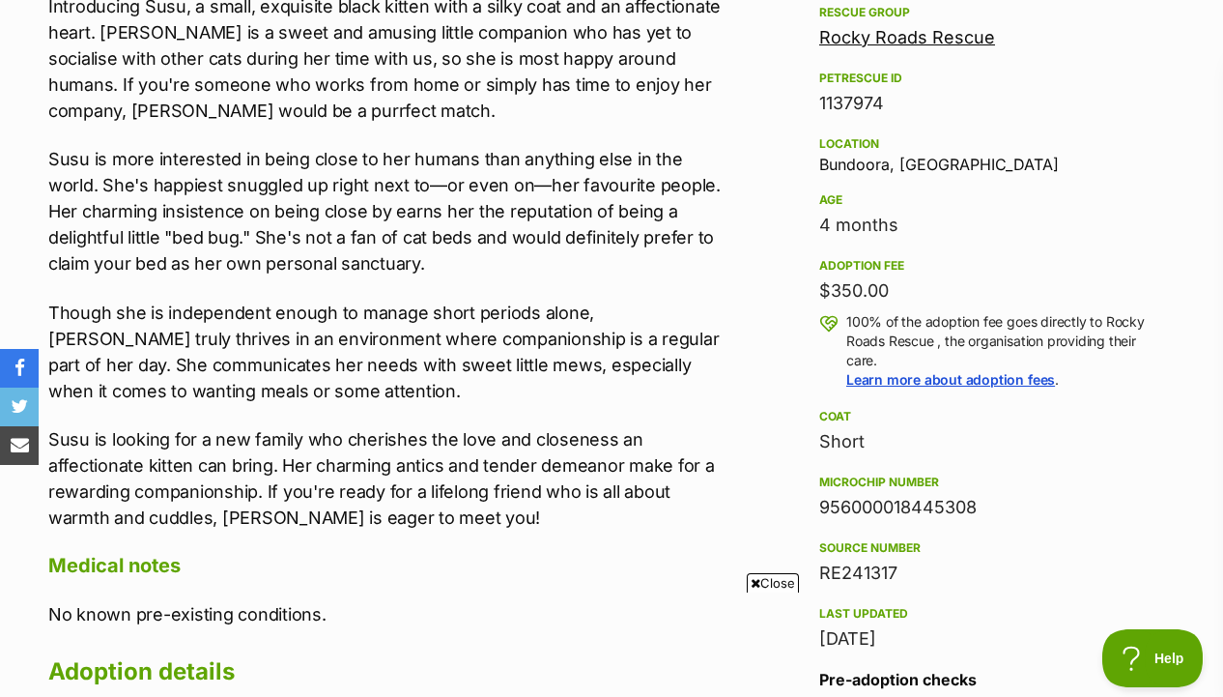
scroll to position [1164, 0]
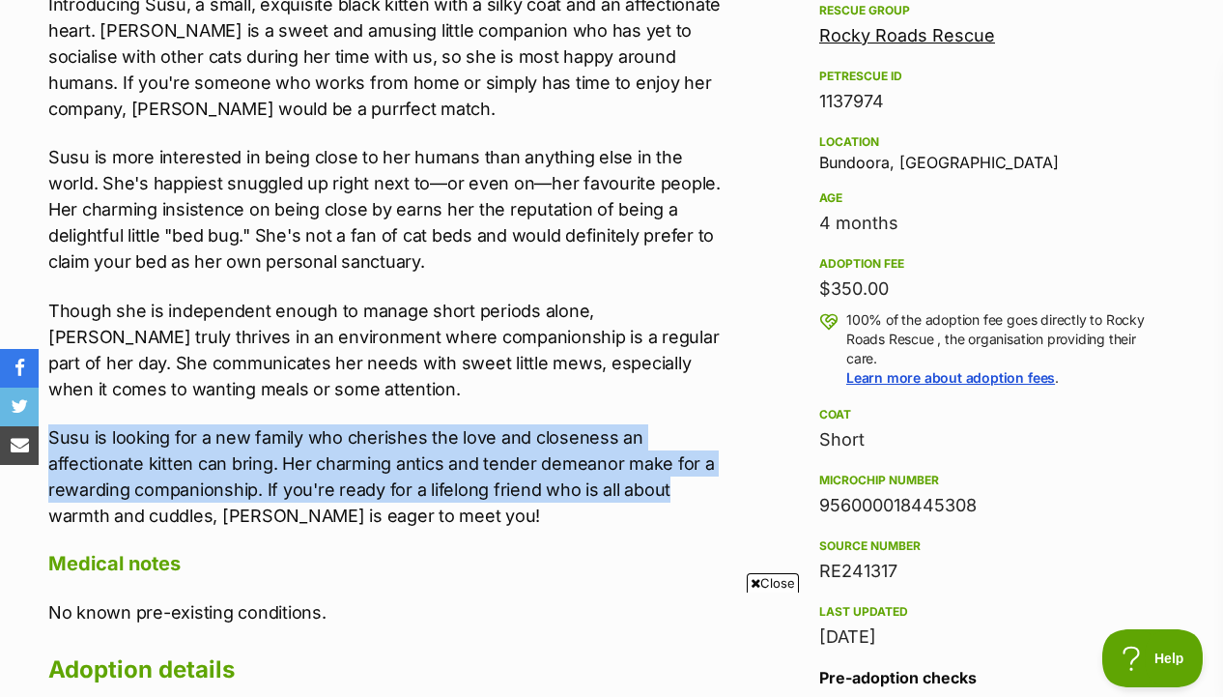
drag, startPoint x: 683, startPoint y: 404, endPoint x: 682, endPoint y: 498, distance: 93.7
click at [682, 498] on div "Introducing Susu, a small, exquisite black kitten with a silky coat and an affe…" at bounding box center [388, 259] width 680 height 537
click at [682, 498] on p "Susu is looking for a new family who cherishes the love and closeness an affect…" at bounding box center [388, 476] width 680 height 104
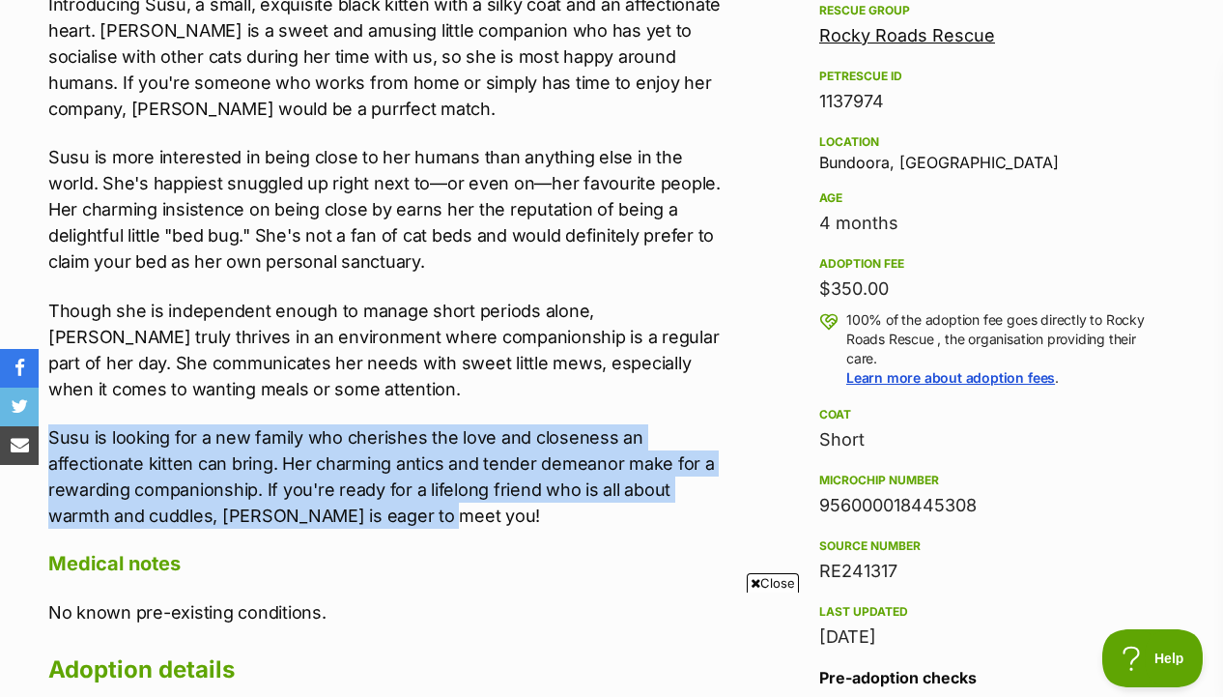
drag, startPoint x: 677, startPoint y: 519, endPoint x: 677, endPoint y: 414, distance: 105.3
click at [677, 414] on div "Introducing Susu, a small, exquisite black kitten with a silky coat and an affe…" at bounding box center [388, 259] width 680 height 537
drag, startPoint x: 677, startPoint y: 414, endPoint x: 670, endPoint y: 508, distance: 95.0
click at [670, 509] on div "Introducing Susu, a small, exquisite black kitten with a silky coat and an affe…" at bounding box center [388, 259] width 680 height 537
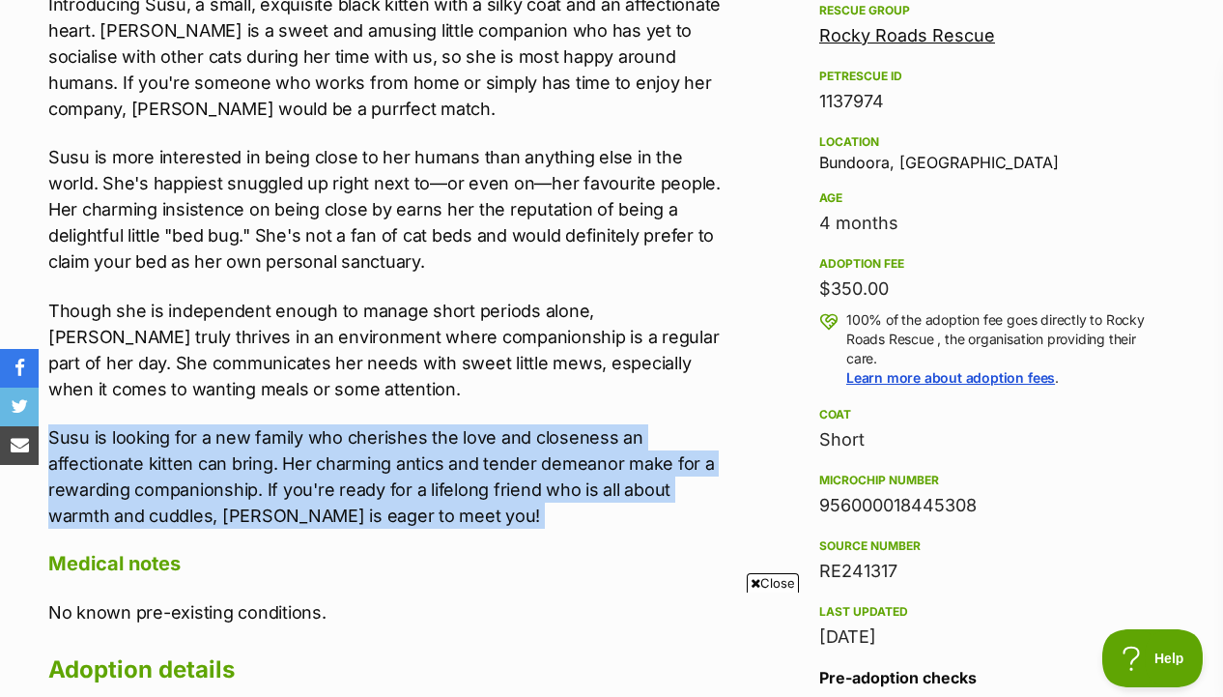
click at [670, 508] on p "Susu is looking for a new family who cherishes the love and closeness an affect…" at bounding box center [388, 476] width 680 height 104
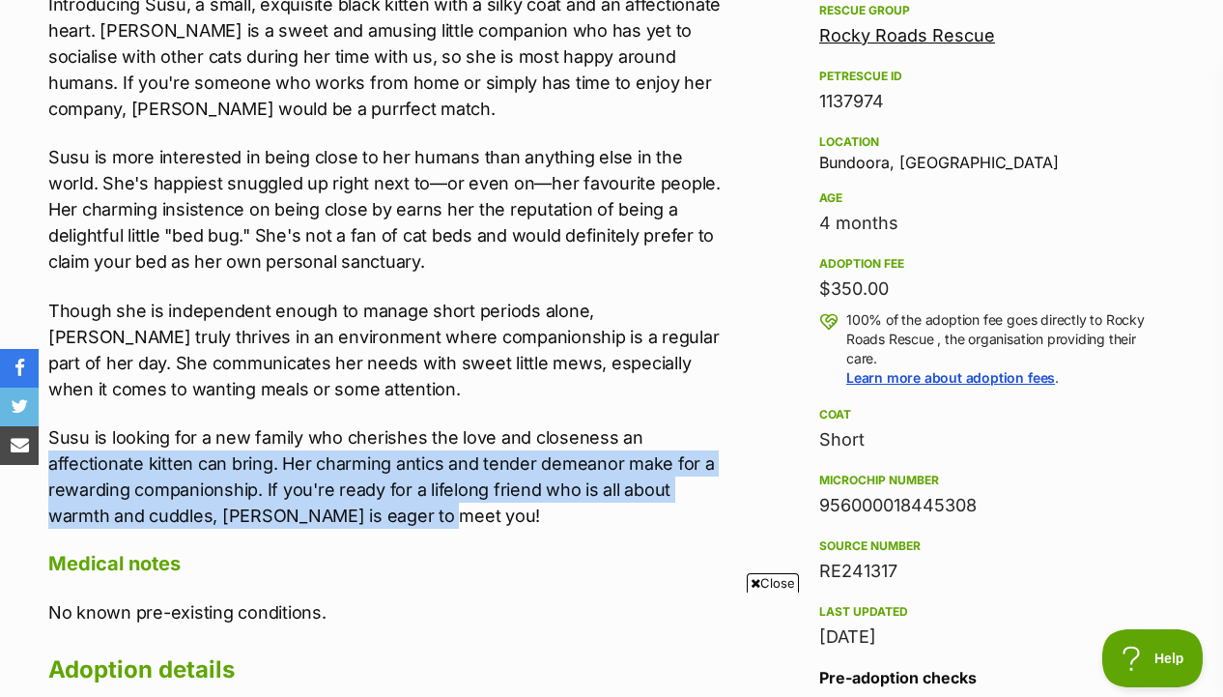
drag, startPoint x: 670, startPoint y: 514, endPoint x: 670, endPoint y: 424, distance: 89.9
click at [670, 424] on p "Susu is looking for a new family who cherishes the love and closeness an affect…" at bounding box center [388, 476] width 680 height 104
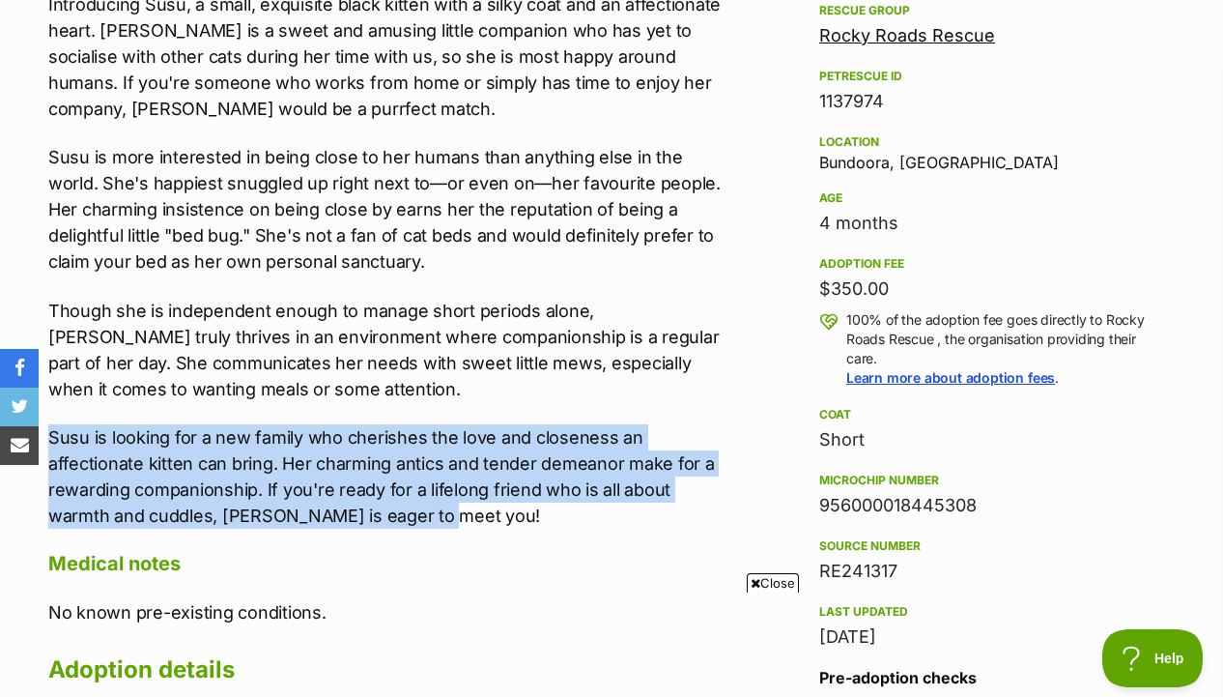
drag, startPoint x: 670, startPoint y: 416, endPoint x: 663, endPoint y: 510, distance: 94.9
click at [663, 510] on div "Introducing Susu, a small, exquisite black kitten with a silky coat and an affe…" at bounding box center [388, 259] width 680 height 537
click at [663, 510] on p "Susu is looking for a new family who cherishes the love and closeness an affect…" at bounding box center [388, 476] width 680 height 104
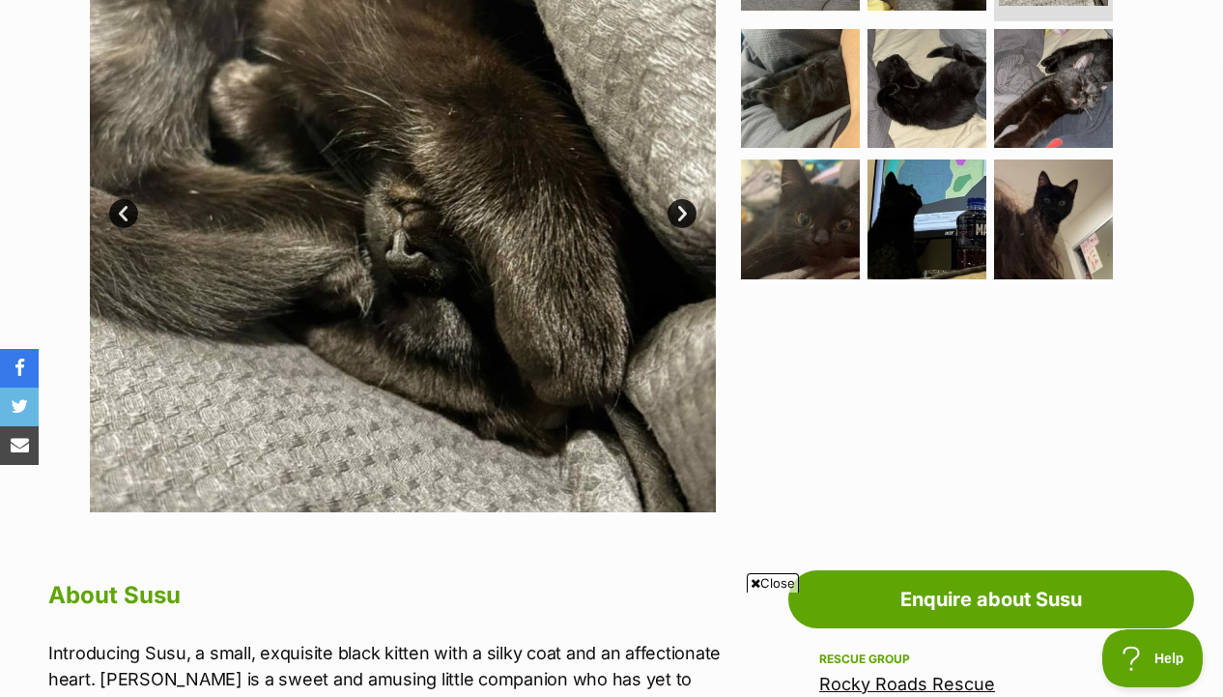
scroll to position [265, 0]
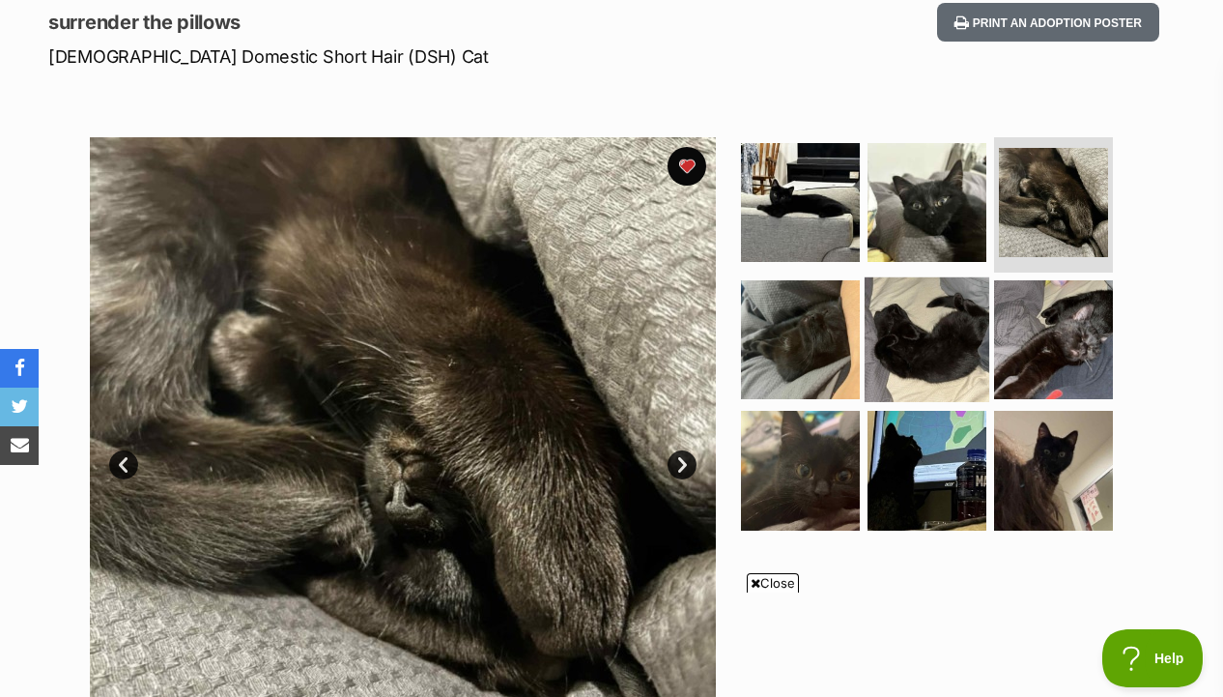
click at [939, 356] on img at bounding box center [927, 338] width 125 height 125
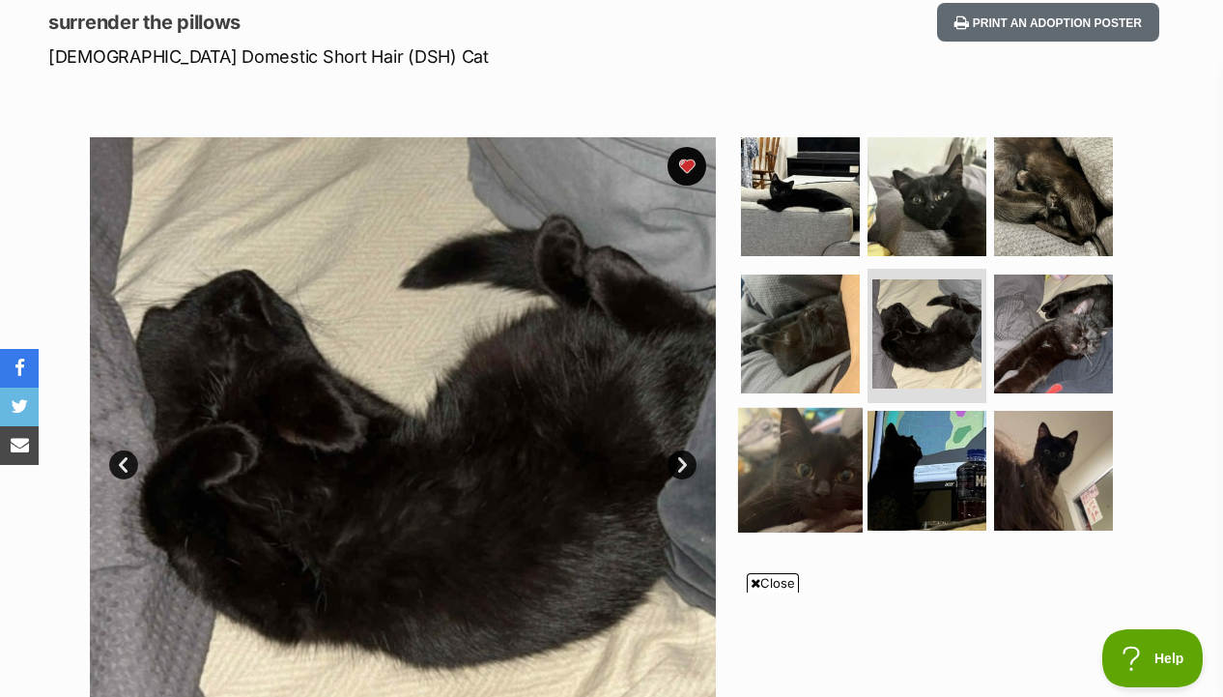
click at [803, 474] on img at bounding box center [800, 470] width 125 height 125
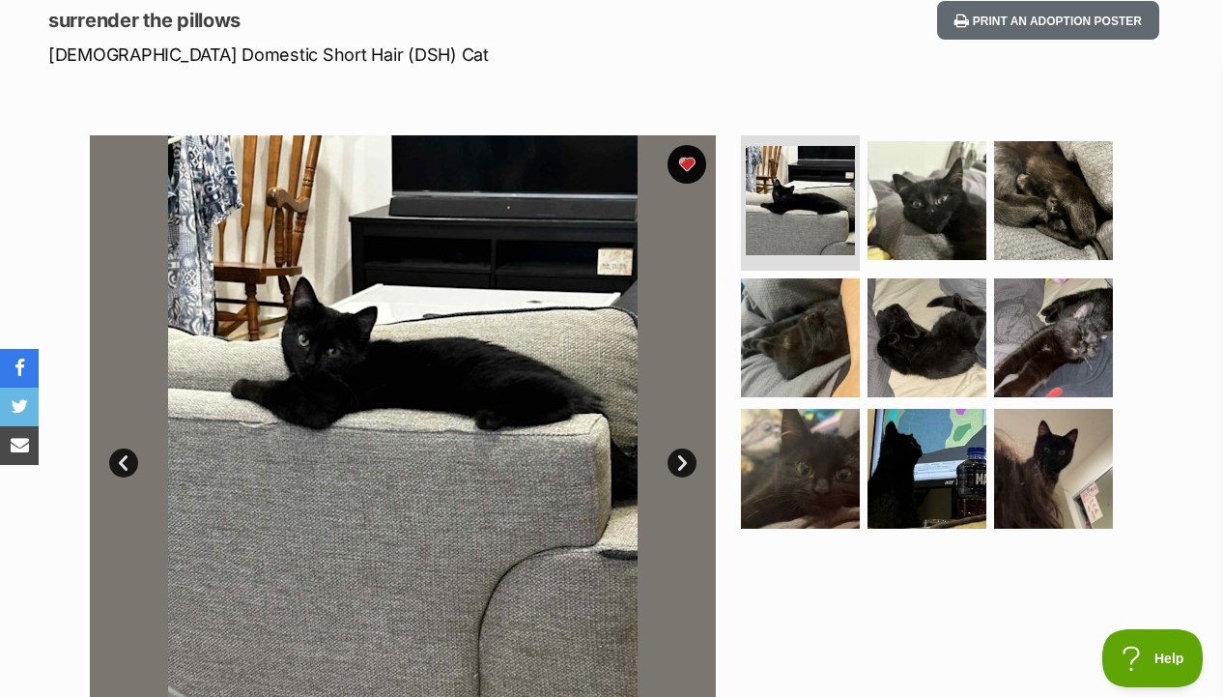
click at [1111, 479] on ul at bounding box center [935, 337] width 396 height 405
click at [841, 484] on img at bounding box center [800, 468] width 125 height 125
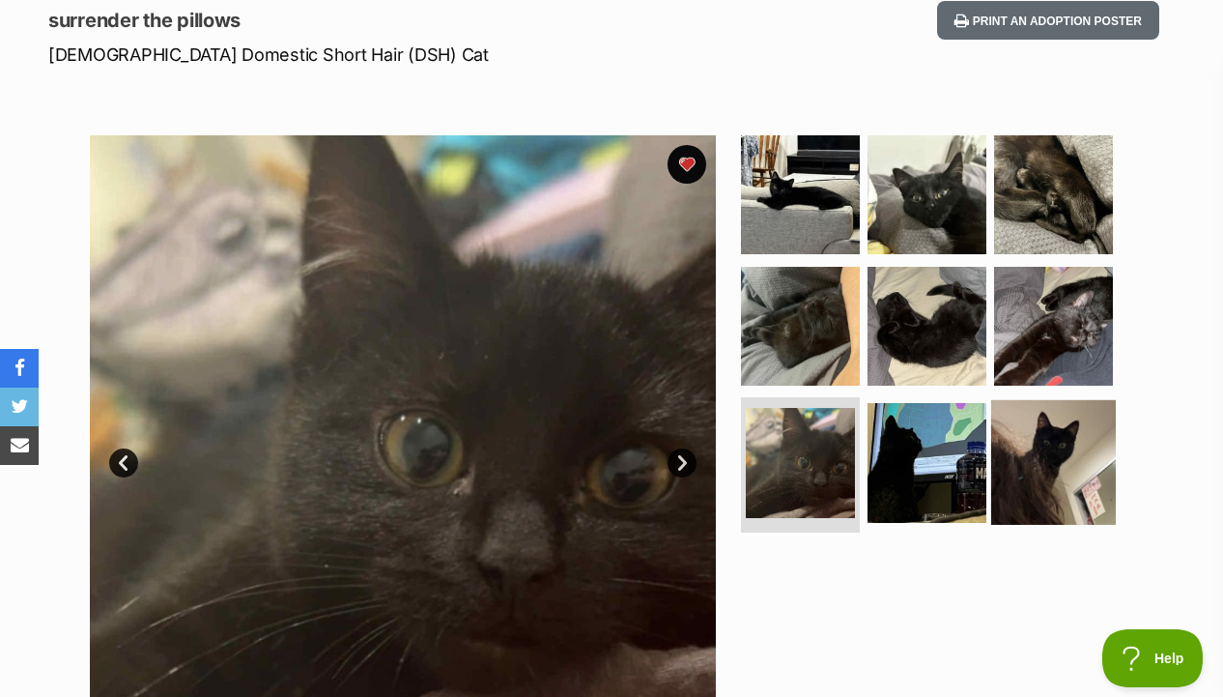
click at [1080, 473] on img at bounding box center [1053, 462] width 125 height 125
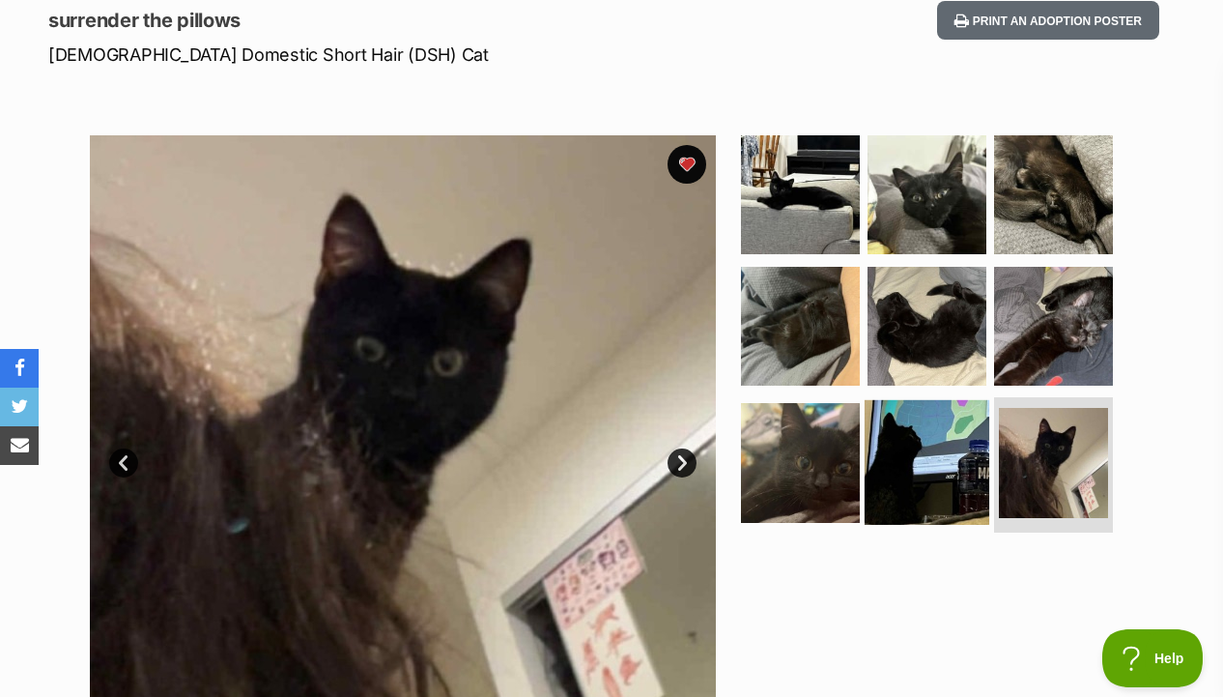
click at [972, 482] on img at bounding box center [927, 462] width 125 height 125
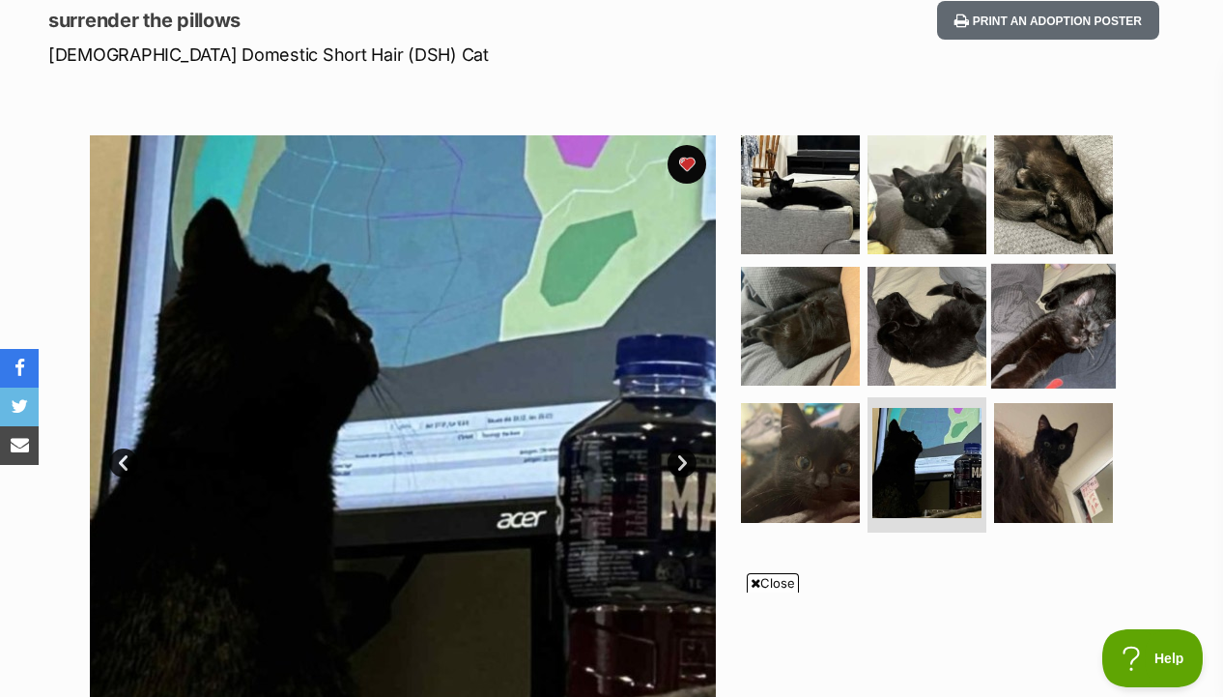
scroll to position [377, 0]
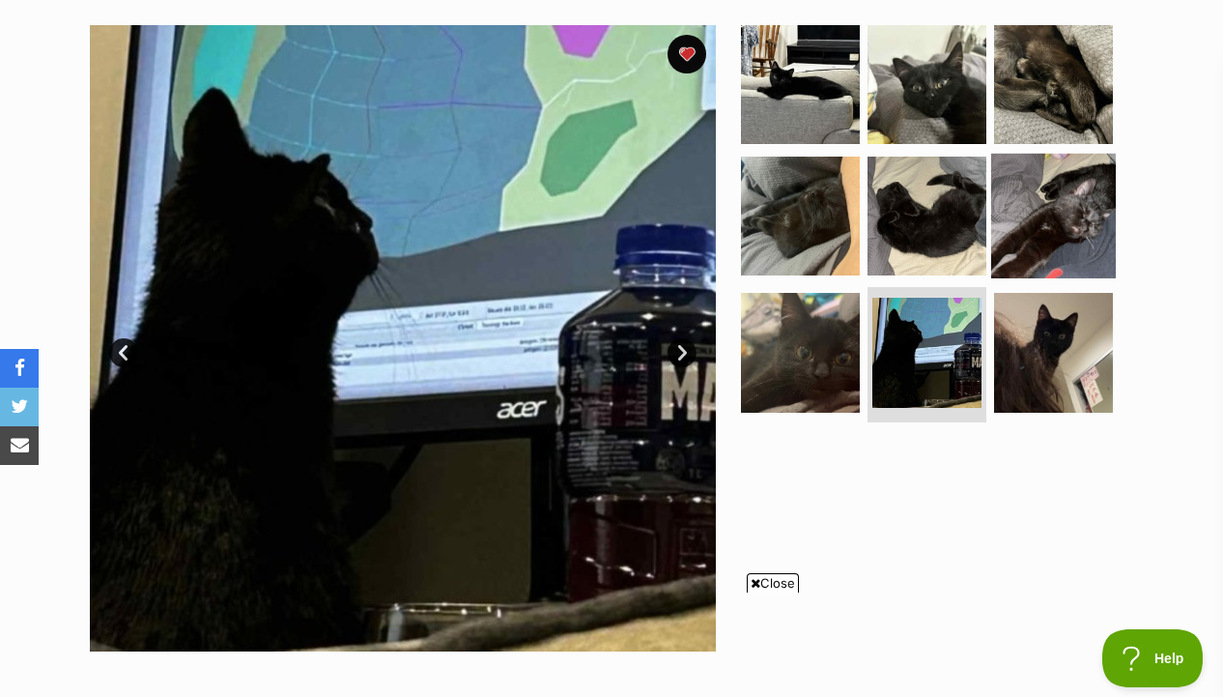
click at [1055, 233] on img at bounding box center [1053, 215] width 125 height 125
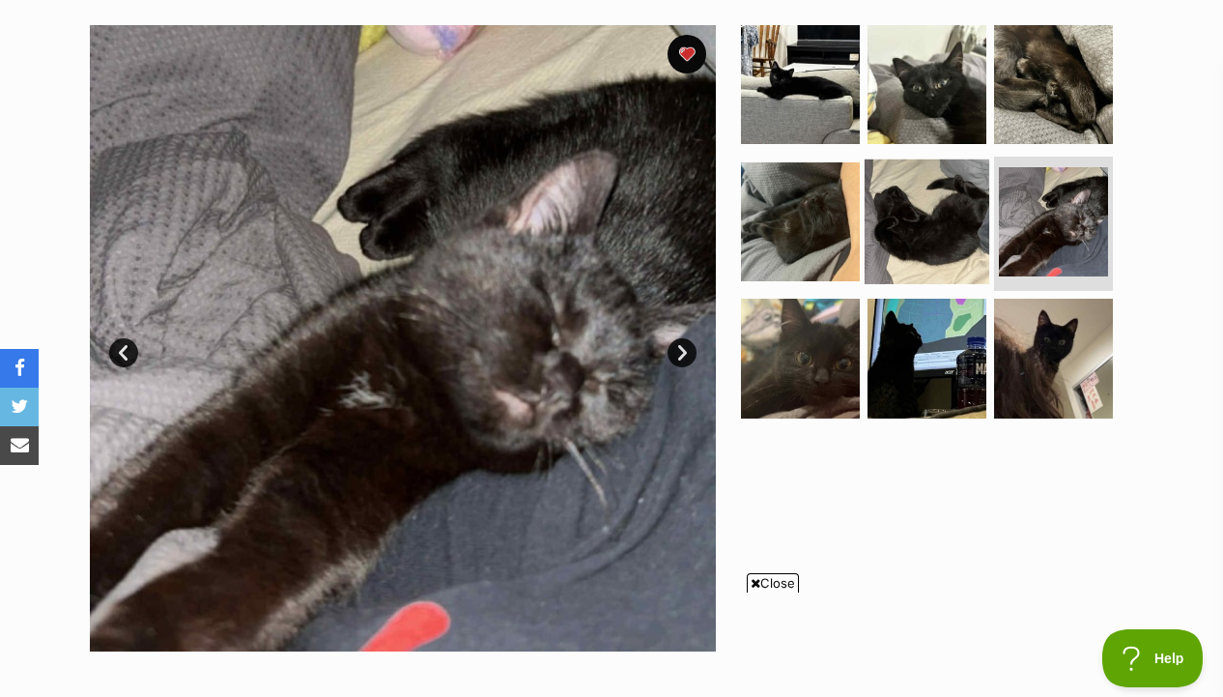
click at [956, 239] on img at bounding box center [927, 220] width 125 height 125
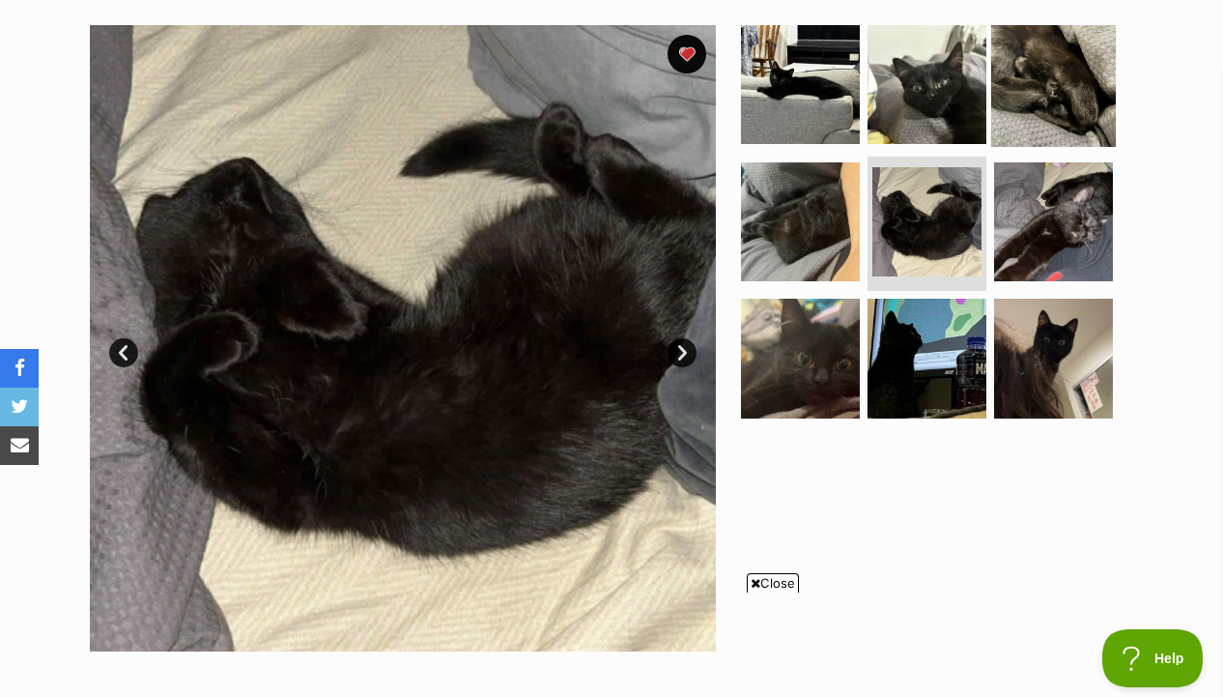
click at [1048, 87] on img at bounding box center [1053, 84] width 125 height 125
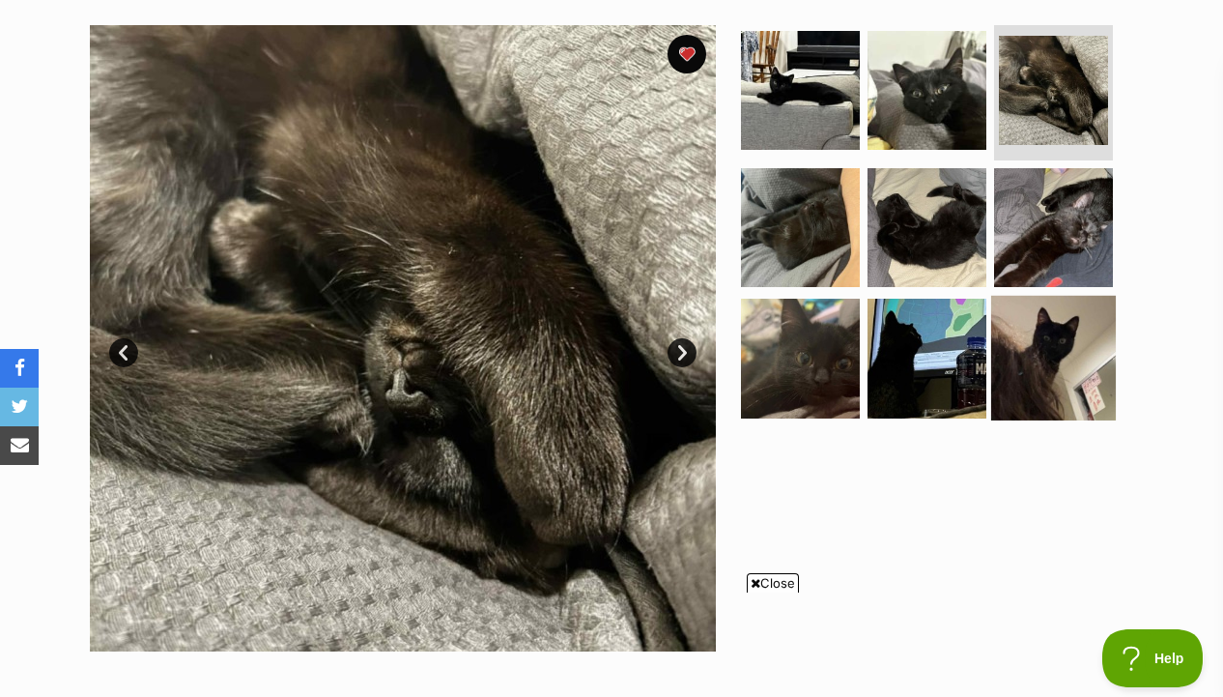
click at [1000, 314] on img at bounding box center [1053, 358] width 125 height 125
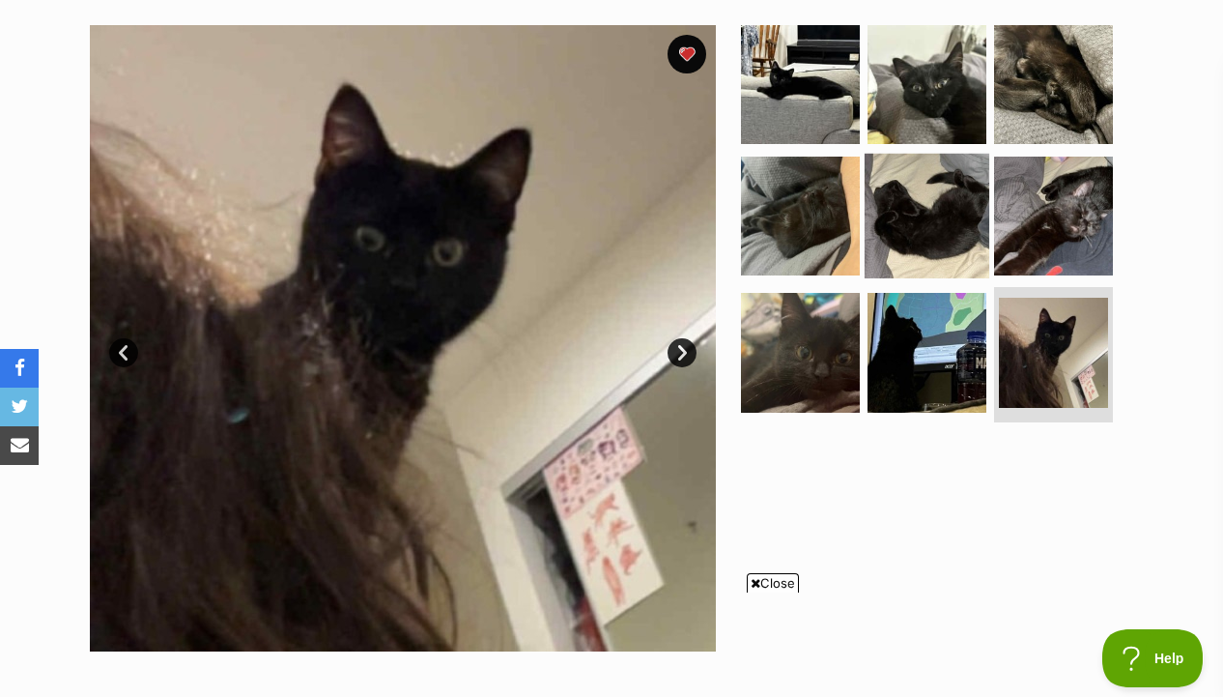
scroll to position [0, 0]
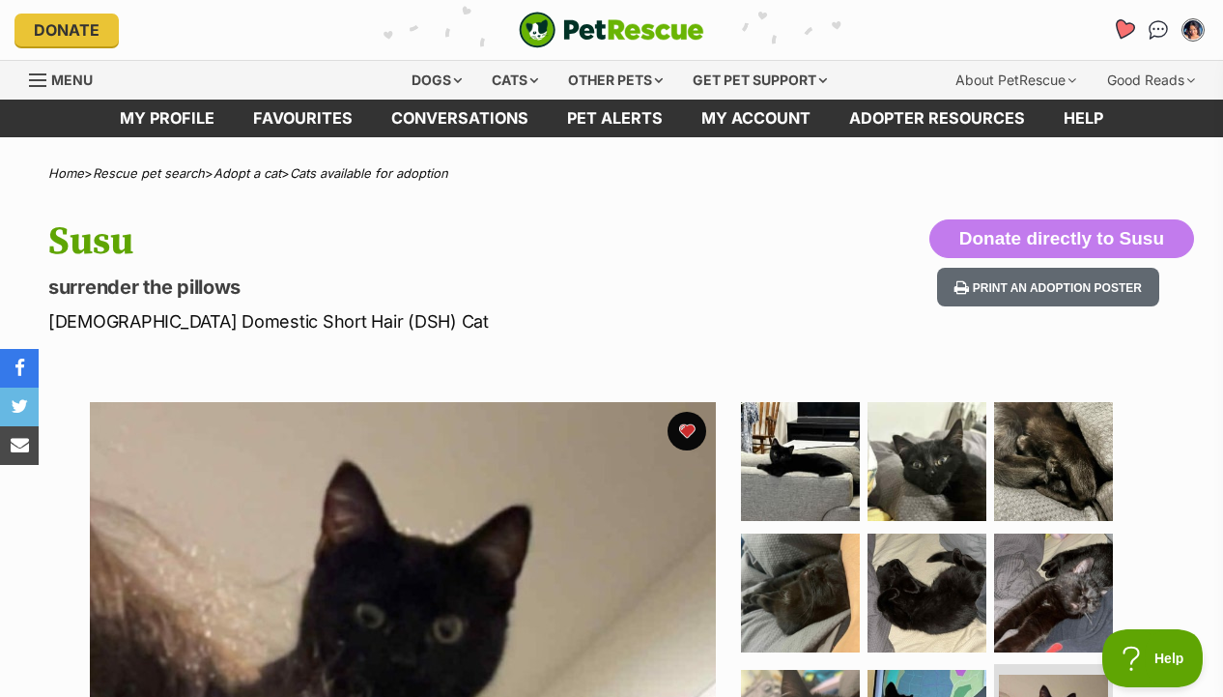
click at [1116, 35] on icon "Favourites" at bounding box center [1124, 29] width 26 height 25
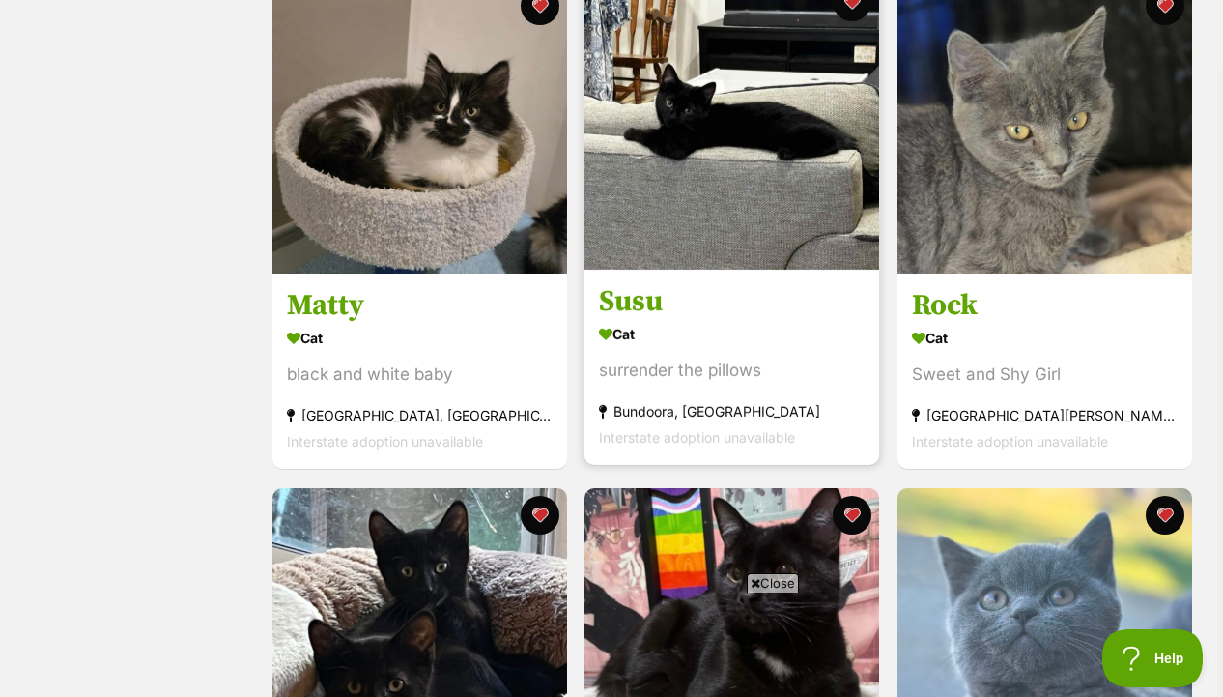
scroll to position [817, 0]
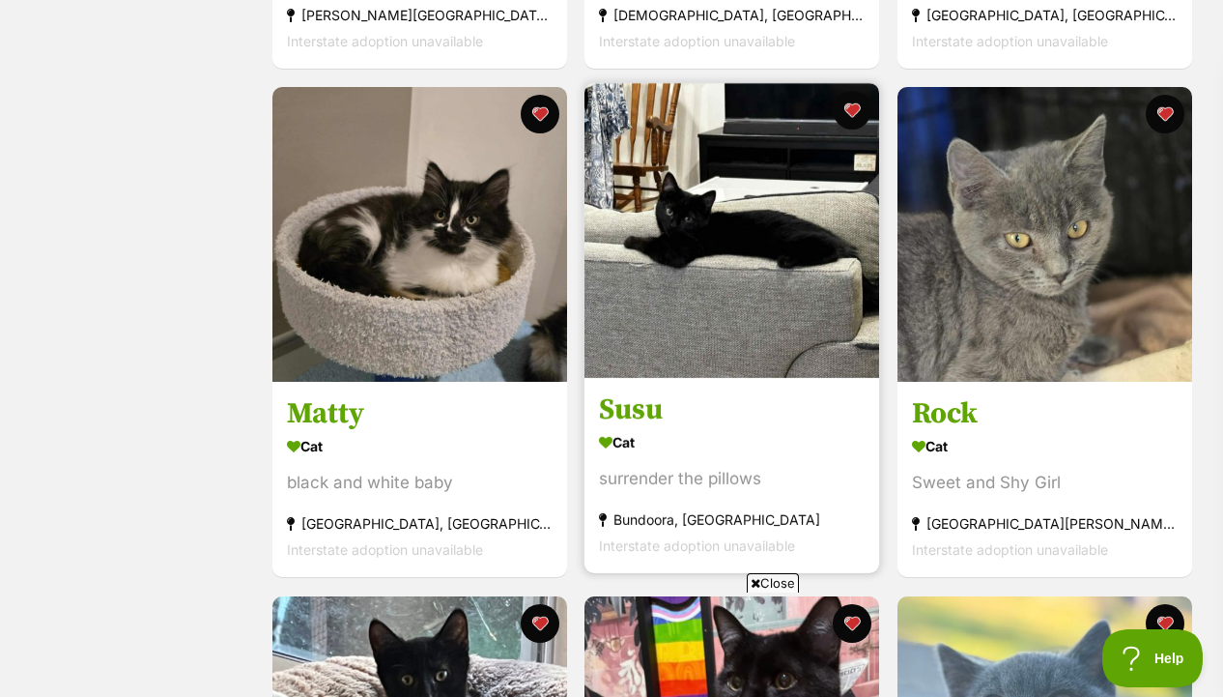
click at [757, 260] on img at bounding box center [732, 230] width 295 height 295
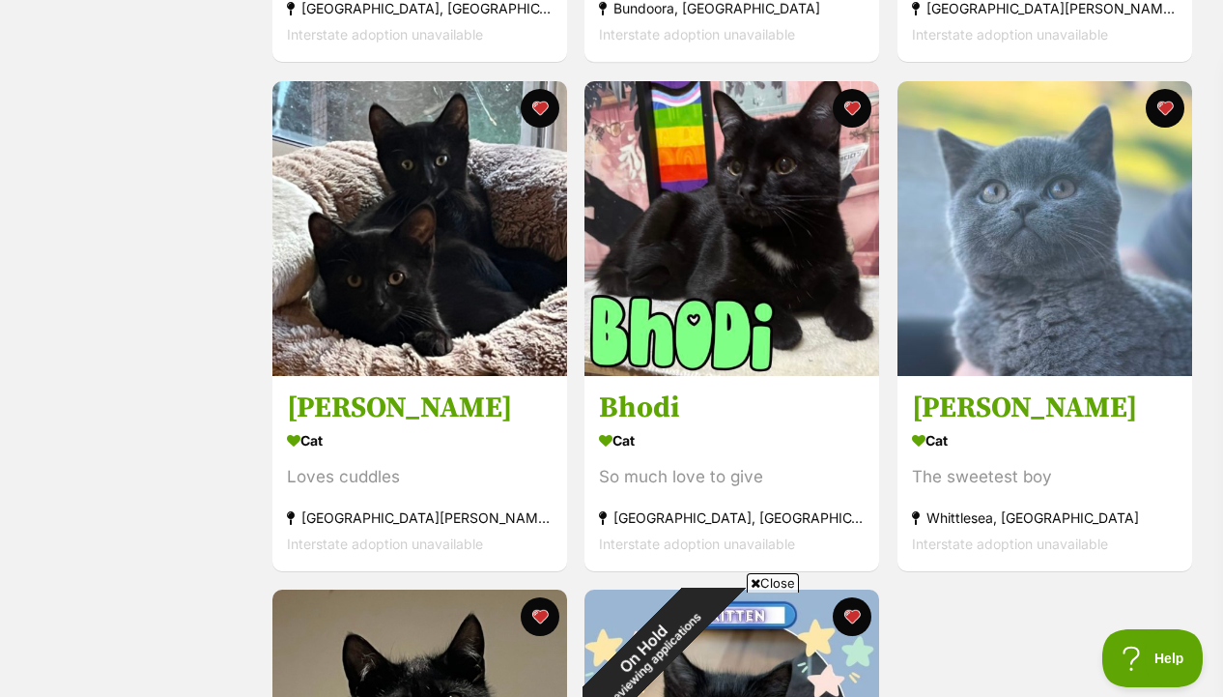
scroll to position [1336, 0]
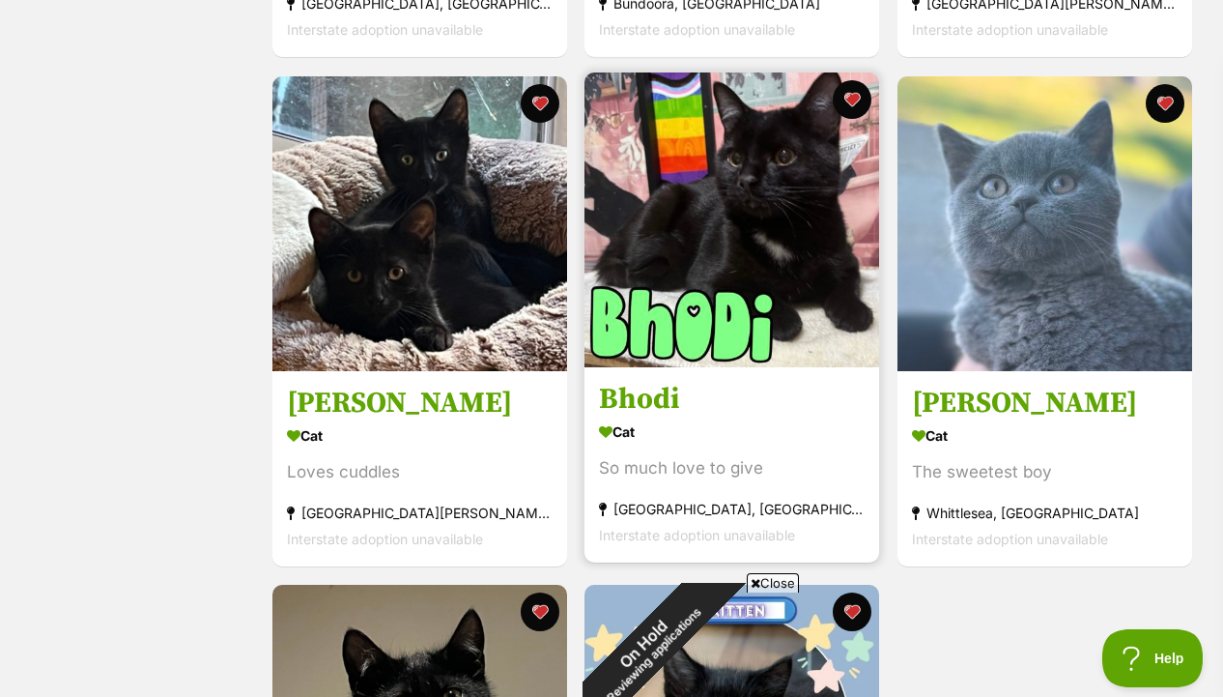
click at [844, 325] on img at bounding box center [732, 219] width 295 height 295
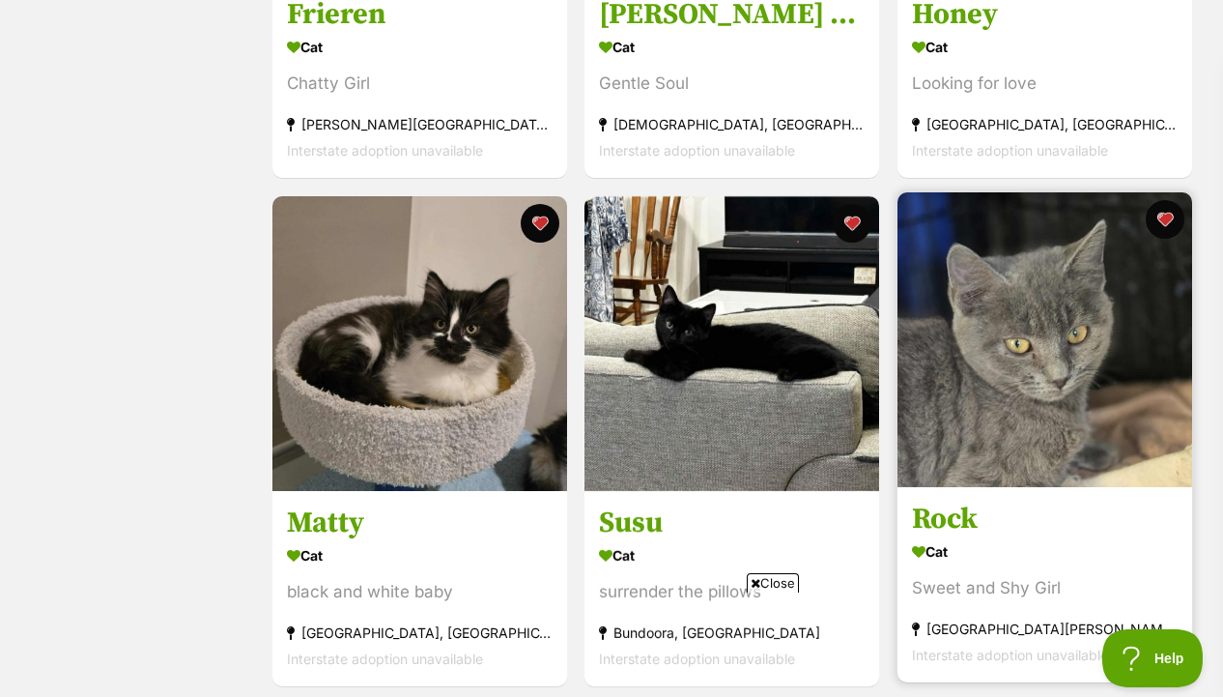
scroll to position [426, 0]
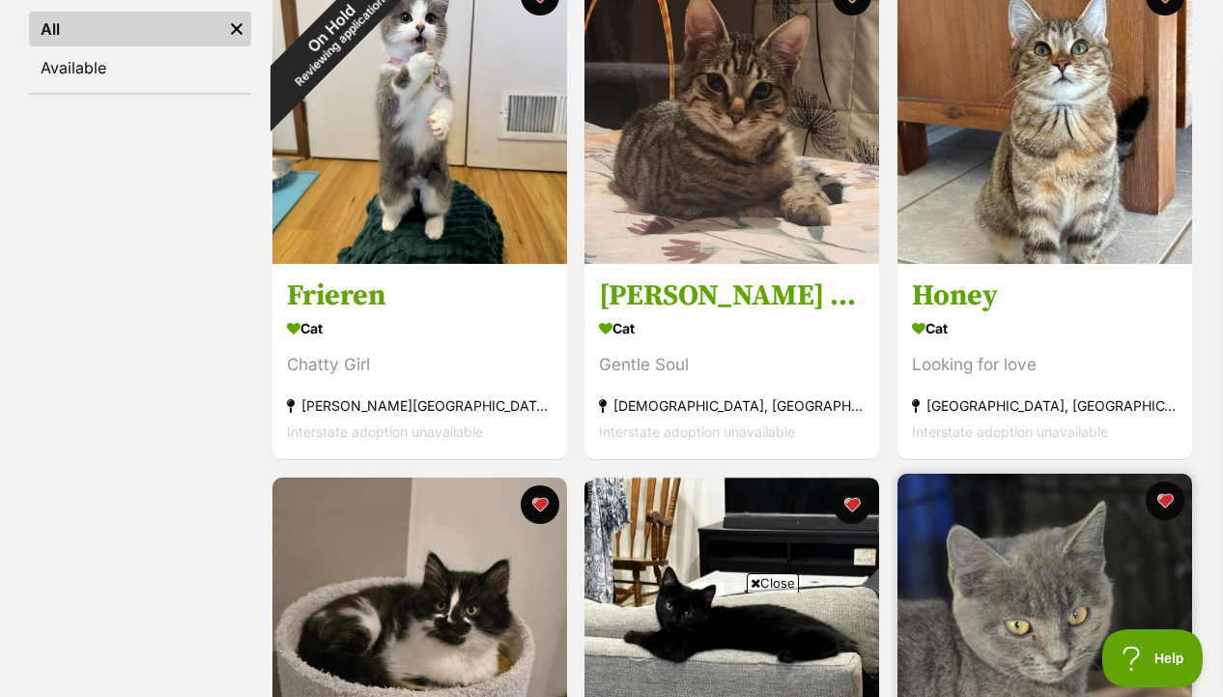
click at [1007, 270] on link "Honey Cat Looking for love Pakenham, VIC Interstate adoption unavailable" at bounding box center [1045, 361] width 295 height 196
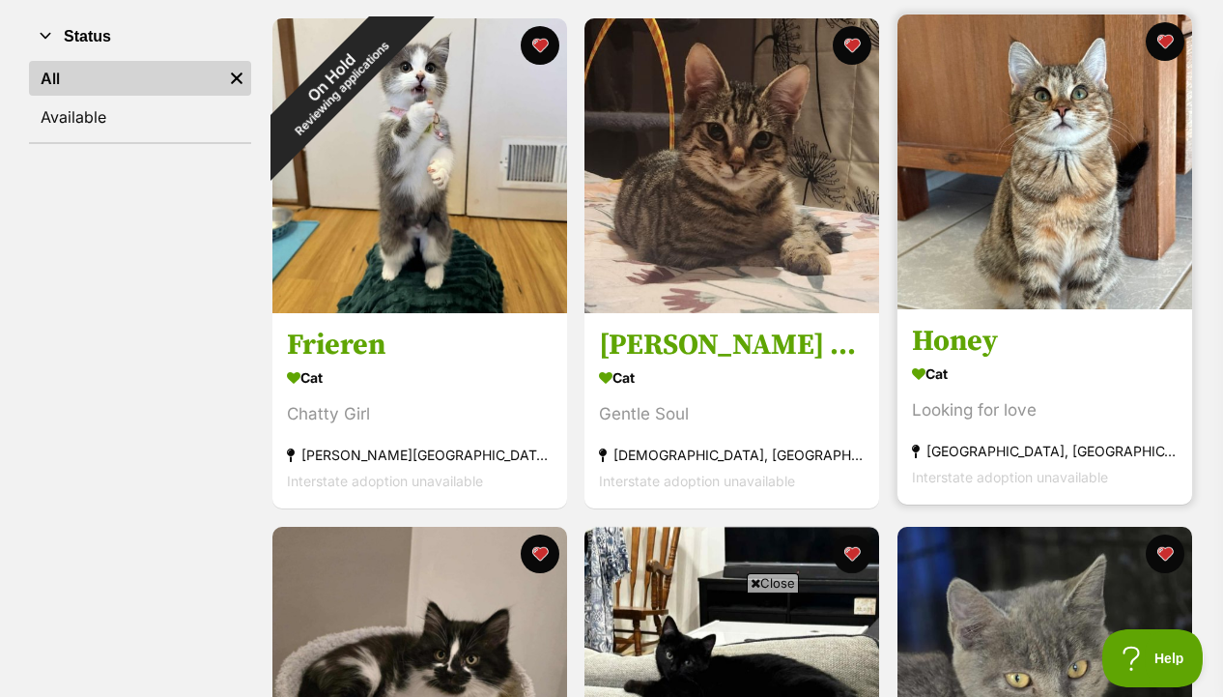
scroll to position [314, 0]
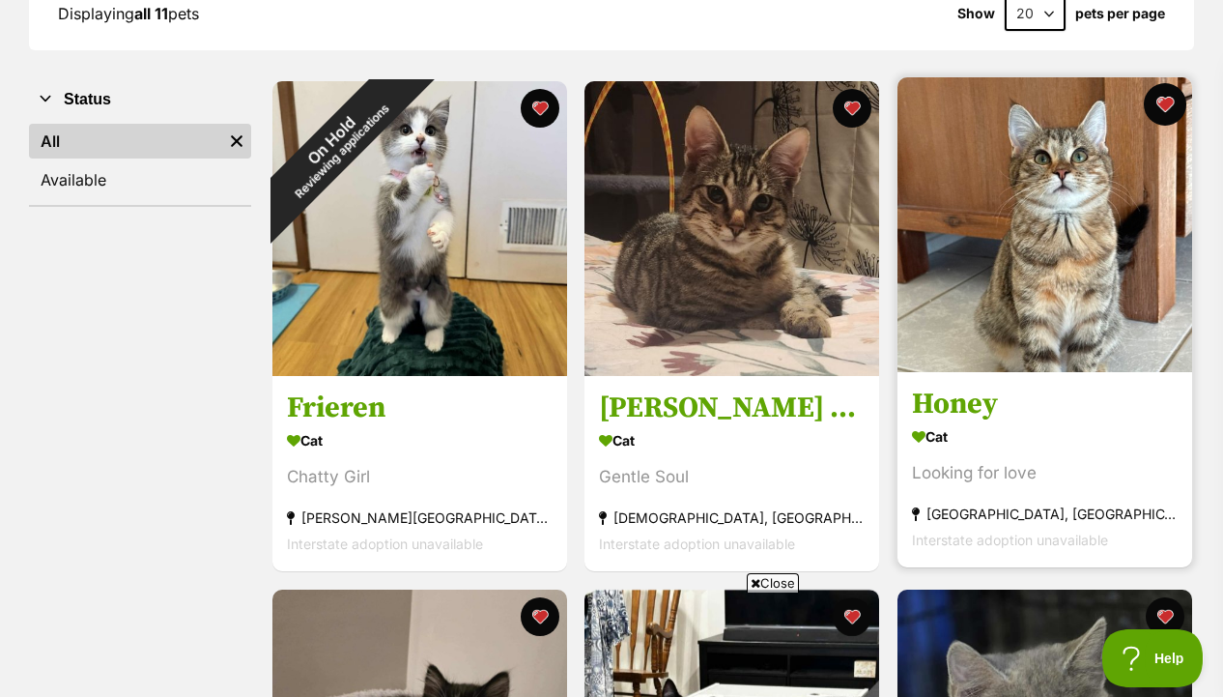
click at [1162, 112] on button "favourite" at bounding box center [1165, 104] width 43 height 43
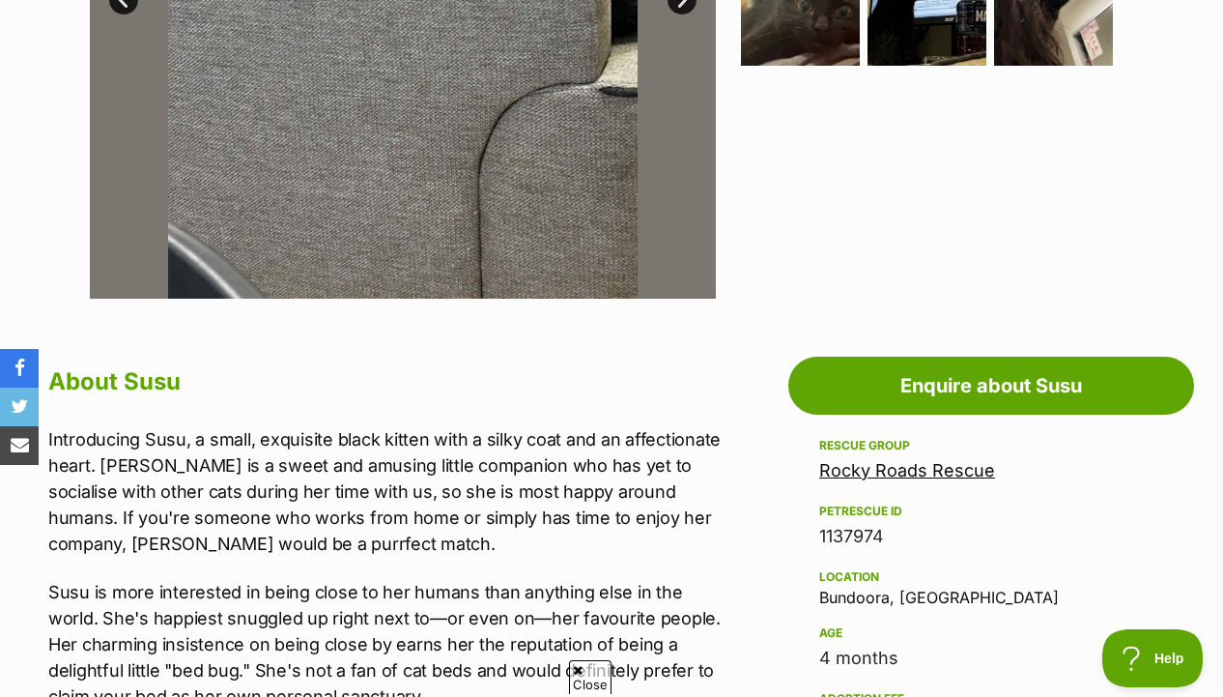
scroll to position [731, 0]
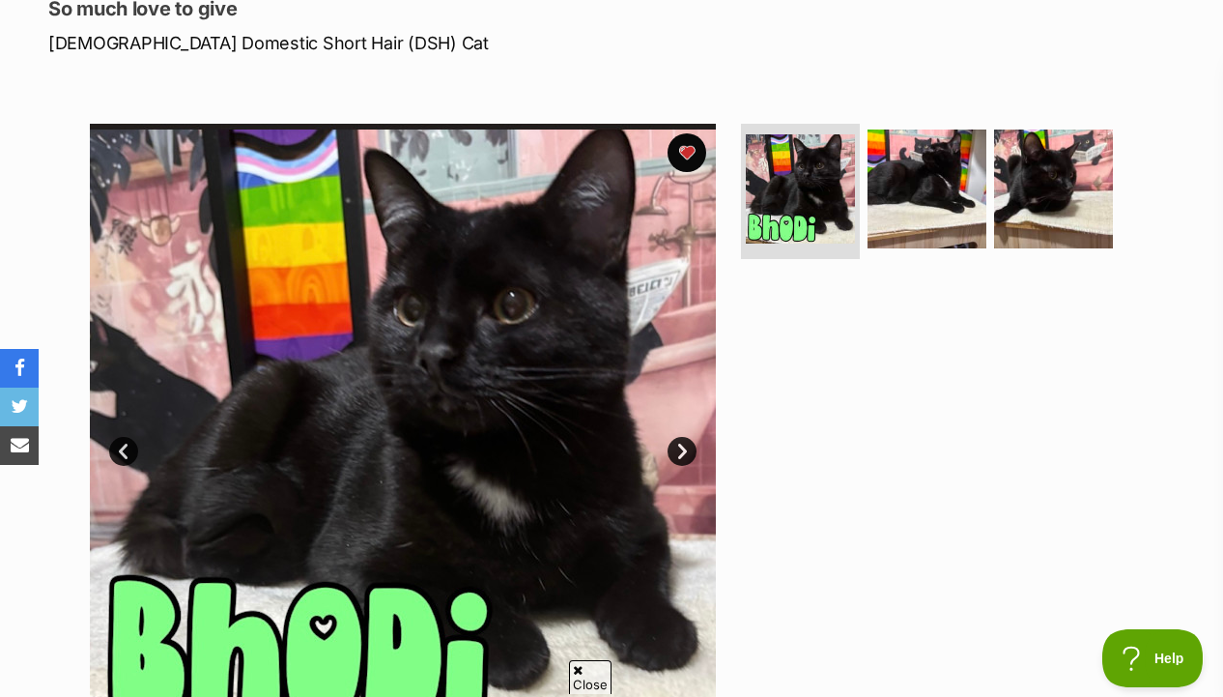
scroll to position [208, 0]
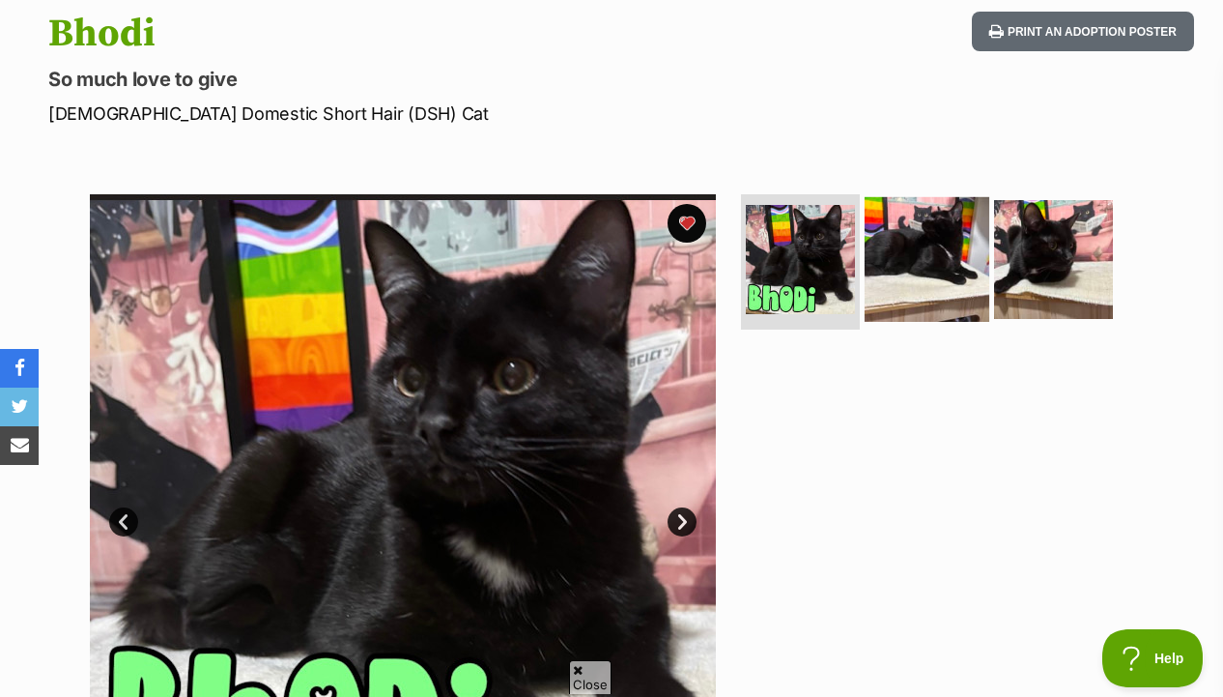
click at [899, 278] on img at bounding box center [927, 259] width 125 height 125
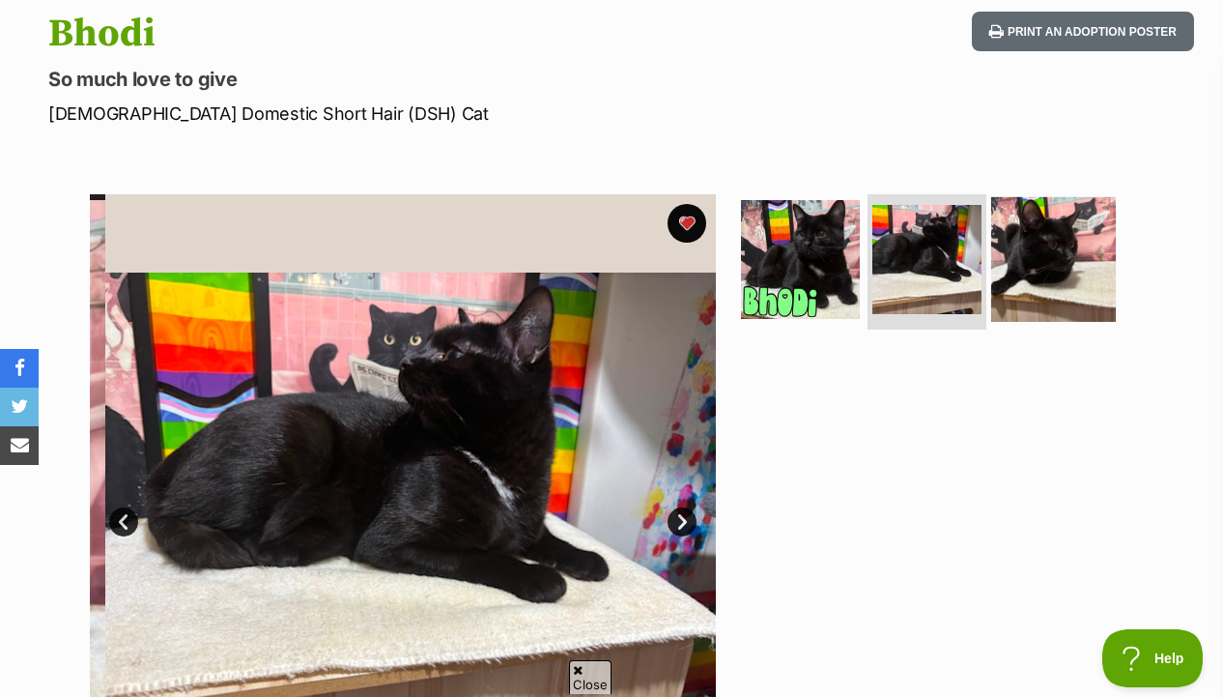
scroll to position [0, 0]
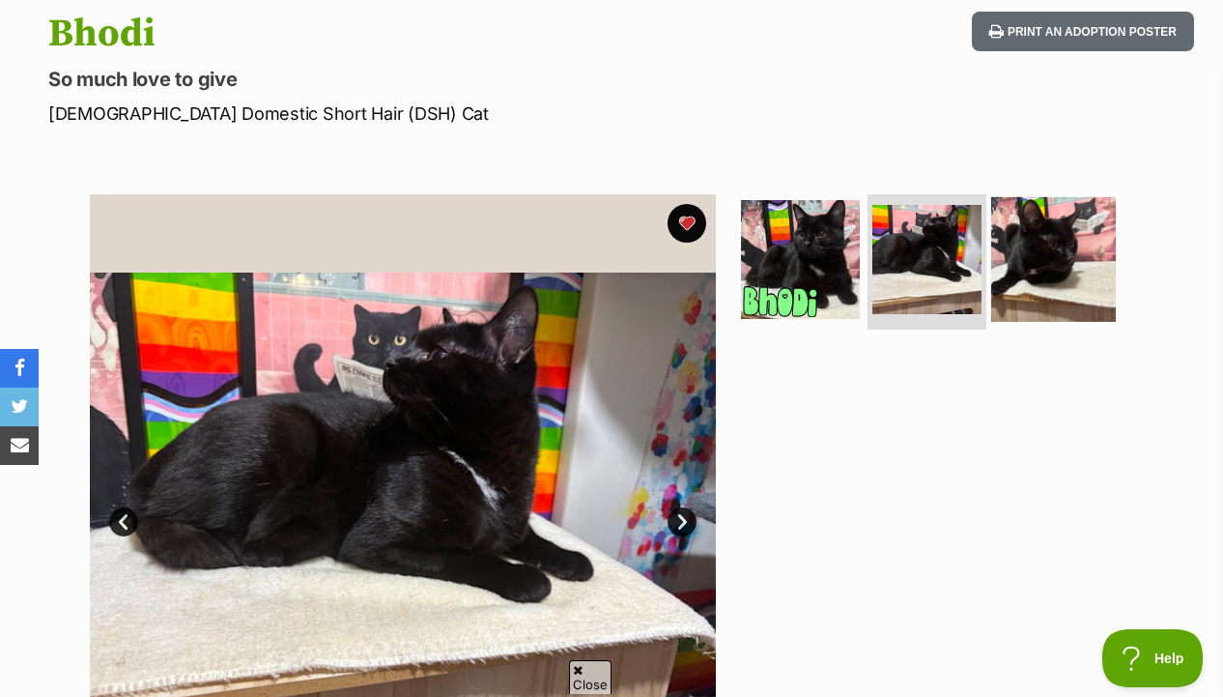
click at [1042, 275] on img at bounding box center [1053, 259] width 125 height 125
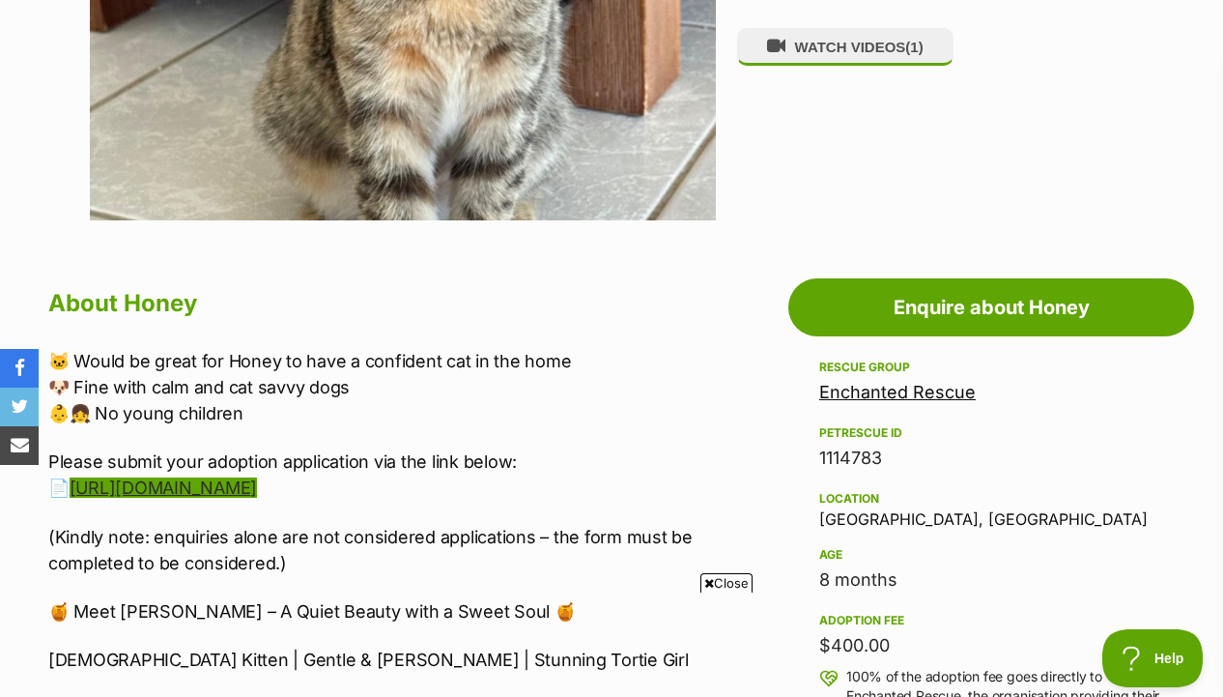
click at [257, 490] on link "https://forms.wix.com/r/7081951639489216989" at bounding box center [163, 487] width 187 height 20
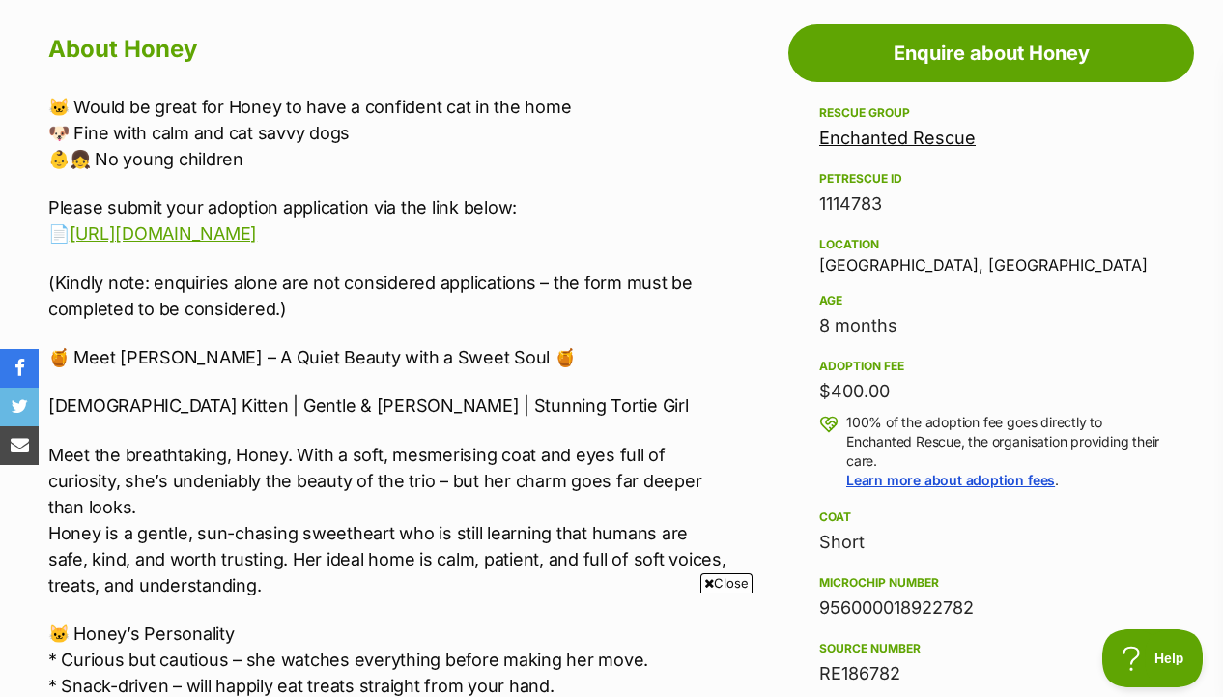
scroll to position [1064, 0]
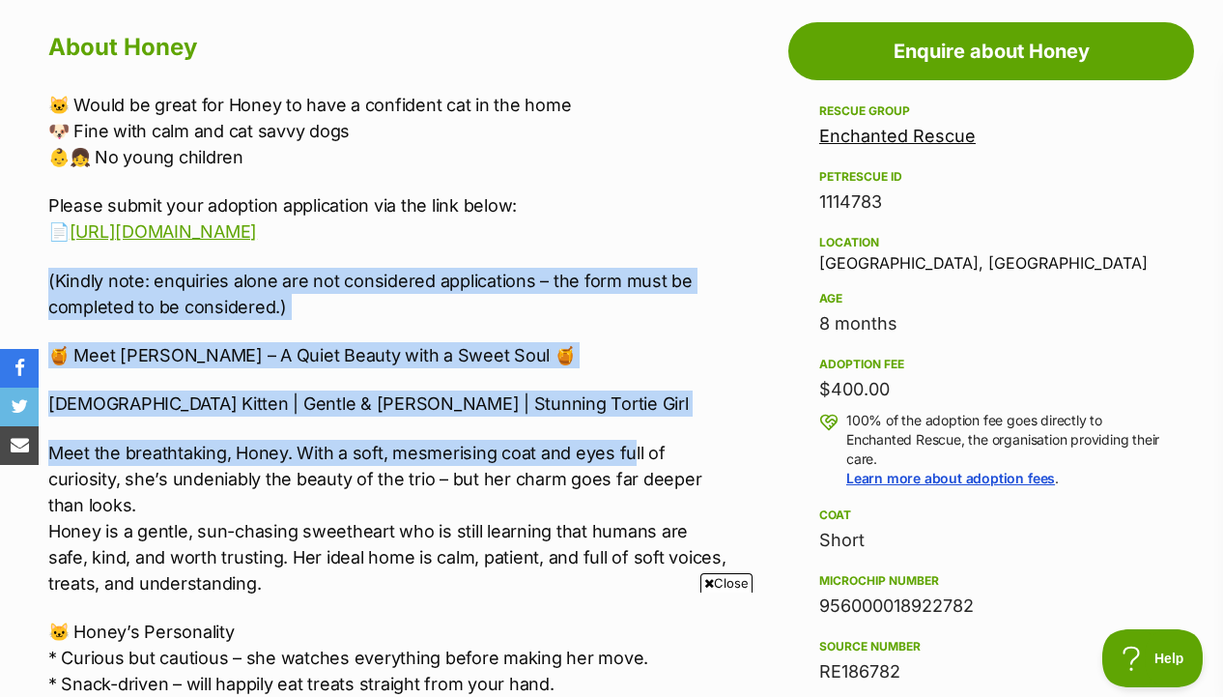
drag, startPoint x: 632, startPoint y: 253, endPoint x: 630, endPoint y: 447, distance: 194.2
click at [630, 447] on p "Meet the breathtaking, Honey. With a soft, mesmerising coat and eyes full of cu…" at bounding box center [388, 518] width 680 height 157
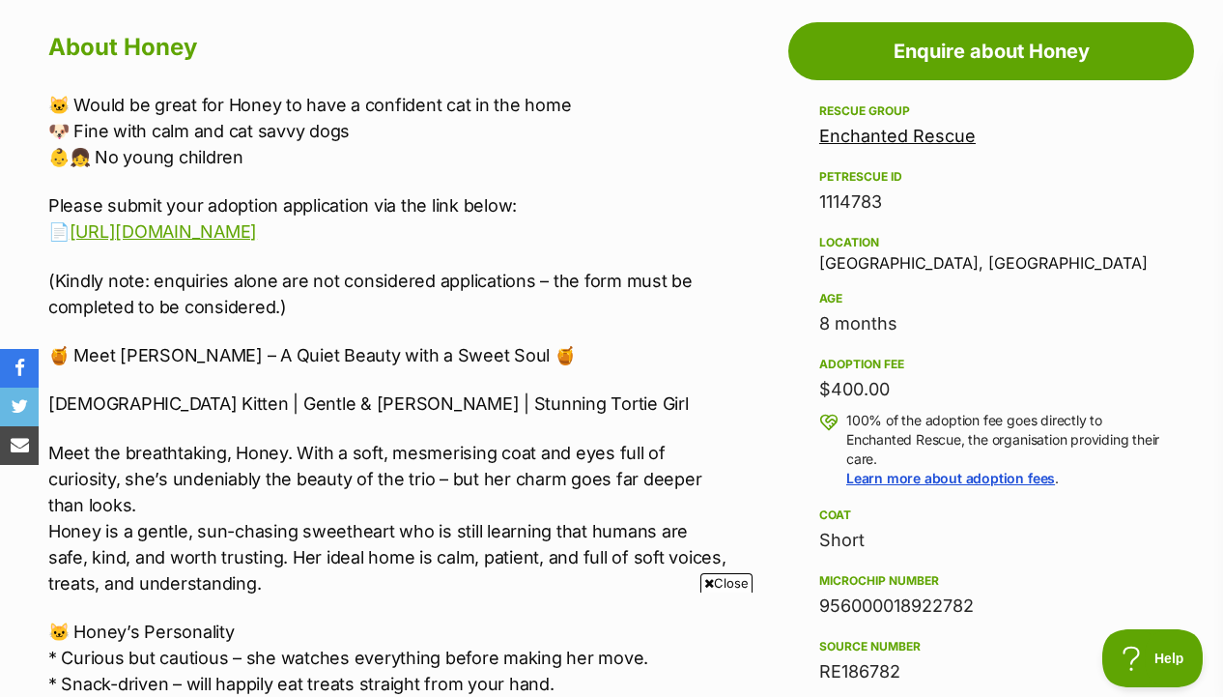
drag, startPoint x: 665, startPoint y: 398, endPoint x: 673, endPoint y: 244, distance: 153.8
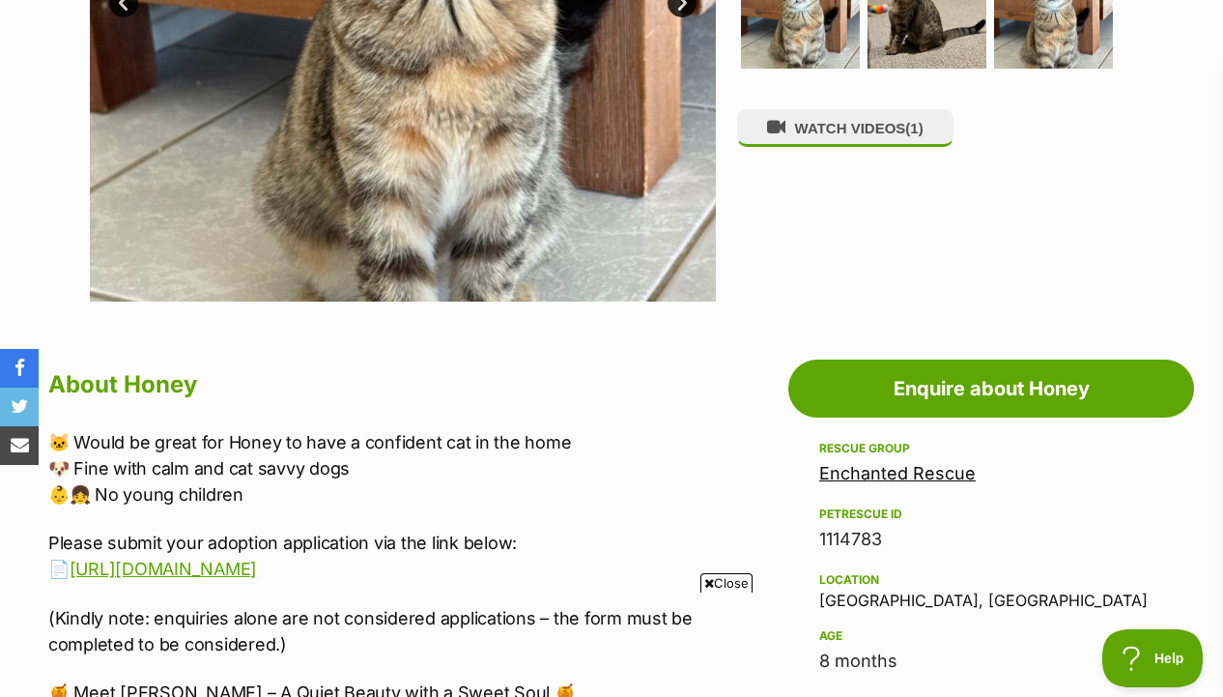
scroll to position [593, 0]
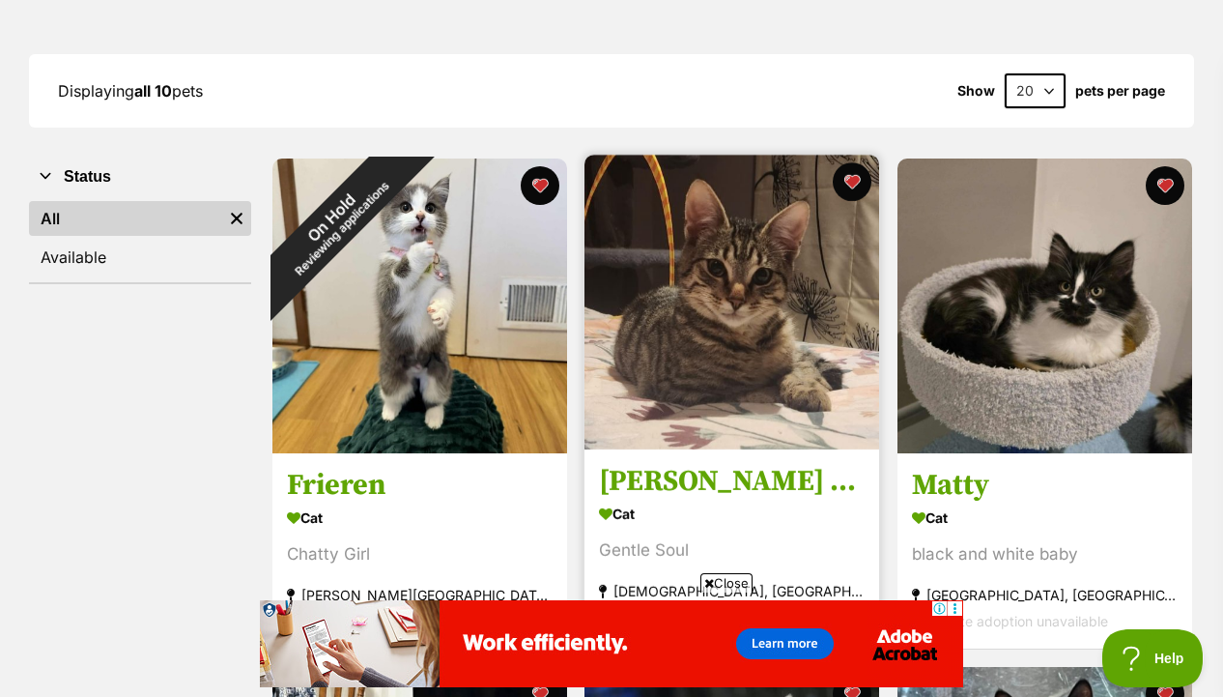
click at [757, 353] on img at bounding box center [732, 302] width 295 height 295
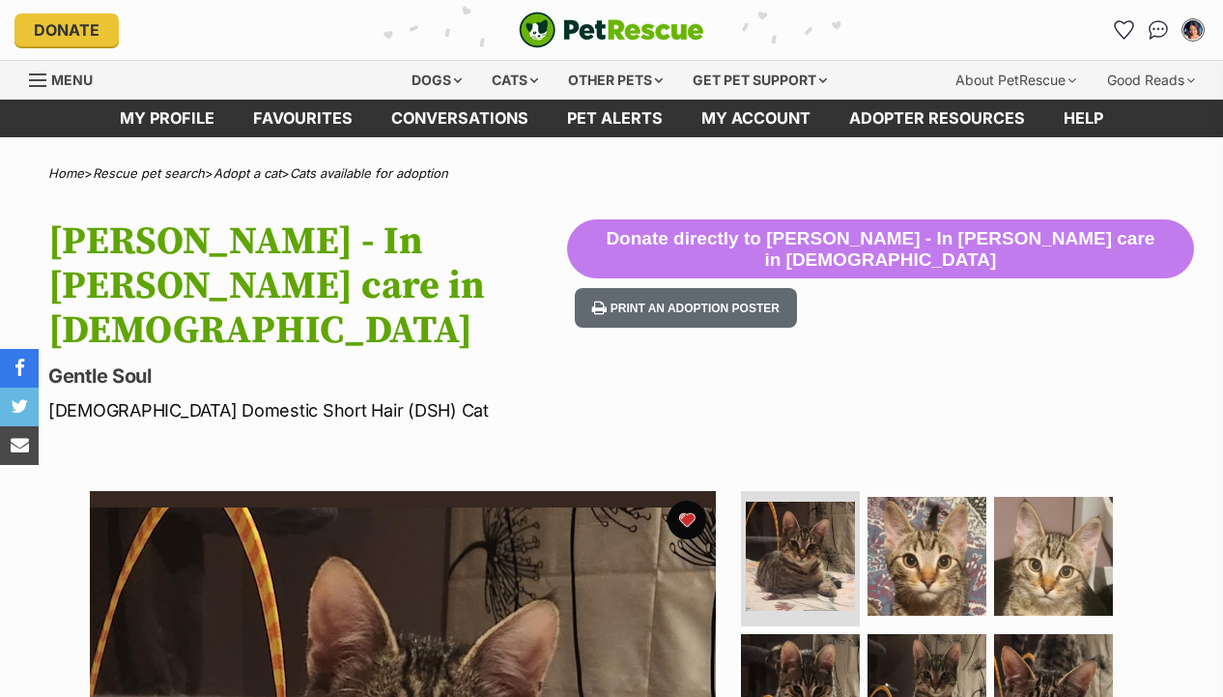
scroll to position [356, 0]
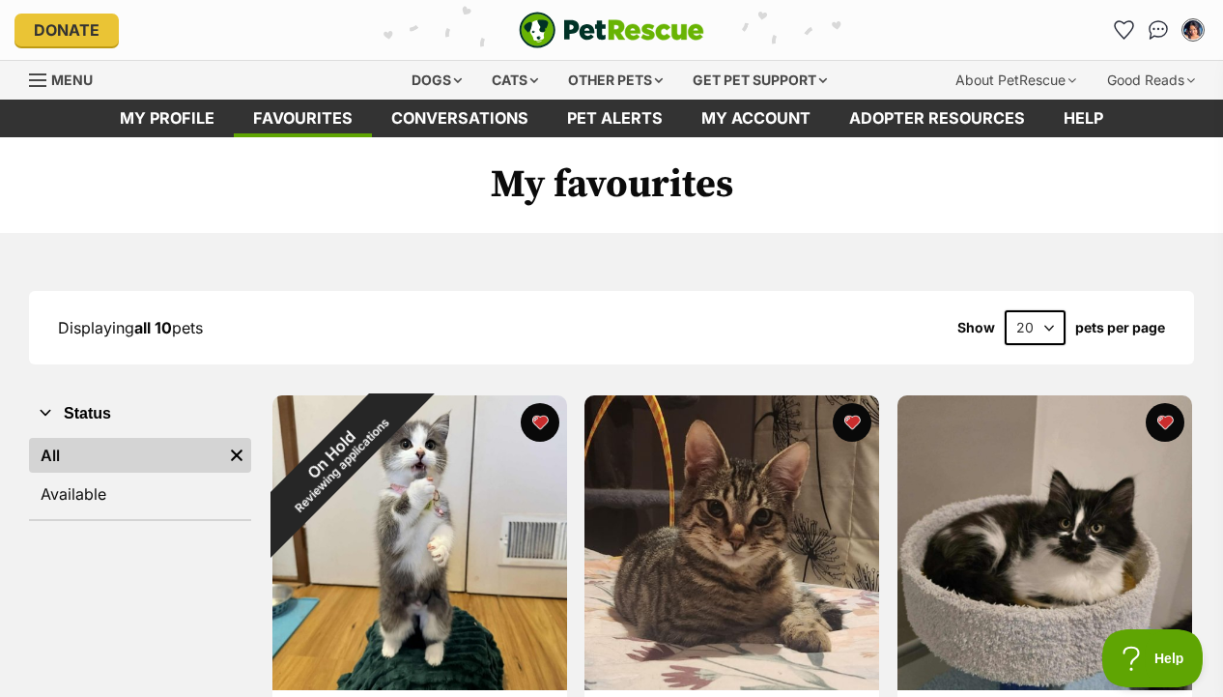
click at [626, 43] on img "PetRescue" at bounding box center [612, 30] width 186 height 37
click at [531, 79] on div "Cats" at bounding box center [514, 80] width 73 height 39
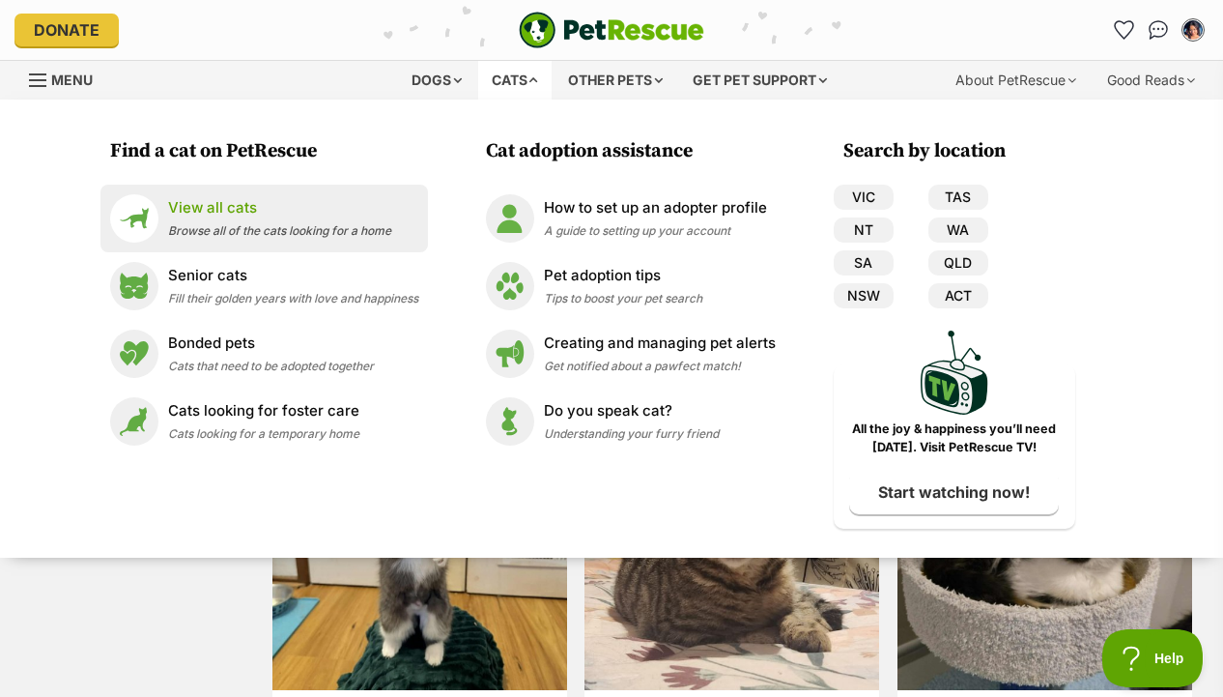
click at [338, 212] on p "View all cats" at bounding box center [279, 208] width 223 height 22
click at [341, 198] on p "View all cats" at bounding box center [279, 208] width 223 height 22
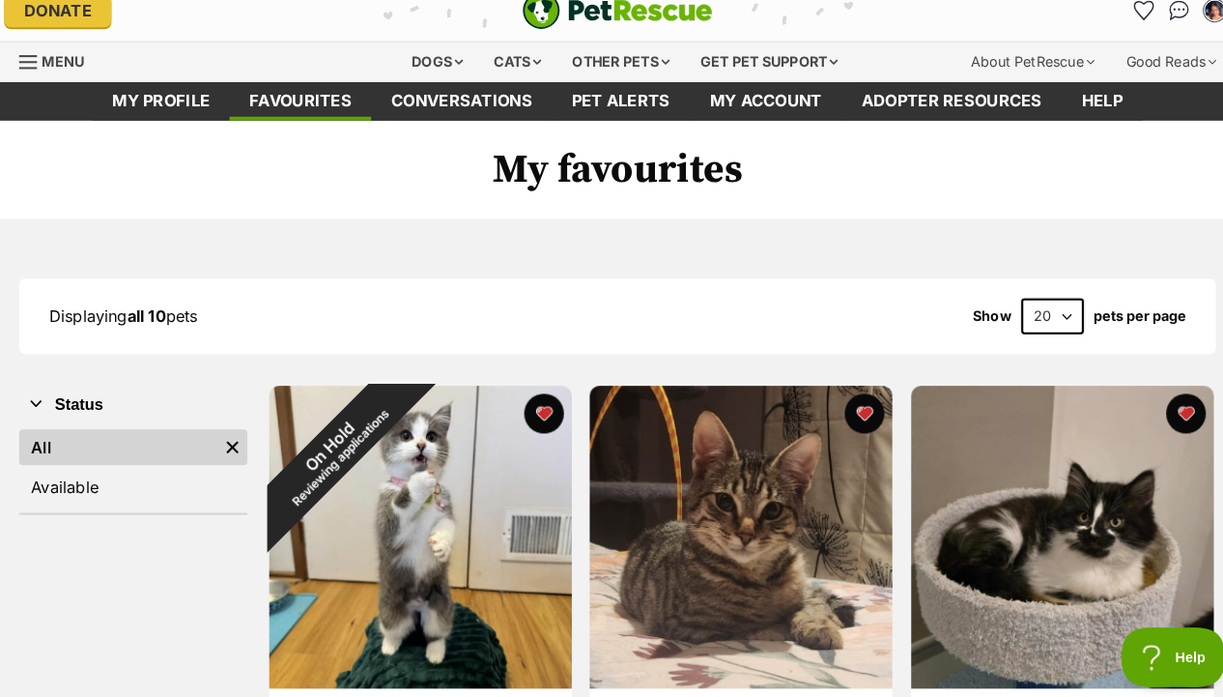
scroll to position [1, 0]
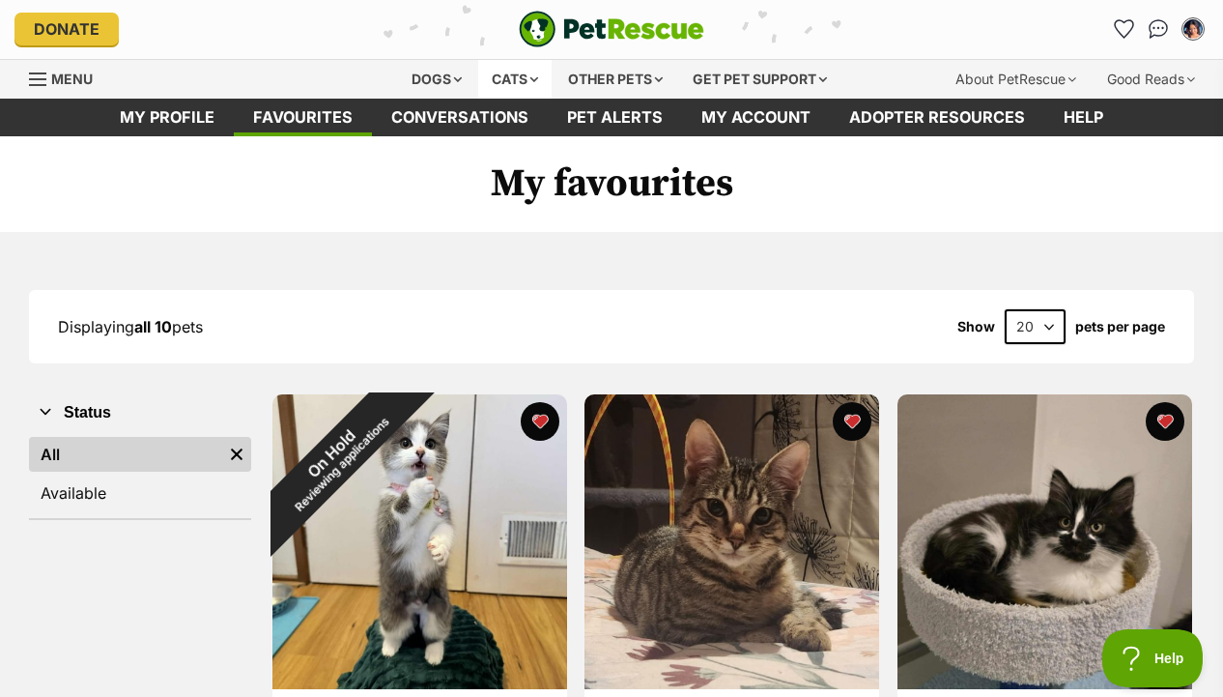
click at [525, 74] on div "Cats" at bounding box center [514, 79] width 73 height 39
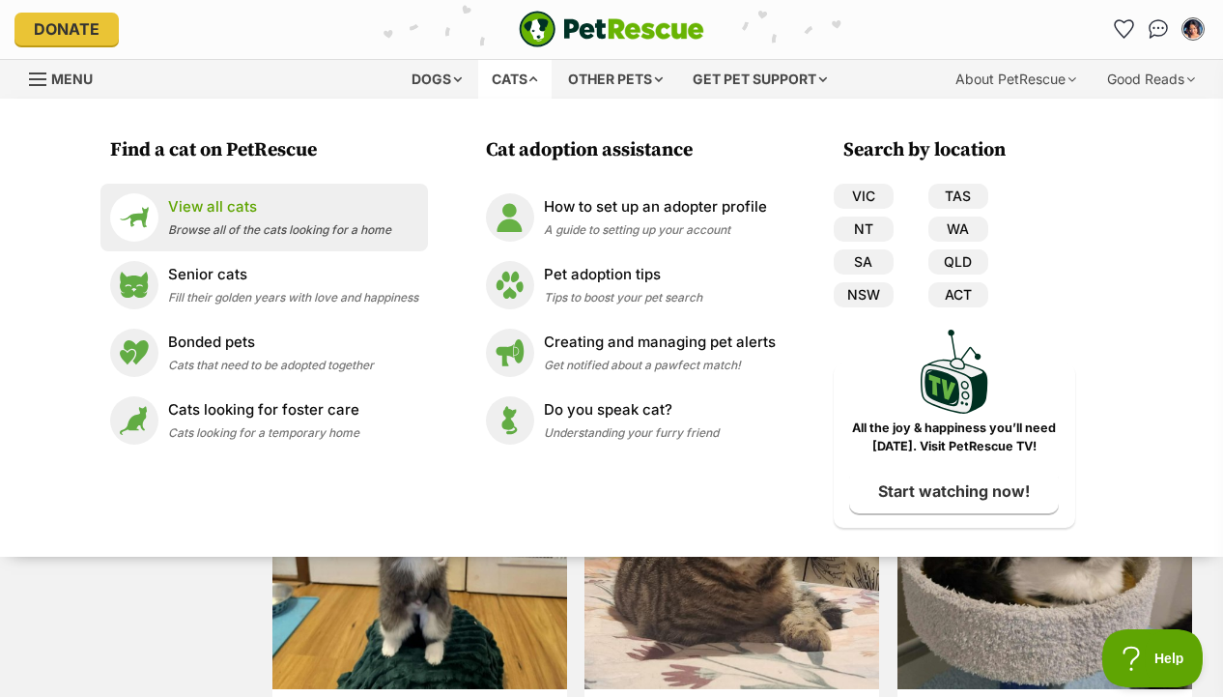
click at [384, 217] on p "View all cats" at bounding box center [279, 207] width 223 height 22
